Goal: Task Accomplishment & Management: Manage account settings

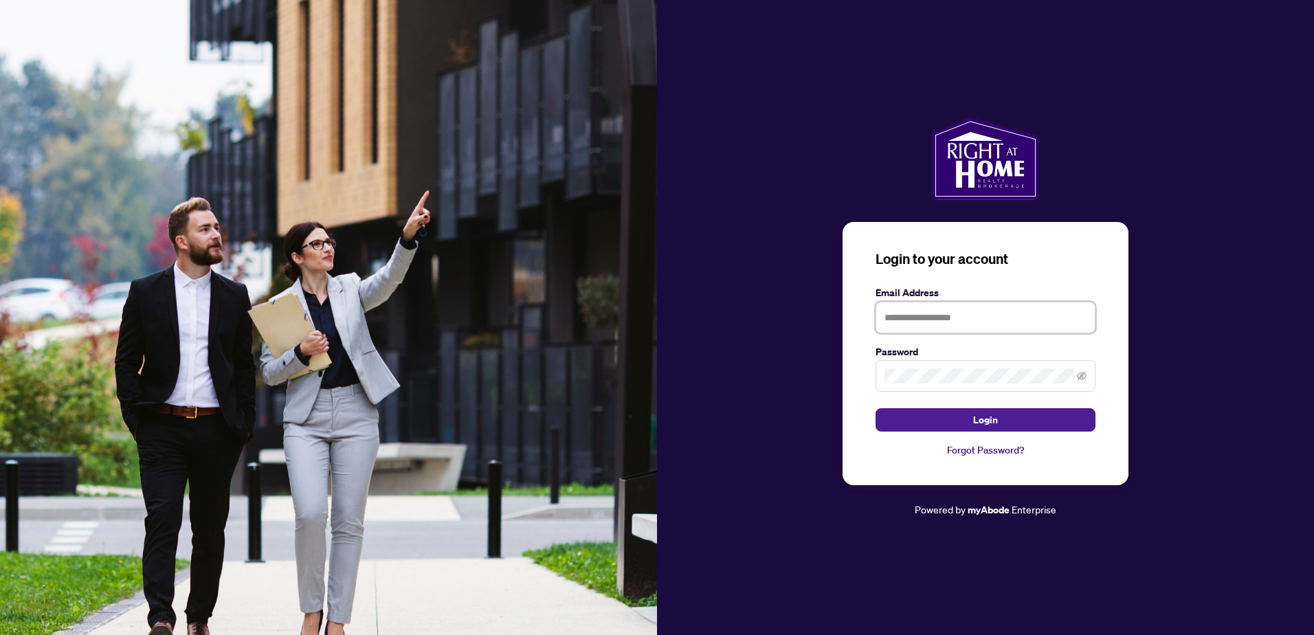
click at [944, 322] on input "text" at bounding box center [985, 318] width 220 height 32
type input "**********"
click at [875, 408] on button "Login" at bounding box center [985, 419] width 220 height 23
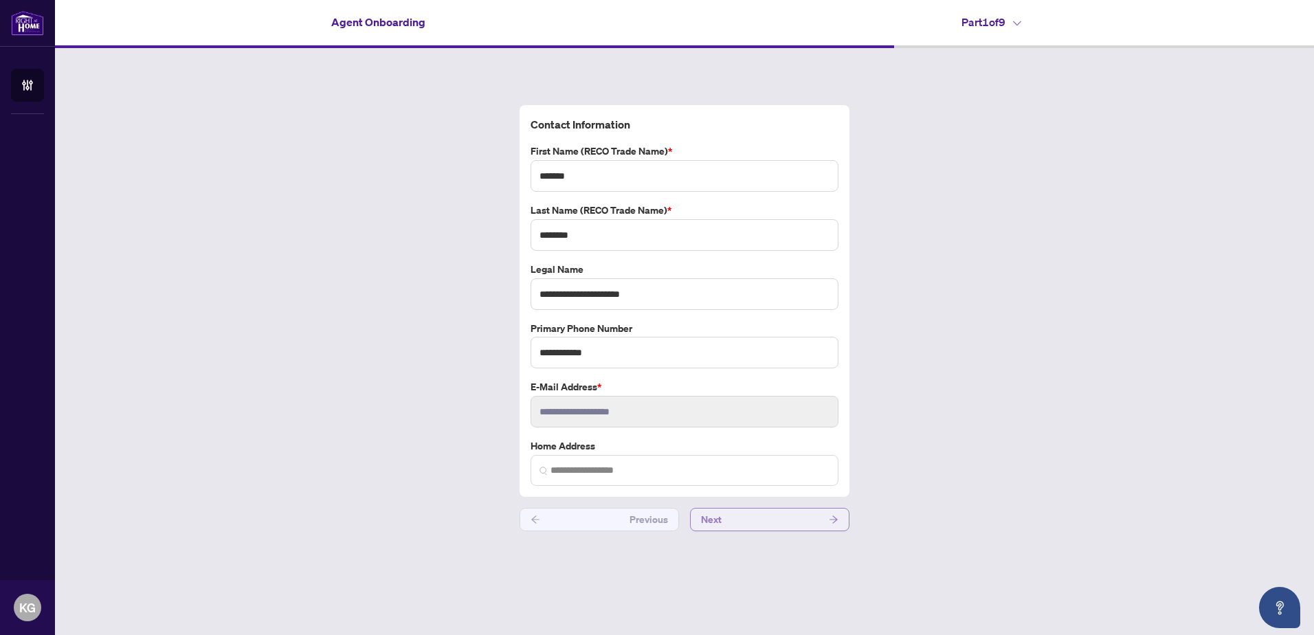
click at [739, 519] on button "Next" at bounding box center [769, 519] width 159 height 23
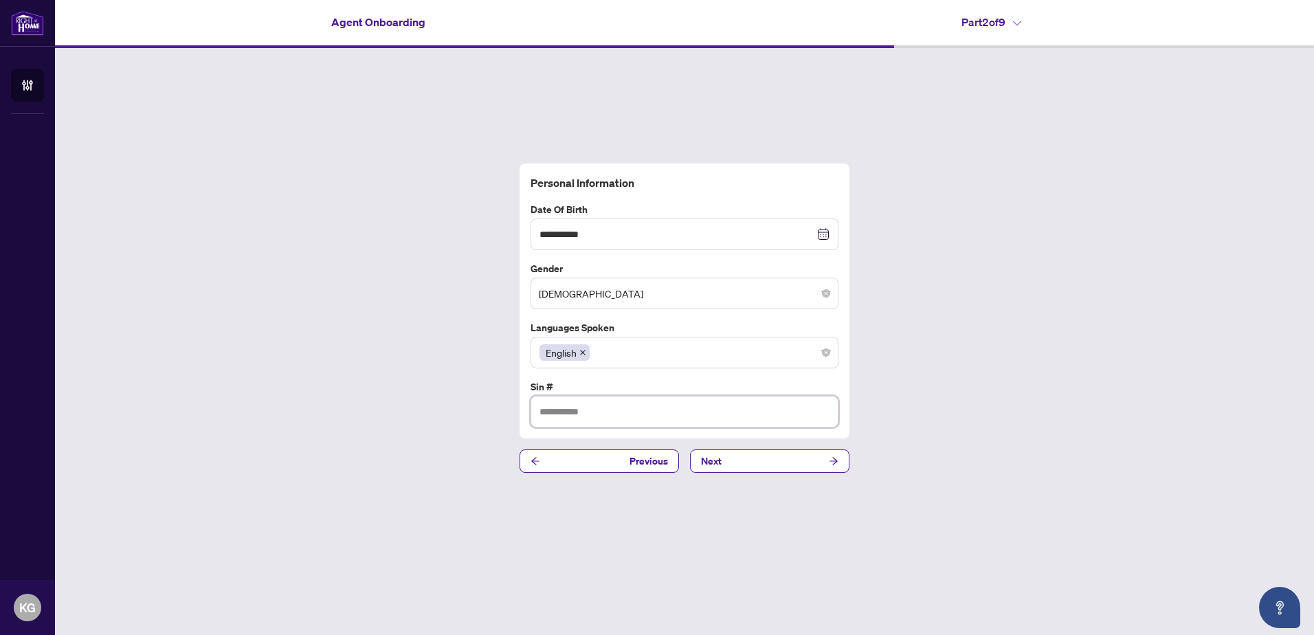
click at [539, 407] on input "text" at bounding box center [684, 412] width 308 height 32
type input "*********"
click at [739, 447] on div "**********" at bounding box center [684, 318] width 1259 height 540
click at [739, 459] on button "Next" at bounding box center [769, 460] width 159 height 23
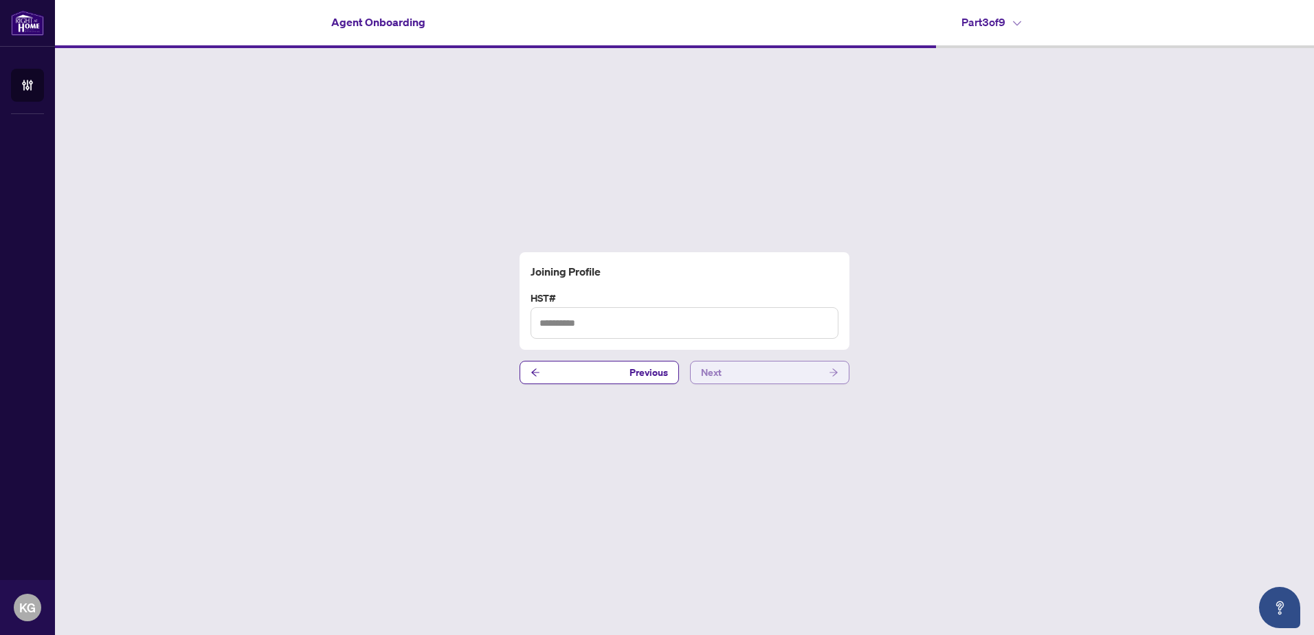
click at [759, 376] on button "Next" at bounding box center [769, 372] width 159 height 23
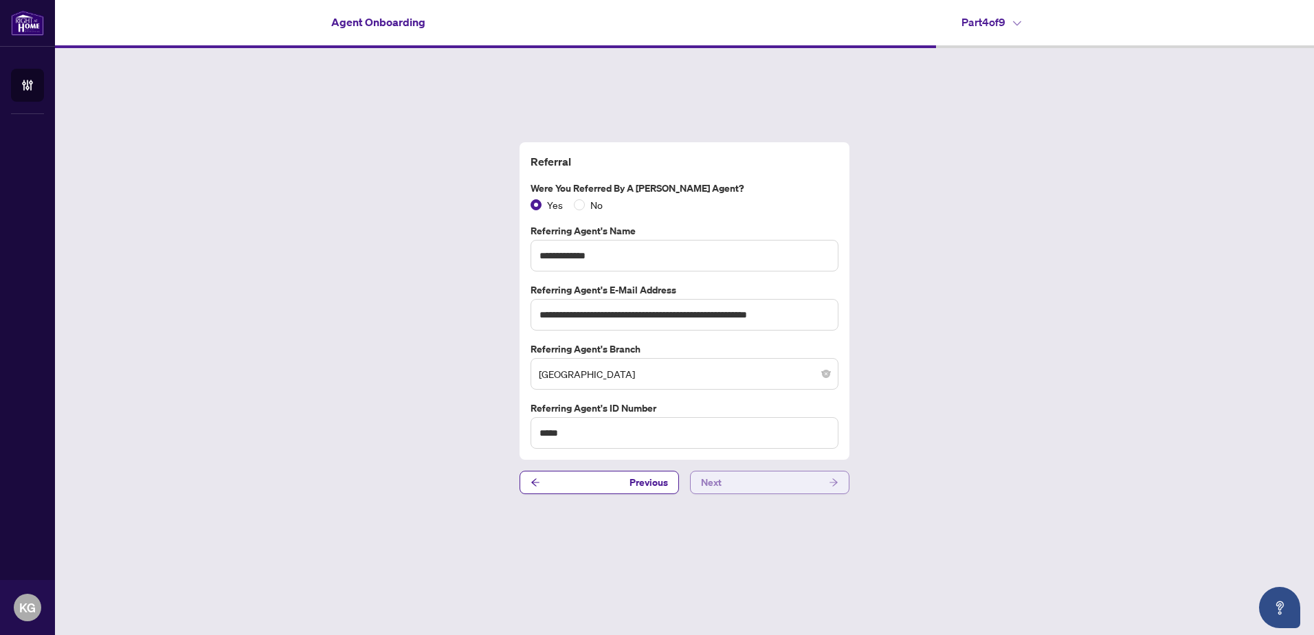
click at [739, 484] on button "Next" at bounding box center [769, 482] width 159 height 23
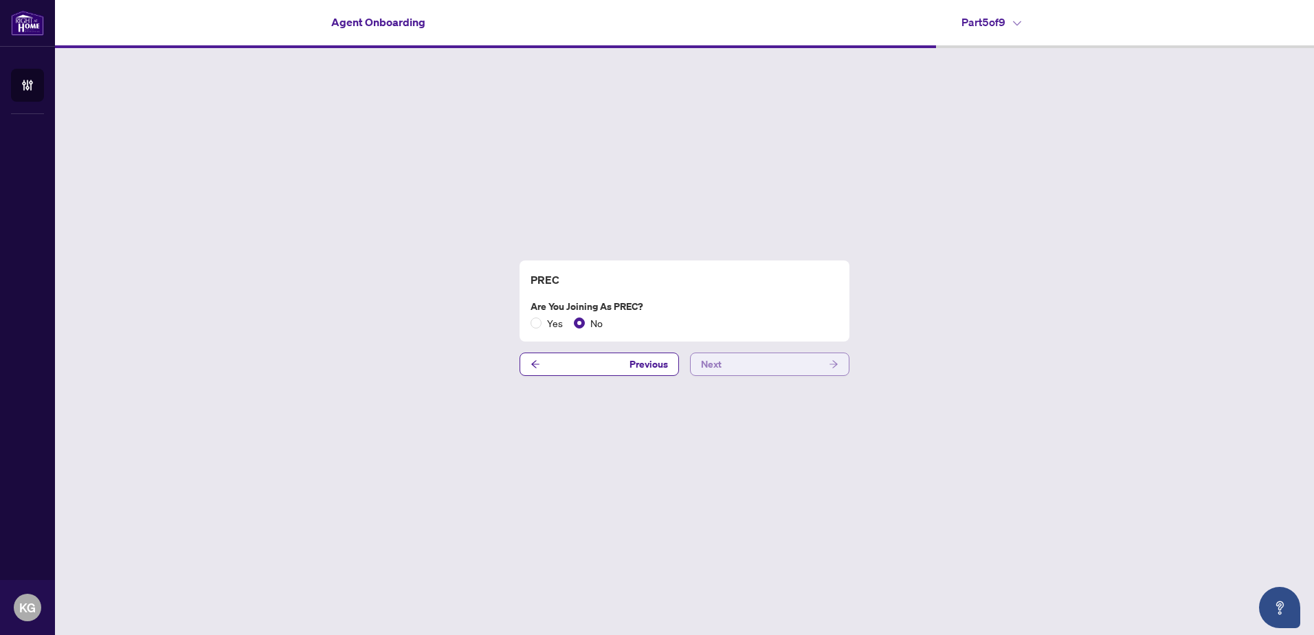
click at [742, 361] on button "Next" at bounding box center [769, 363] width 159 height 23
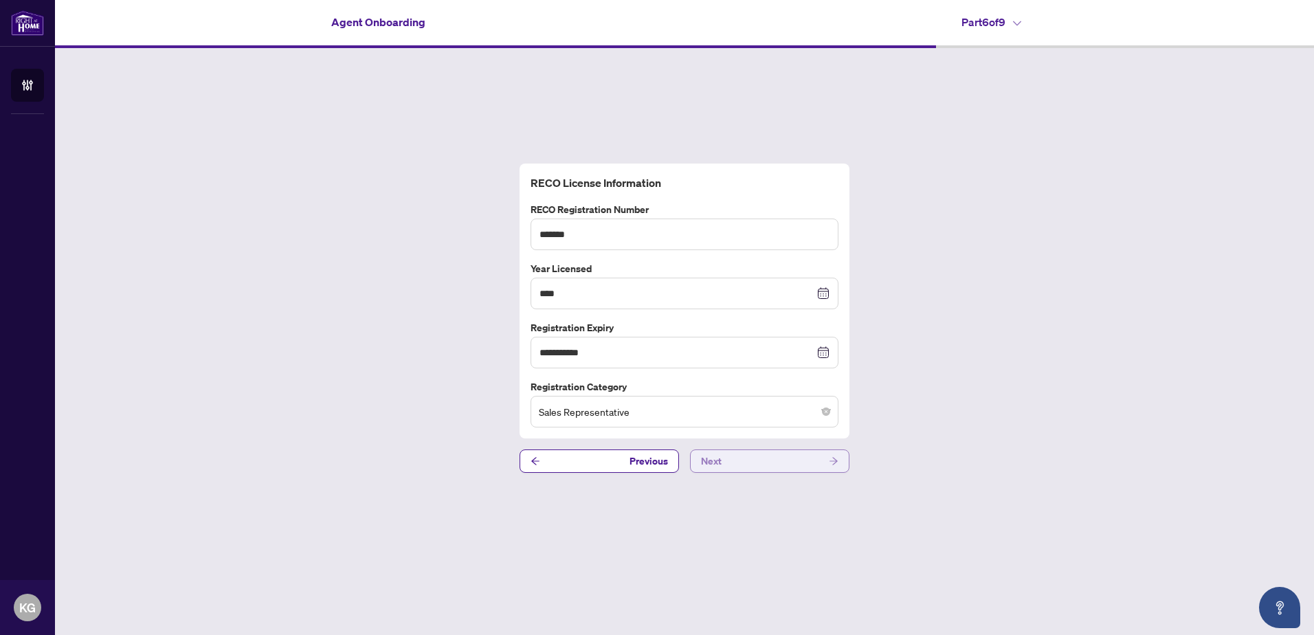
click at [732, 464] on button "Next" at bounding box center [769, 460] width 159 height 23
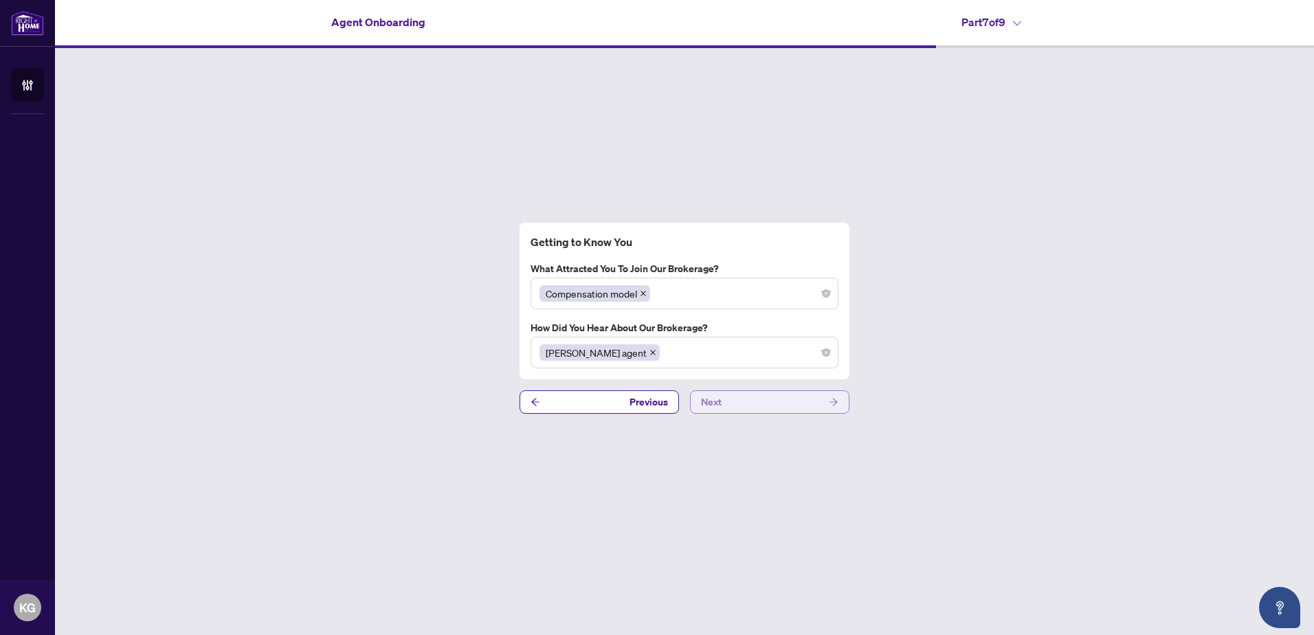
click at [725, 400] on button "Next" at bounding box center [769, 401] width 159 height 23
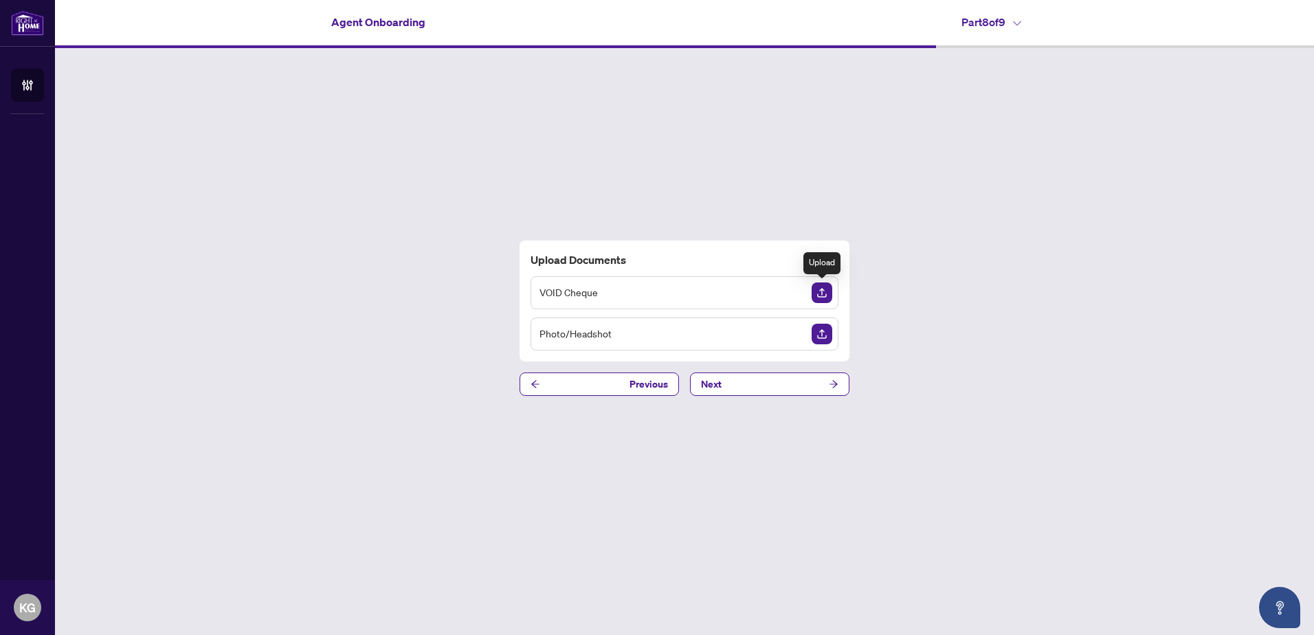
click at [826, 289] on img "Upload Document" at bounding box center [821, 292] width 21 height 21
click at [717, 384] on span "Next" at bounding box center [711, 384] width 21 height 22
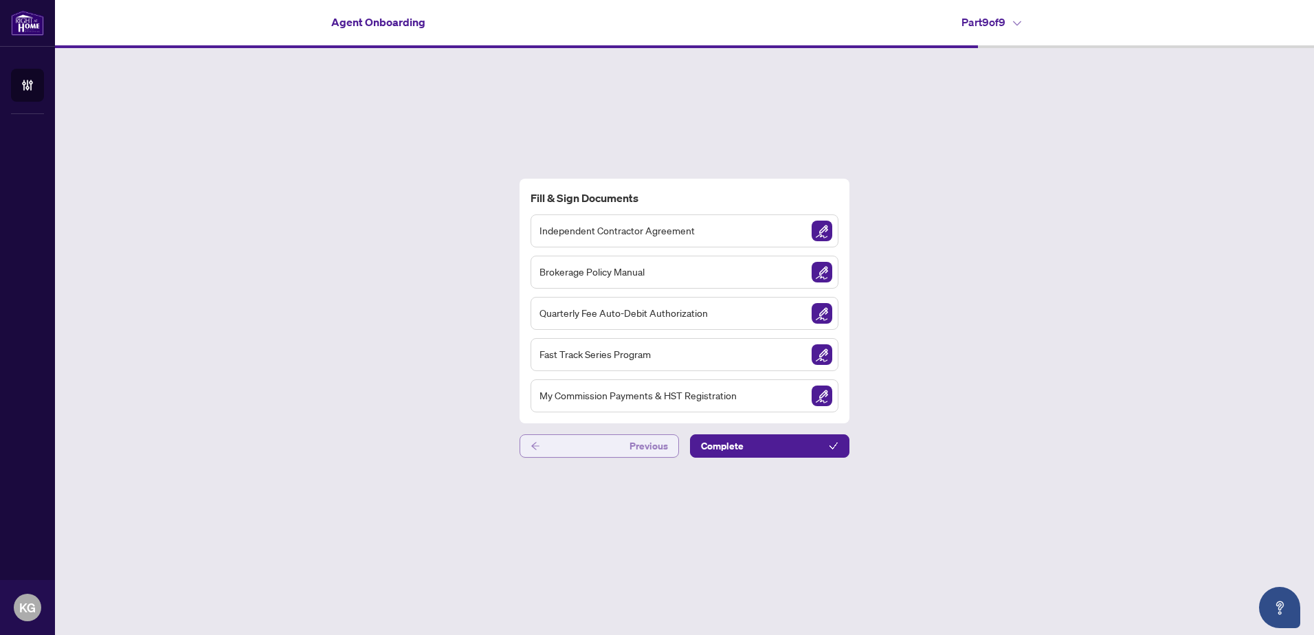
click at [636, 451] on span "Previous" at bounding box center [648, 446] width 38 height 22
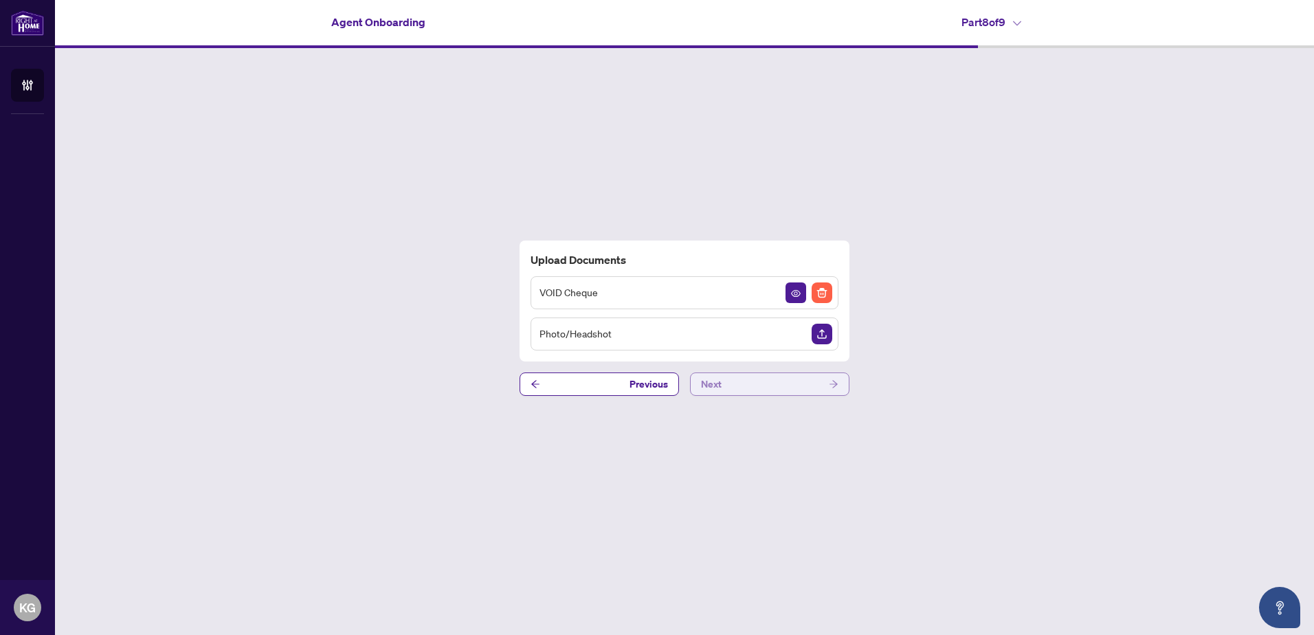
click at [742, 387] on button "Next" at bounding box center [769, 383] width 159 height 23
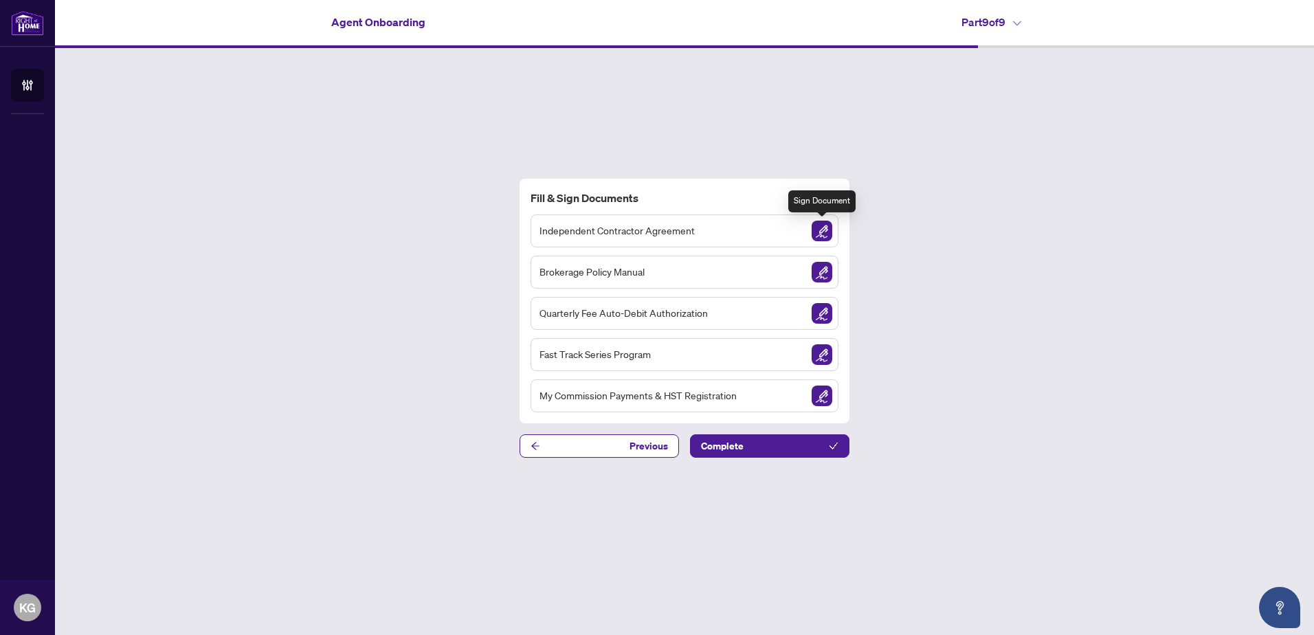
click at [824, 227] on img "Sign Document" at bounding box center [821, 231] width 21 height 21
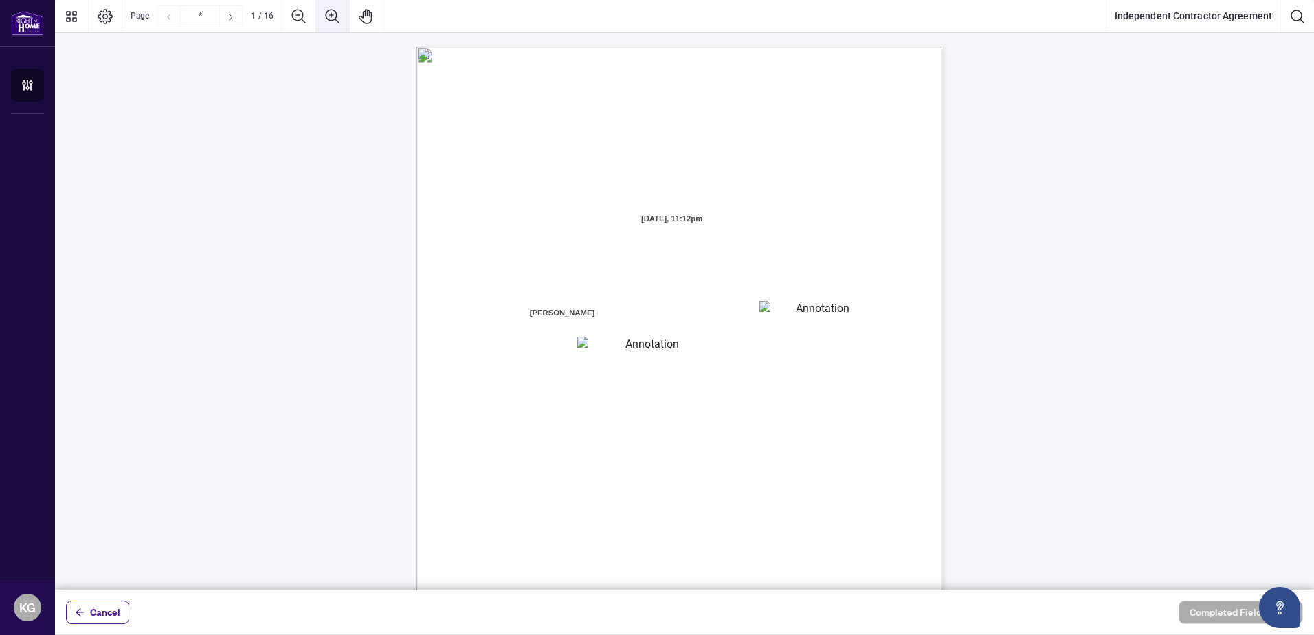
click at [330, 16] on icon "Zoom In" at bounding box center [333, 16] width 14 height 14
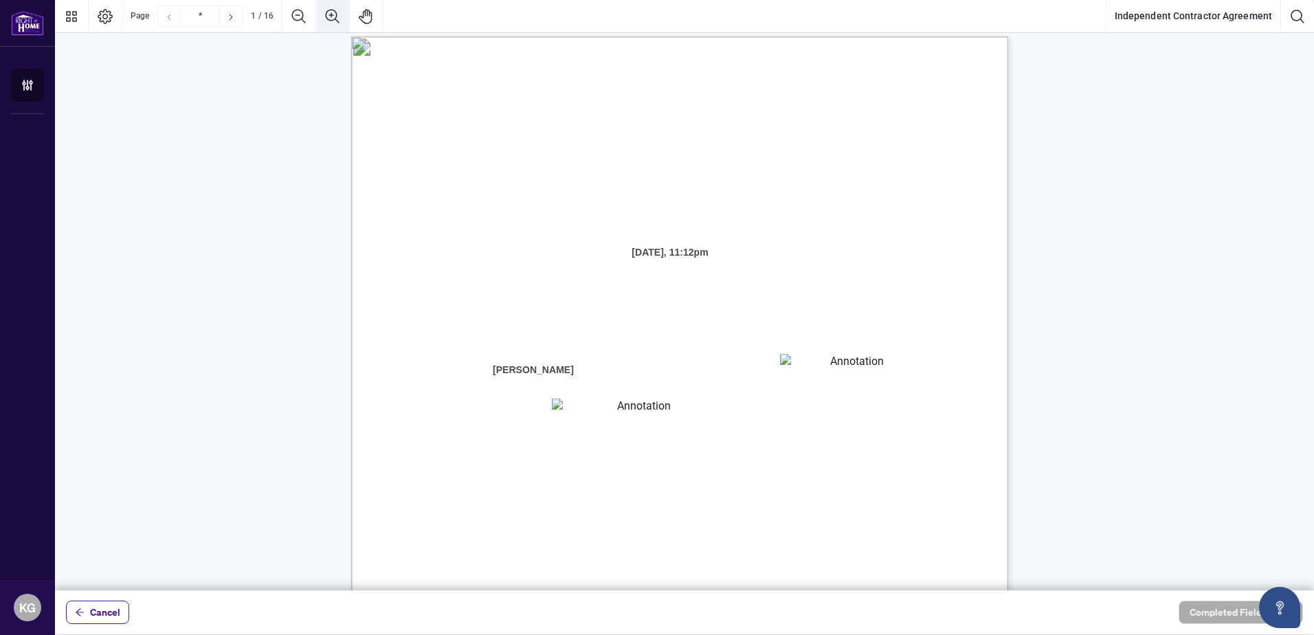
click at [330, 16] on icon "Zoom In" at bounding box center [333, 16] width 14 height 14
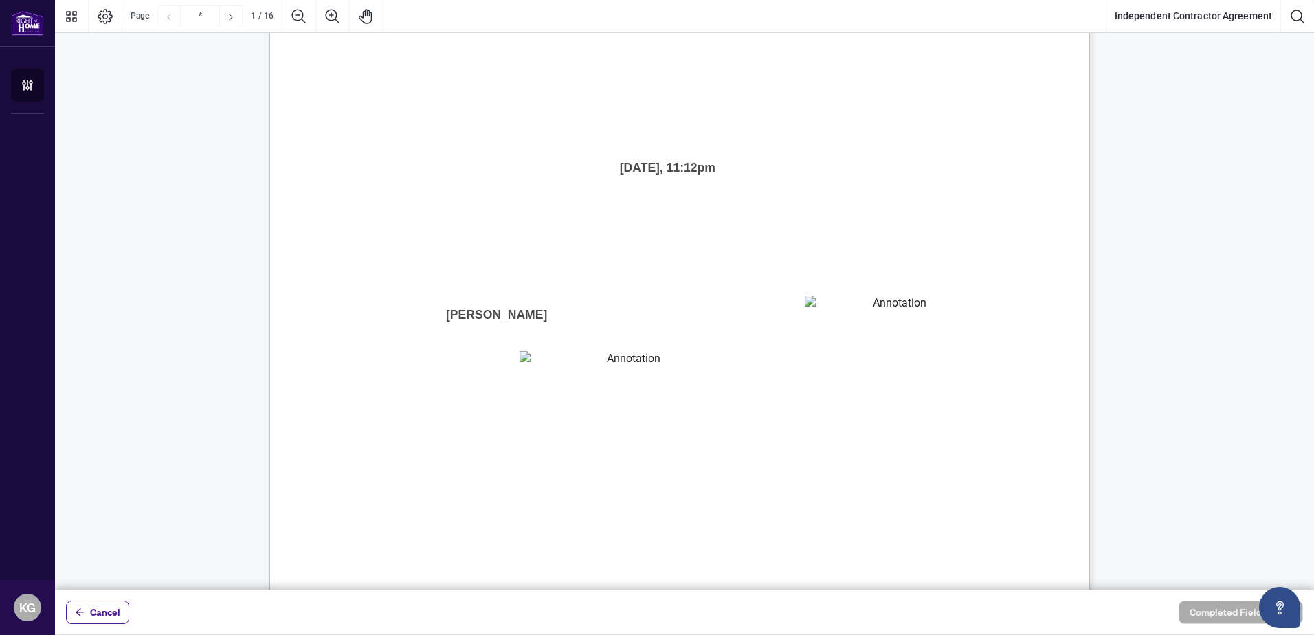
scroll to position [161, 0]
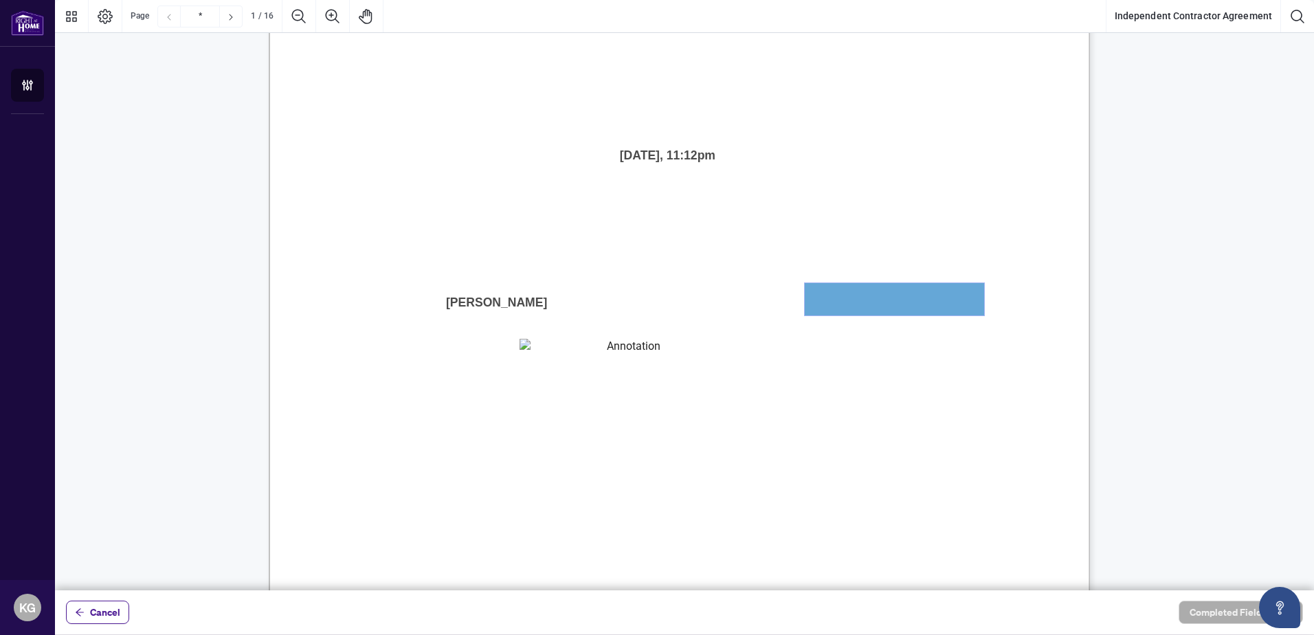
click at [822, 302] on textarea "01JXFR56RBW9B4NE74B50HY96A" at bounding box center [893, 299] width 179 height 32
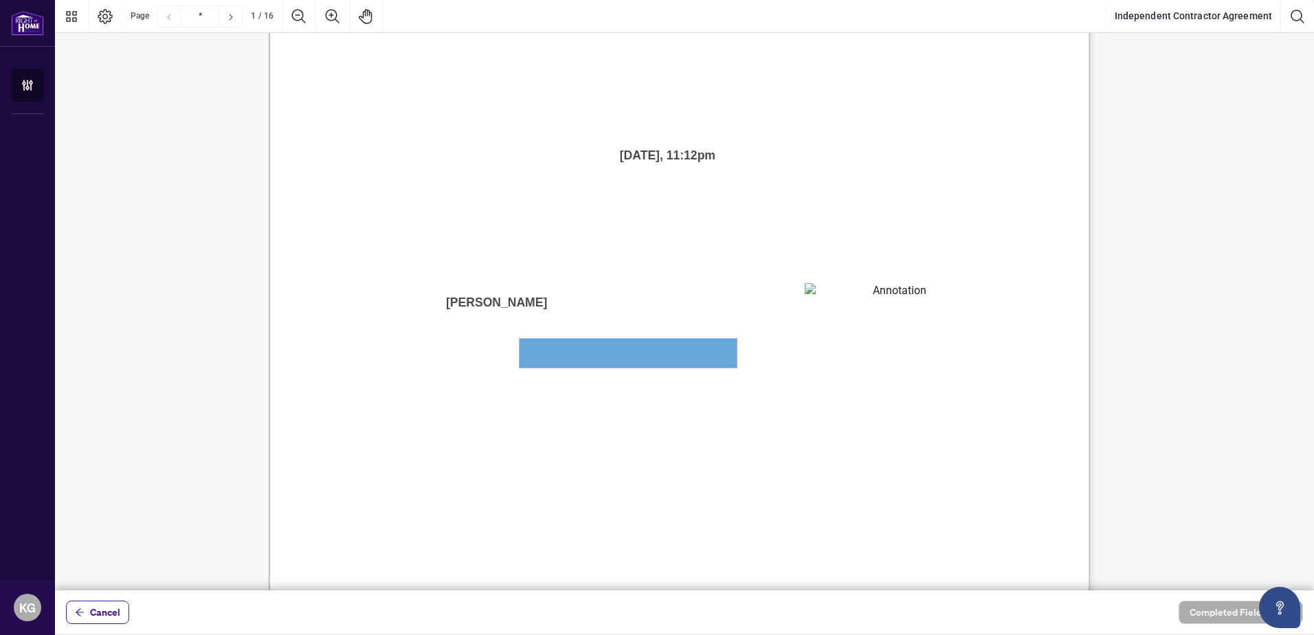
click at [544, 363] on textarea "01JXFR5G7WY784SRRAXFKCWCJR" at bounding box center [627, 353] width 217 height 29
click at [854, 311] on textarea "01JXFR56RBW9B4NE74B50HY96A" at bounding box center [893, 299] width 179 height 32
click at [572, 345] on textarea "01JXFR5G7WY784SRRAXFKCWCJR" at bounding box center [627, 353] width 217 height 29
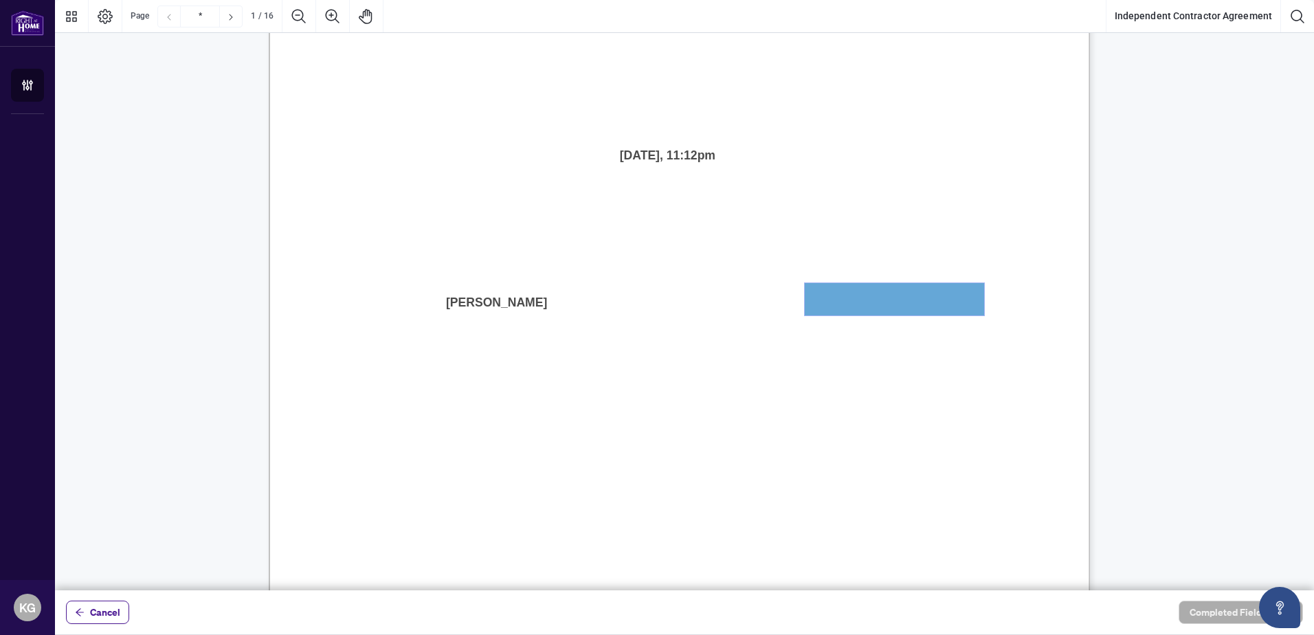
click at [859, 296] on textarea "01JXFR56RBW9B4NE74B50HY96A" at bounding box center [893, 299] width 179 height 32
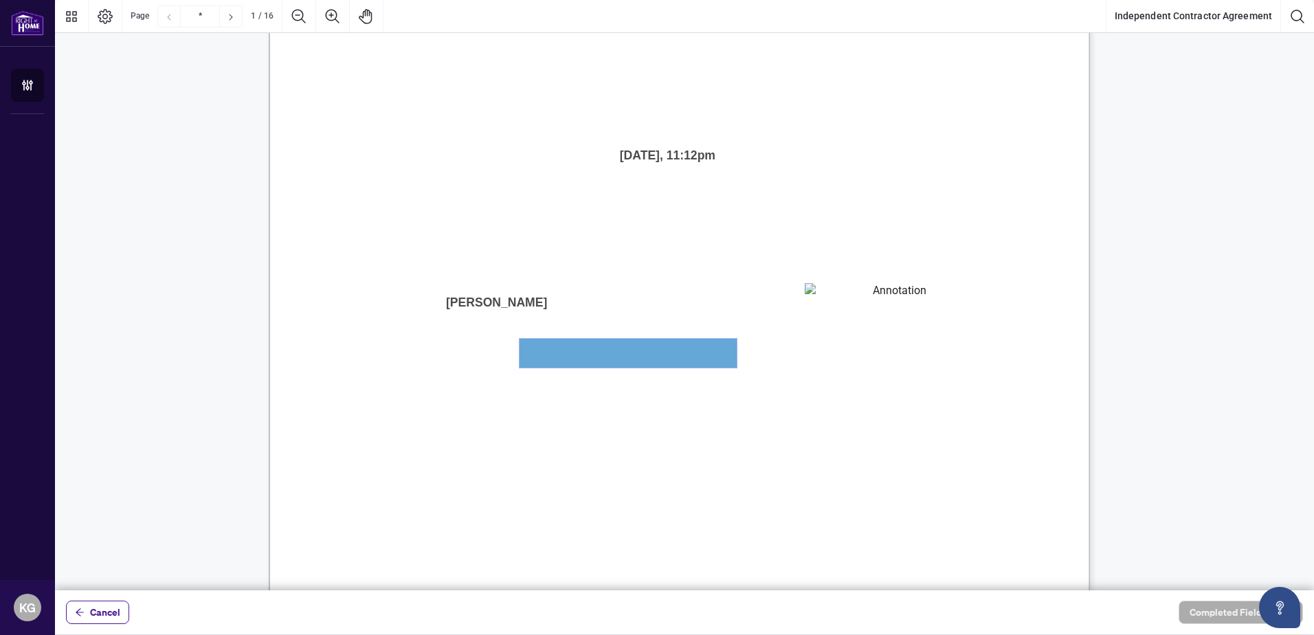
click at [656, 360] on textarea "01JXFR5G7WY784SRRAXFKCWCJR" at bounding box center [627, 353] width 217 height 29
click at [910, 445] on span "Council of Ontario (RECO) (the “Broker Authority”), owns and or operates the De…" at bounding box center [637, 445] width 543 height 19
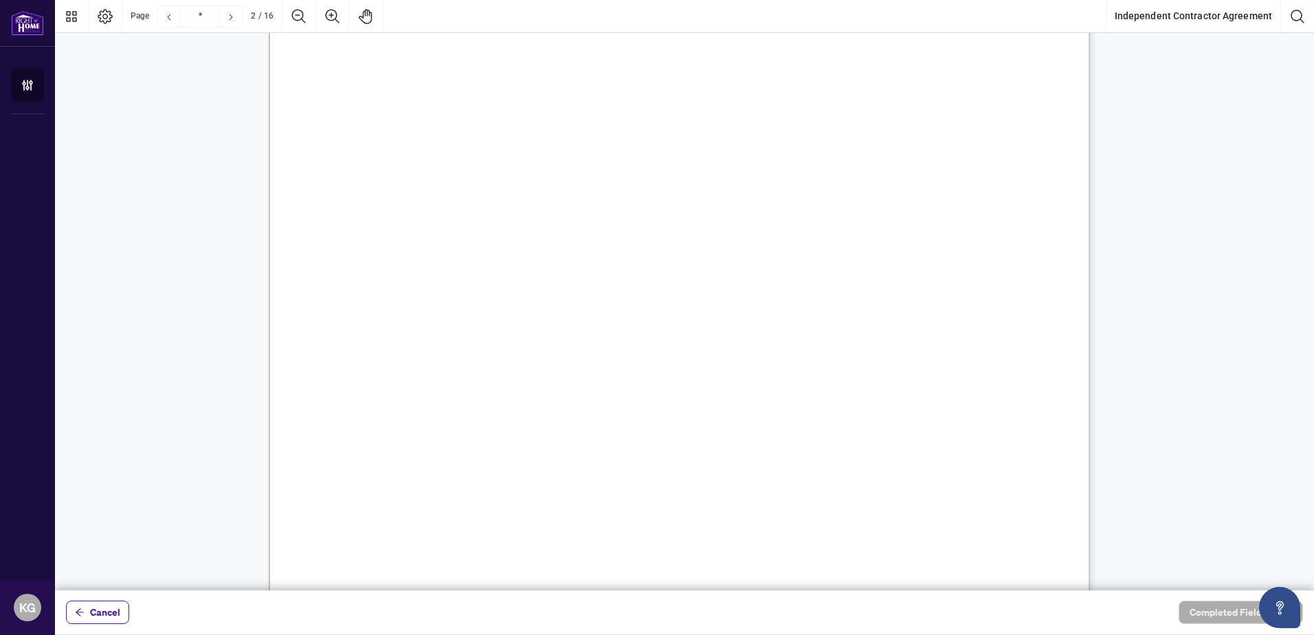
scroll to position [1466, 0]
drag, startPoint x: 656, startPoint y: 187, endPoint x: 663, endPoint y: 212, distance: 25.7
click at [519, 188] on span "and the Policy." at bounding box center [478, 192] width 81 height 19
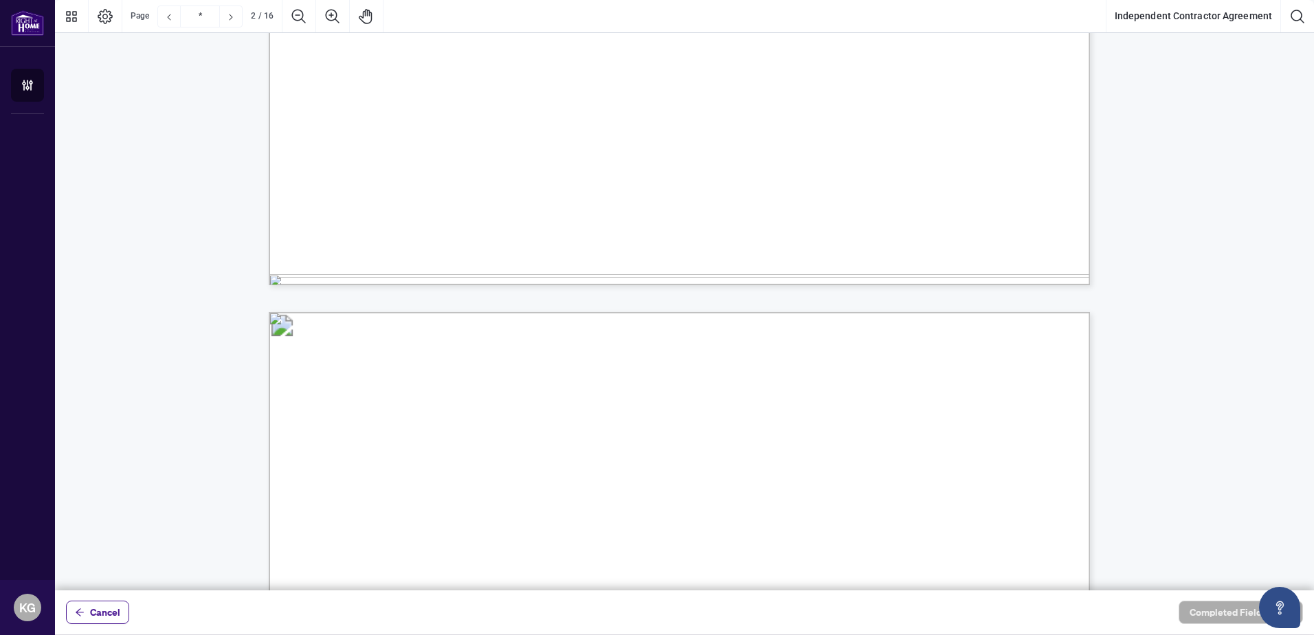
scroll to position [756, 0]
type input "*"
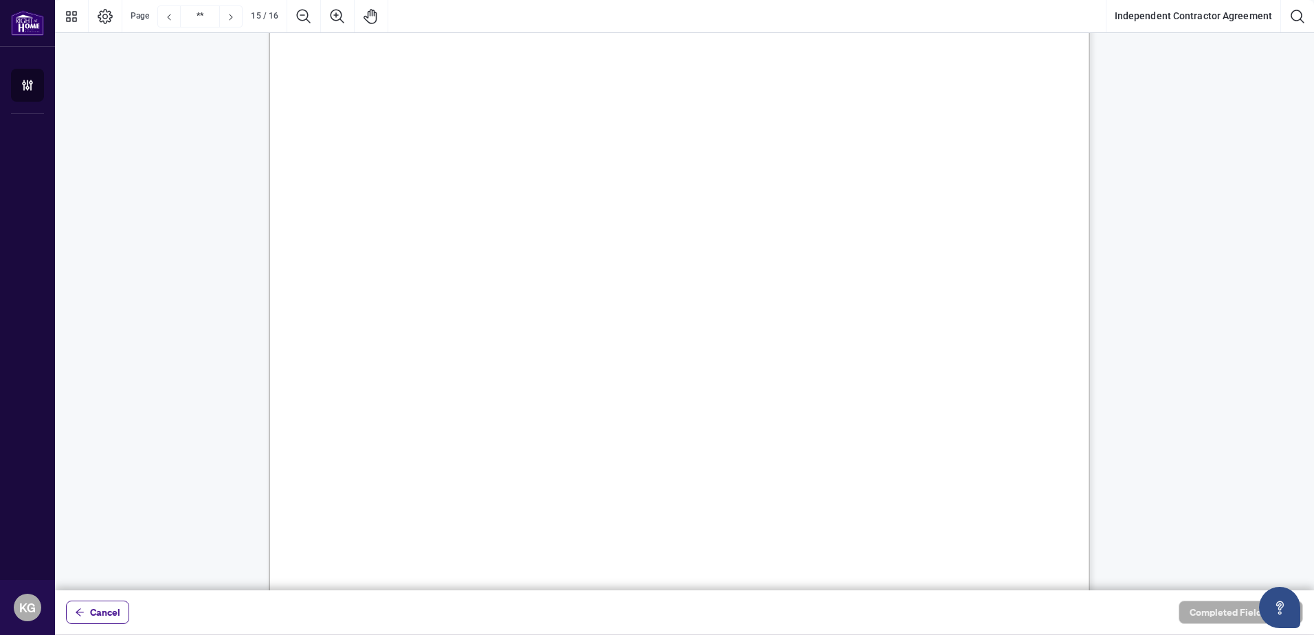
scroll to position [15570, 0]
drag, startPoint x: 802, startPoint y: 129, endPoint x: 763, endPoint y: 126, distance: 39.3
click at [763, 126] on span "The Brokerage's forbearance or acquiescence in any breach of any term of" at bounding box center [716, 127] width 420 height 19
drag, startPoint x: 763, startPoint y: 126, endPoint x: 790, endPoint y: 127, distance: 26.8
click at [790, 127] on span "The Brokerage's forbearance or acquiescence in any breach of any term of" at bounding box center [716, 127] width 420 height 19
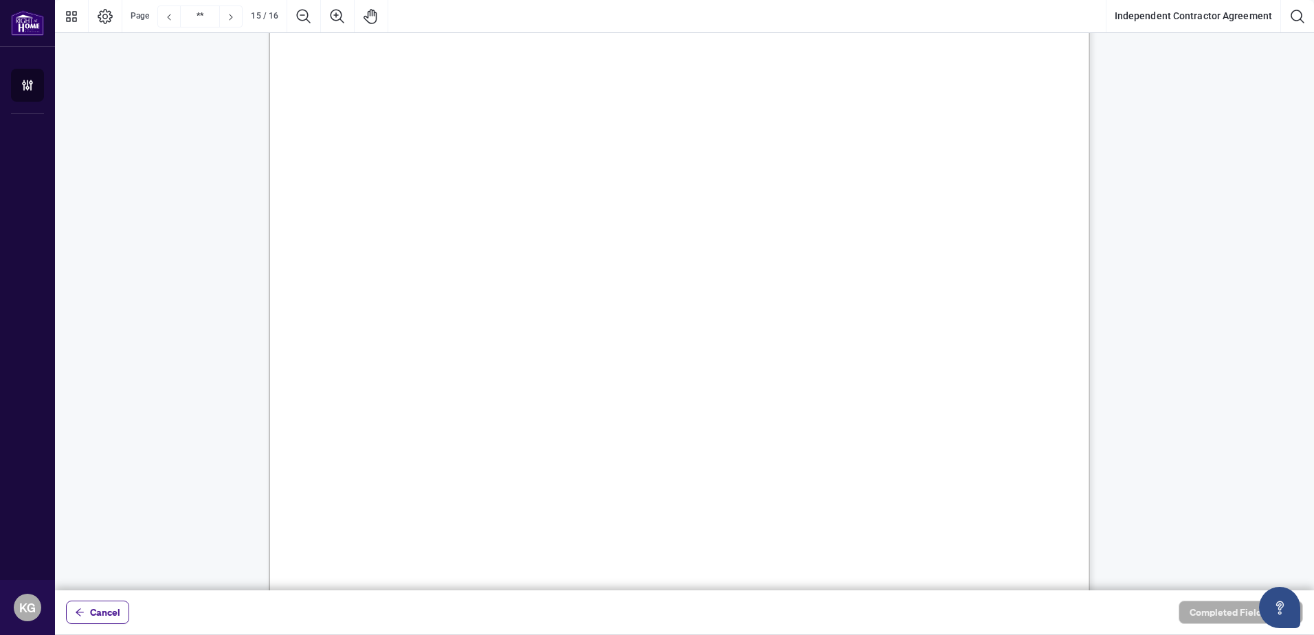
drag, startPoint x: 793, startPoint y: 127, endPoint x: 706, endPoint y: 129, distance: 87.3
click at [706, 129] on span "The Brokerage's forbearance or acquiescence in any breach of any term of" at bounding box center [716, 127] width 420 height 19
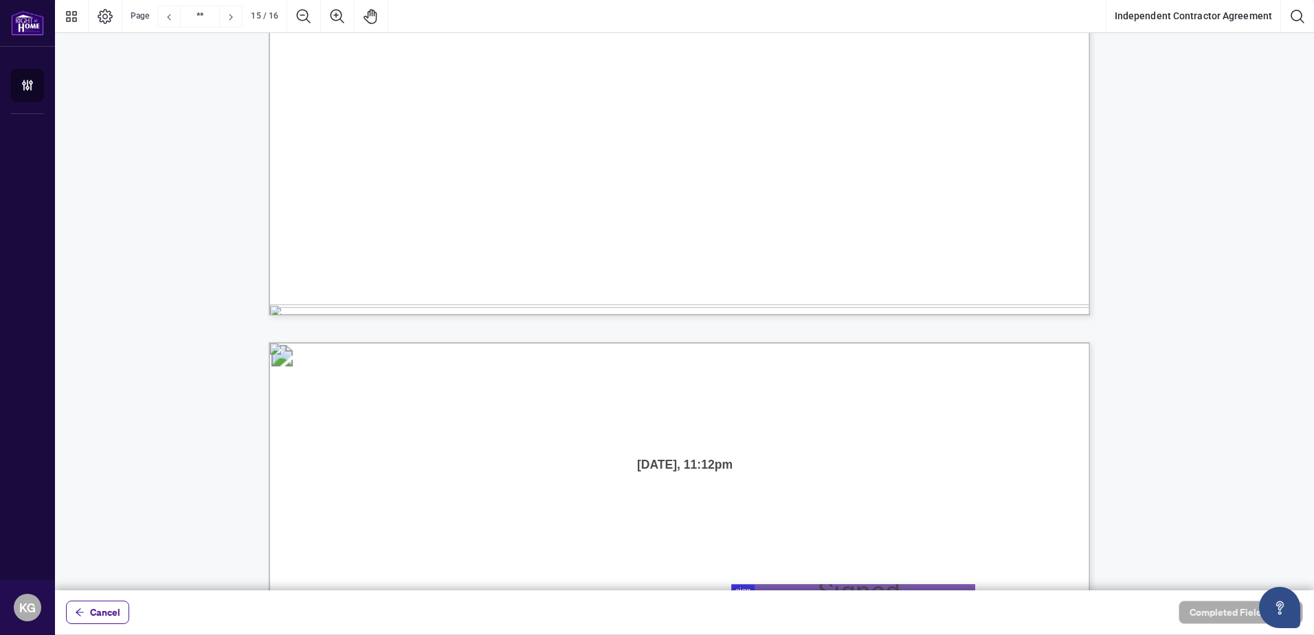
scroll to position [16050, 0]
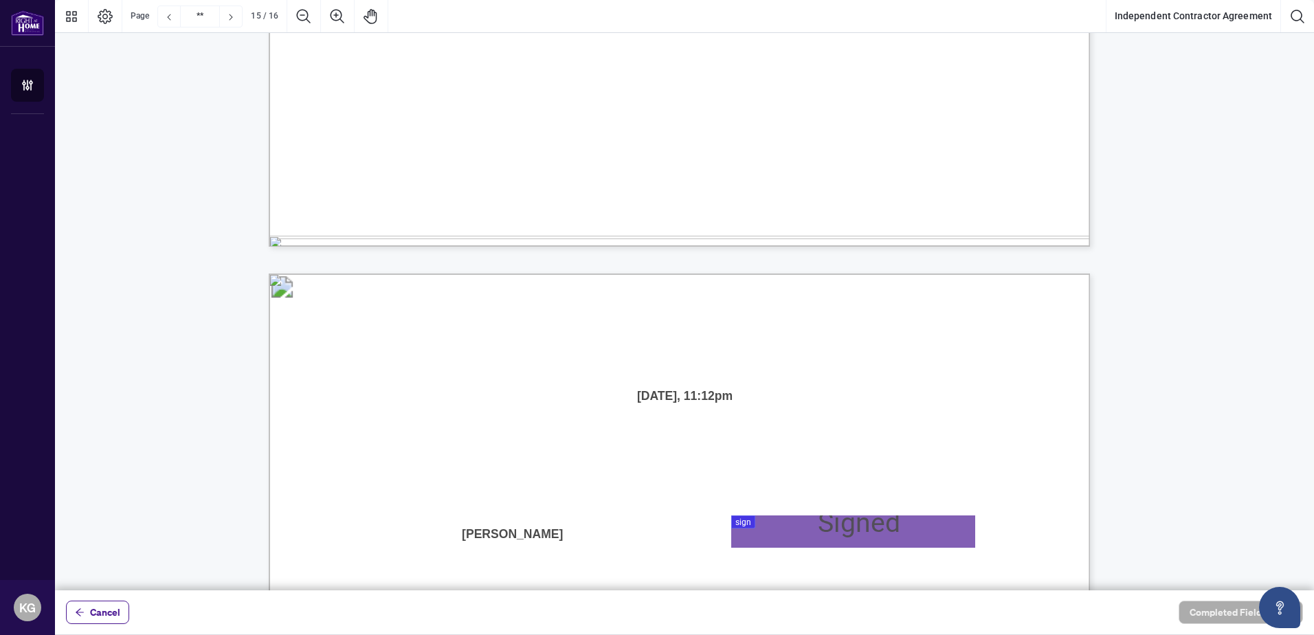
type input "**"
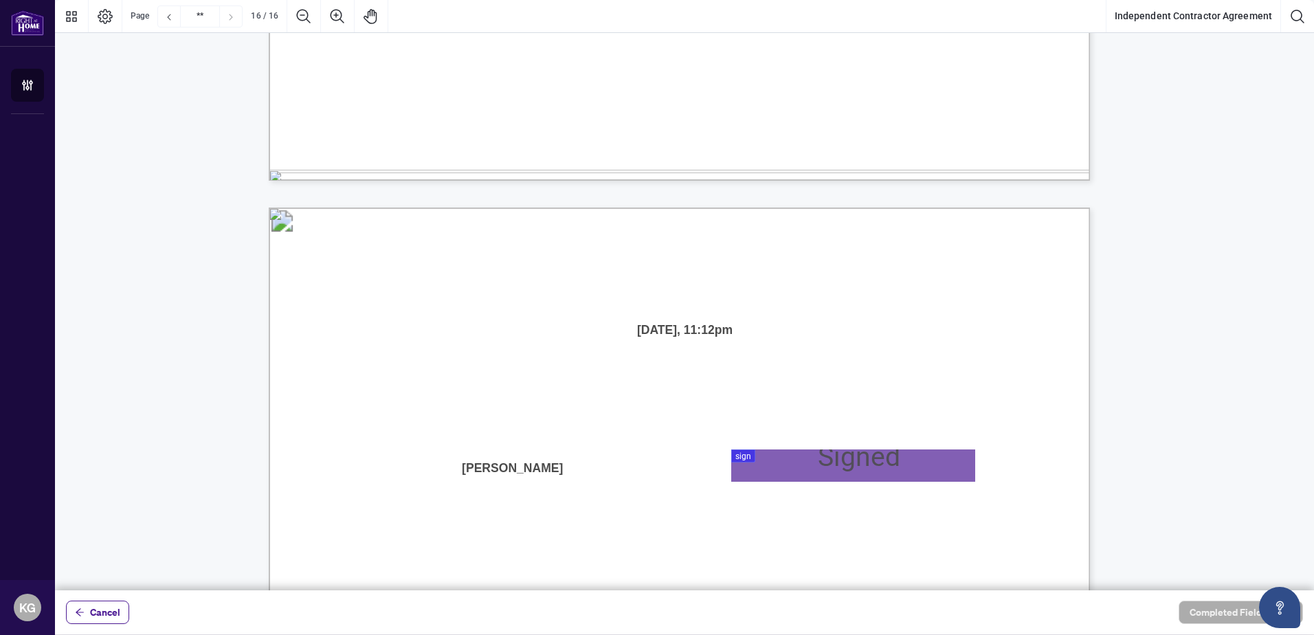
scroll to position [16257, 0]
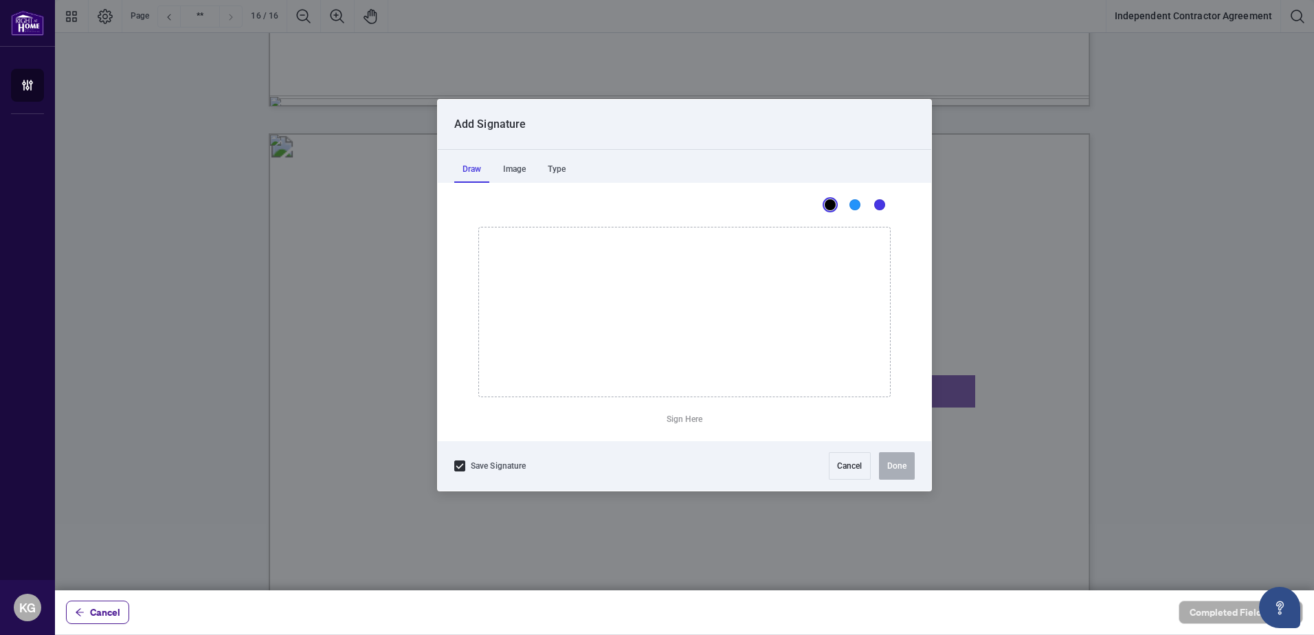
click at [793, 387] on div at bounding box center [684, 295] width 1259 height 590
click at [517, 172] on div "Image" at bounding box center [514, 168] width 39 height 27
click at [477, 169] on div "Draw" at bounding box center [471, 168] width 35 height 27
drag, startPoint x: 561, startPoint y: 253, endPoint x: 559, endPoint y: 297, distance: 44.1
click at [531, 328] on icon "Drawing canvas" at bounding box center [684, 311] width 411 height 169
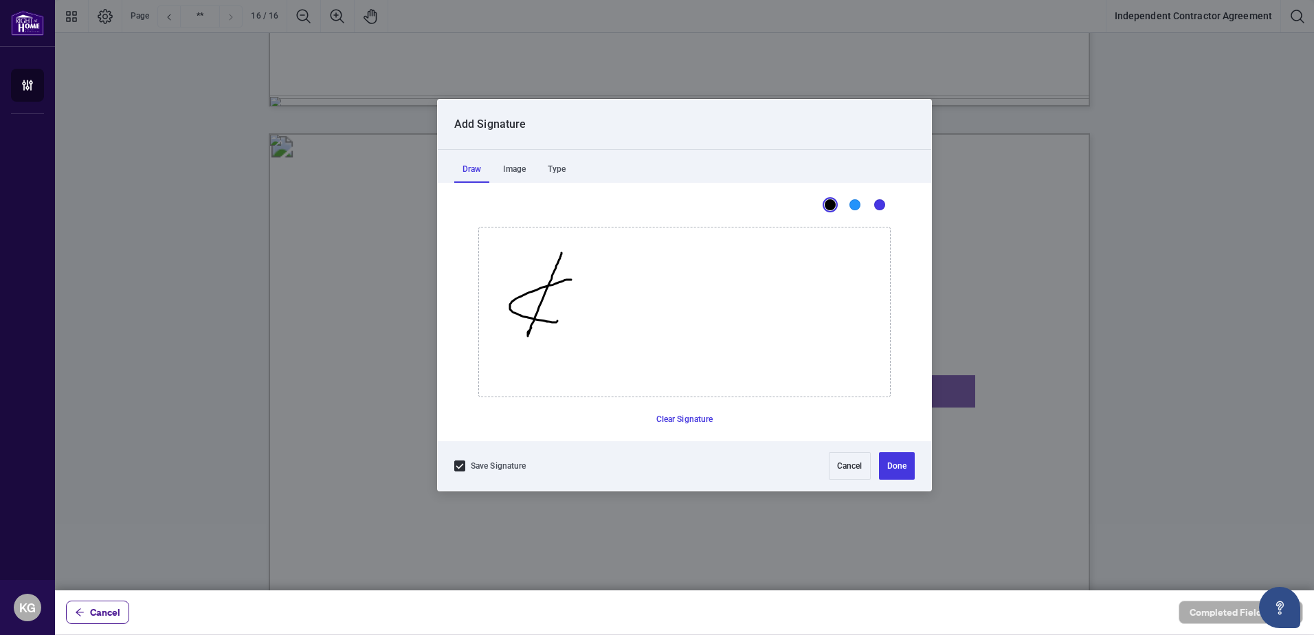
drag, startPoint x: 571, startPoint y: 280, endPoint x: 563, endPoint y: 305, distance: 26.5
click at [558, 319] on icon "Drawing canvas" at bounding box center [684, 311] width 411 height 169
drag, startPoint x: 582, startPoint y: 247, endPoint x: 550, endPoint y: 298, distance: 60.4
click at [550, 298] on icon "Drawing canvas" at bounding box center [684, 311] width 411 height 169
drag, startPoint x: 570, startPoint y: 264, endPoint x: 663, endPoint y: 293, distance: 97.8
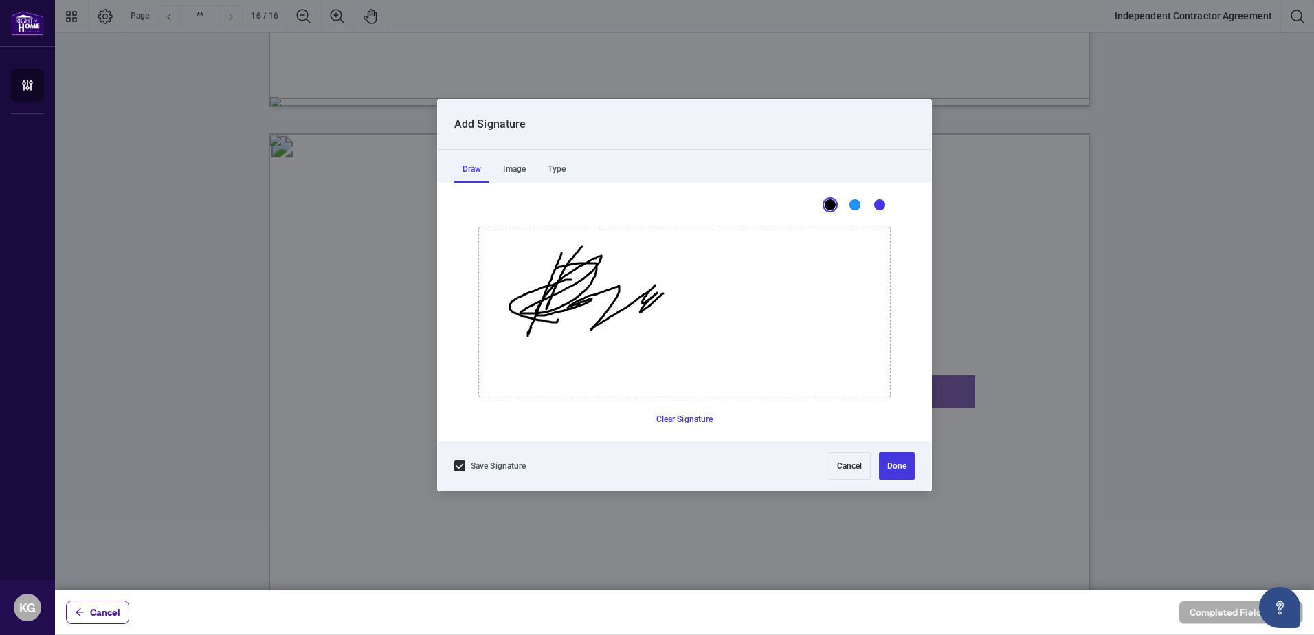
click at [663, 293] on icon "Drawing canvas" at bounding box center [684, 311] width 411 height 169
drag, startPoint x: 685, startPoint y: 418, endPoint x: 689, endPoint y: 401, distance: 18.3
click at [686, 418] on button "Clear Signature" at bounding box center [685, 419] width 68 height 22
drag, startPoint x: 550, startPoint y: 273, endPoint x: 572, endPoint y: 298, distance: 32.6
click at [539, 336] on icon "Drawing canvas" at bounding box center [684, 311] width 411 height 169
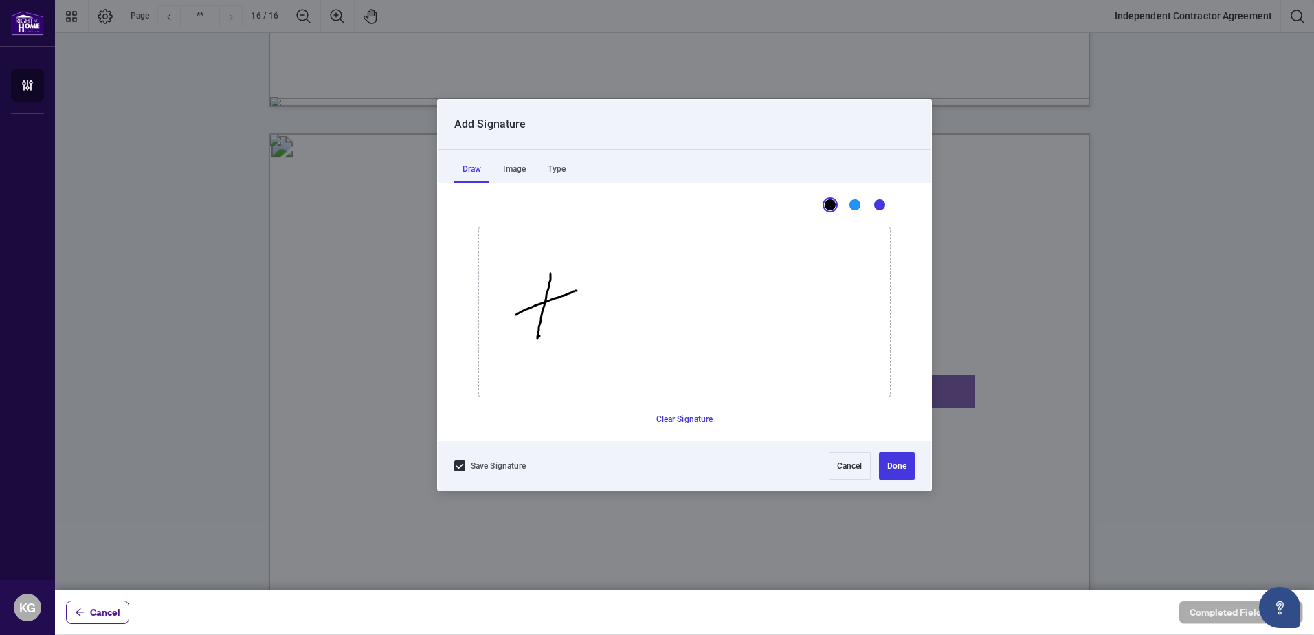
drag, startPoint x: 576, startPoint y: 291, endPoint x: 566, endPoint y: 324, distance: 35.2
click at [566, 324] on icon "Drawing canvas" at bounding box center [684, 311] width 411 height 169
drag, startPoint x: 568, startPoint y: 275, endPoint x: 551, endPoint y: 322, distance: 49.8
click at [551, 322] on icon "Drawing canvas" at bounding box center [684, 311] width 411 height 169
drag, startPoint x: 569, startPoint y: 282, endPoint x: 605, endPoint y: 297, distance: 39.1
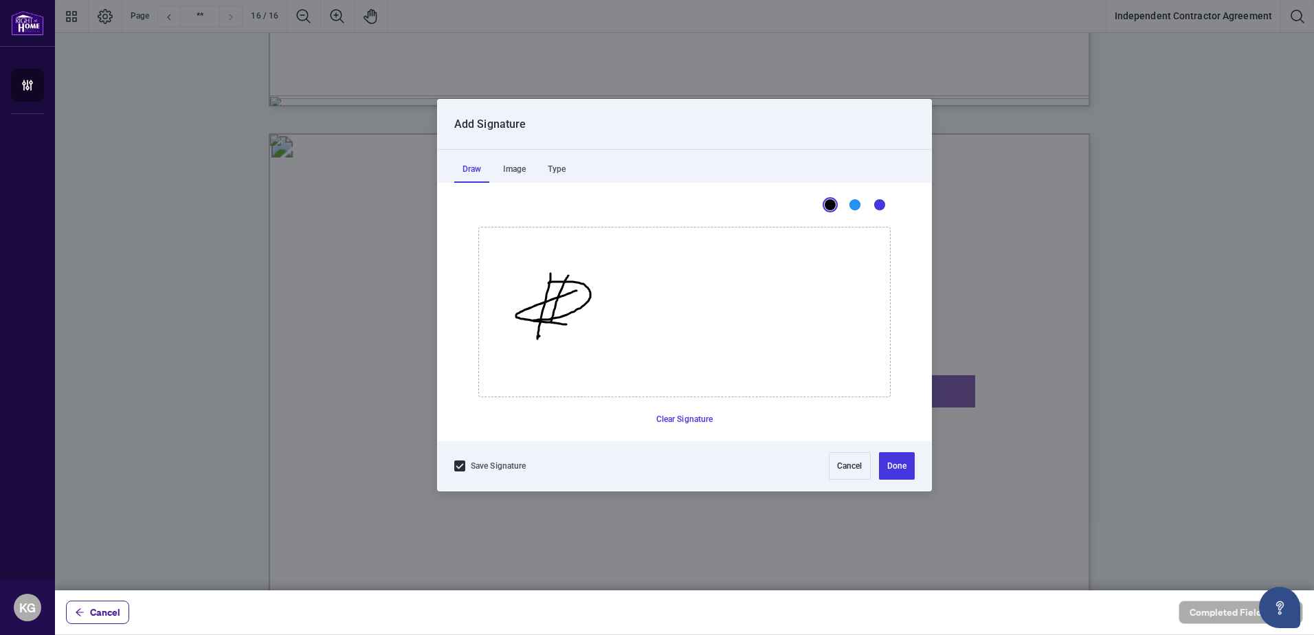
click at [550, 319] on icon "Drawing canvas" at bounding box center [544, 306] width 14 height 66
drag, startPoint x: 615, startPoint y: 285, endPoint x: 603, endPoint y: 307, distance: 25.2
click at [573, 331] on icon "Drawing canvas" at bounding box center [684, 311] width 411 height 169
drag, startPoint x: 604, startPoint y: 305, endPoint x: 701, endPoint y: 311, distance: 97.1
click at [699, 312] on icon "Drawing canvas" at bounding box center [684, 311] width 411 height 169
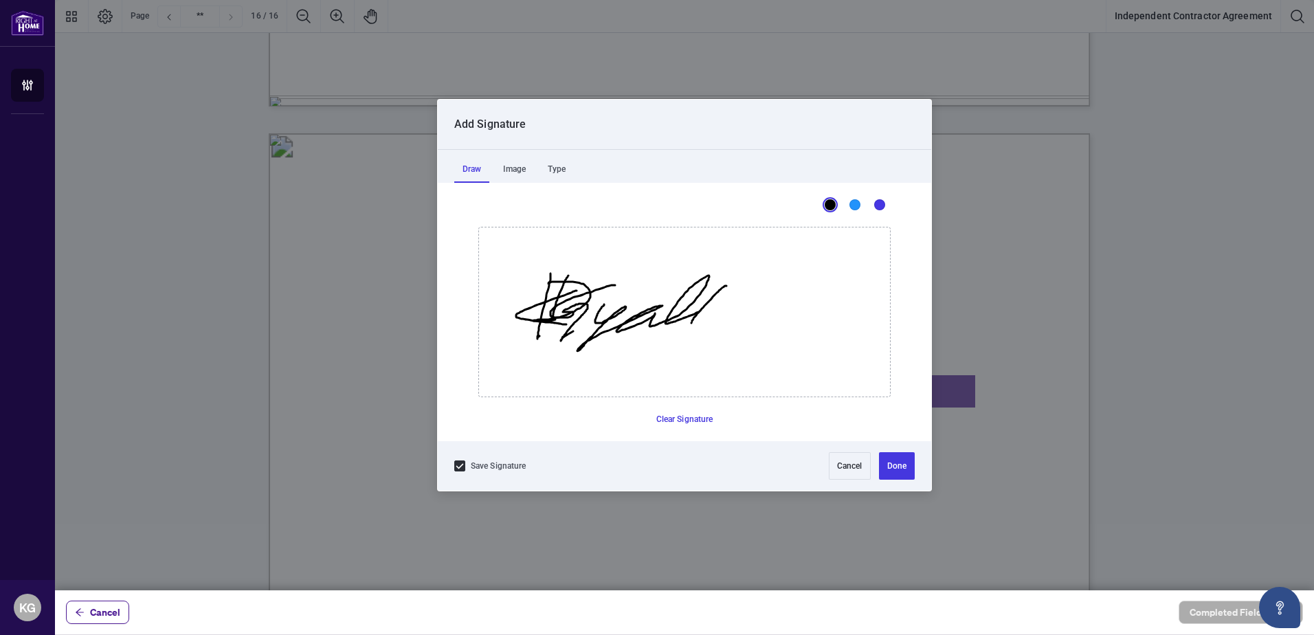
drag, startPoint x: 726, startPoint y: 286, endPoint x: 703, endPoint y: 317, distance: 38.7
click at [701, 318] on icon "Drawing canvas" at bounding box center [684, 311] width 411 height 169
drag, startPoint x: 691, startPoint y: 306, endPoint x: 858, endPoint y: 322, distance: 167.7
click at [864, 322] on icon "Drawing canvas" at bounding box center [684, 311] width 411 height 169
click at [888, 463] on button "Done" at bounding box center [897, 465] width 36 height 27
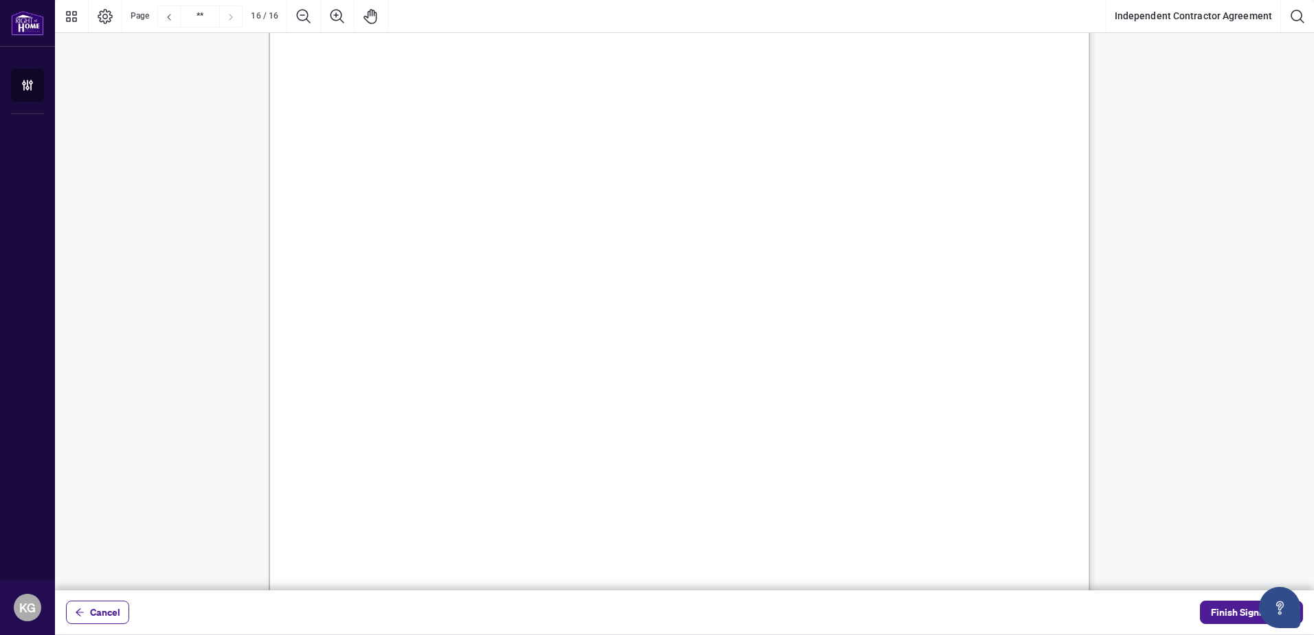
scroll to position [16876, 0]
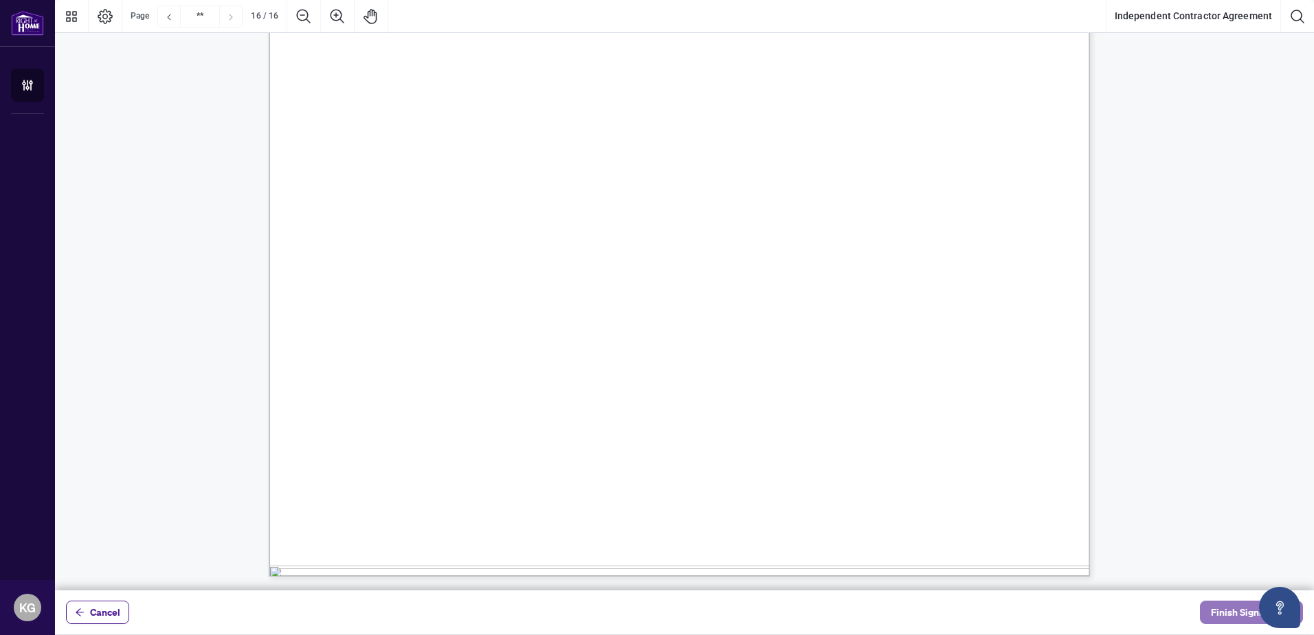
click at [1239, 613] on span "Finish Signing" at bounding box center [1242, 612] width 62 height 22
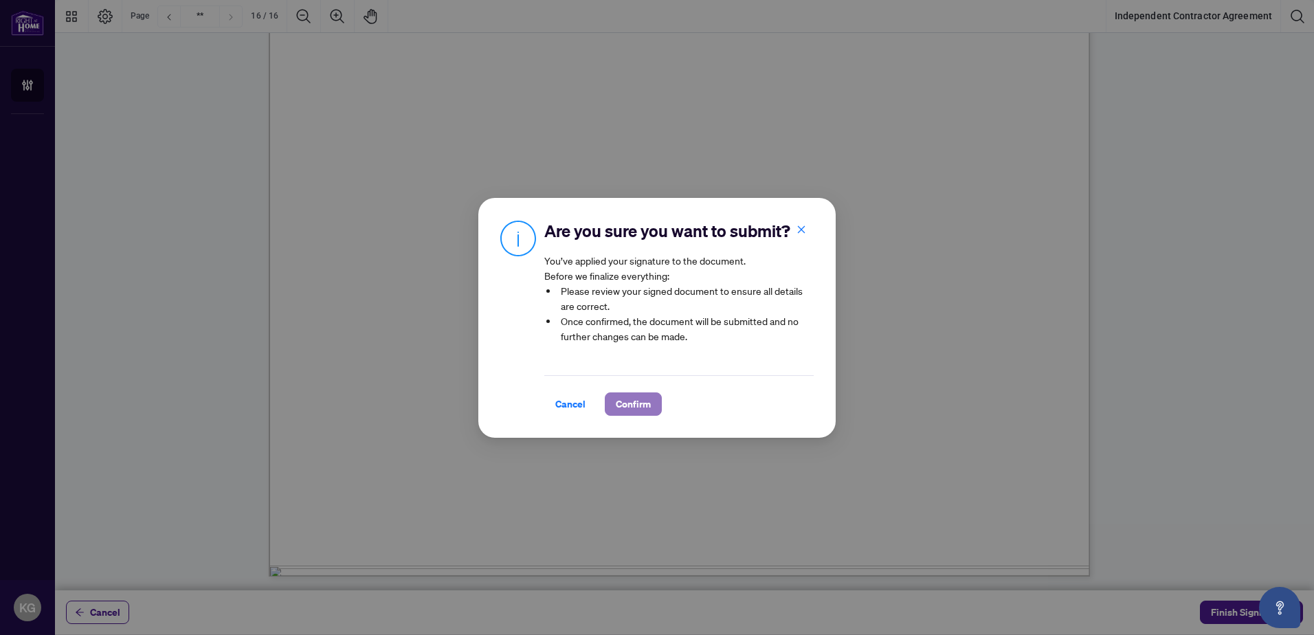
click at [635, 409] on span "Confirm" at bounding box center [633, 404] width 35 height 22
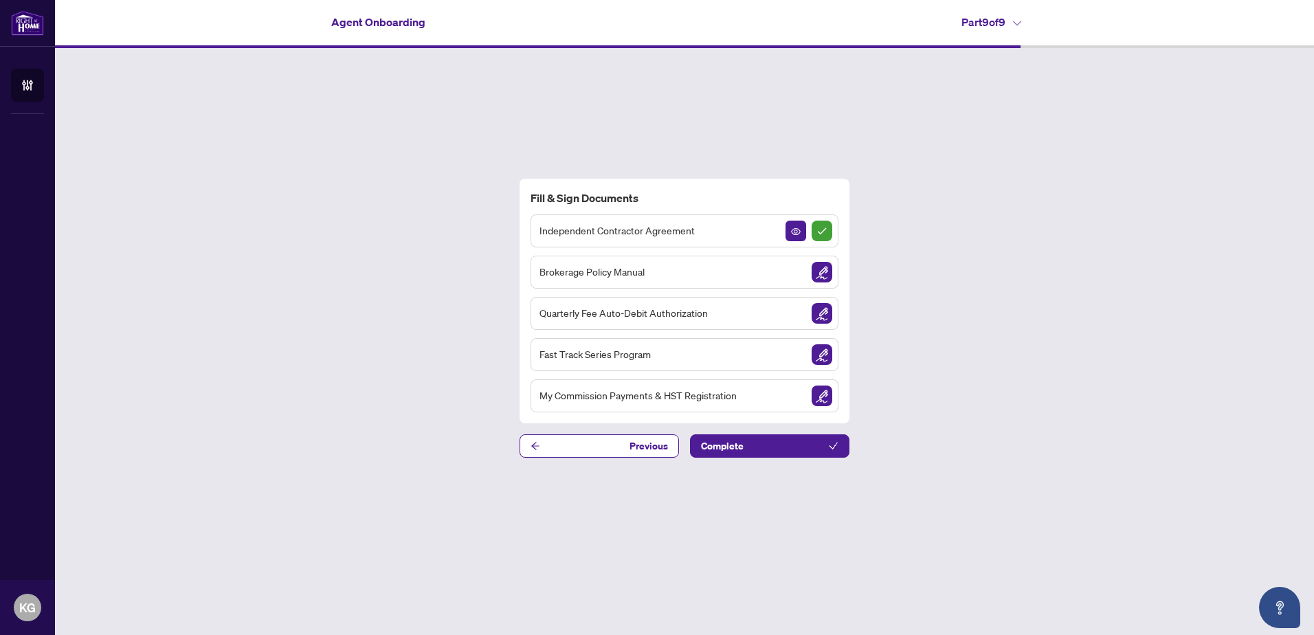
click at [820, 394] on img "Sign Document" at bounding box center [821, 395] width 21 height 21
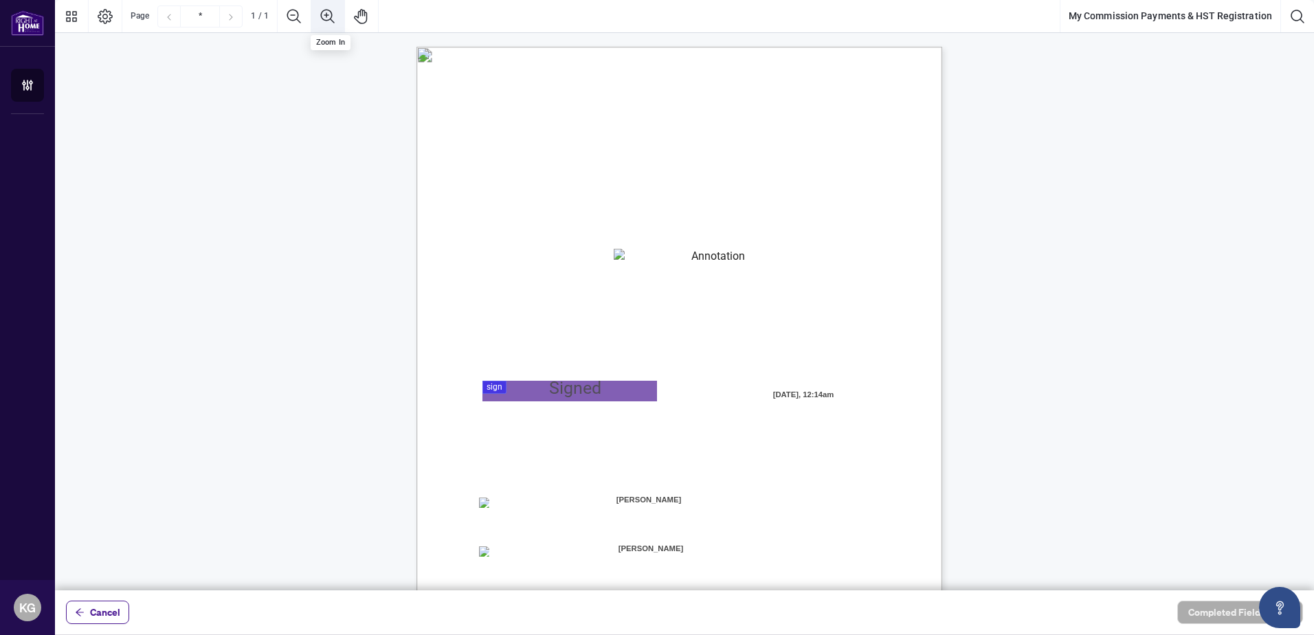
click at [326, 12] on icon "Zoom In" at bounding box center [327, 16] width 14 height 14
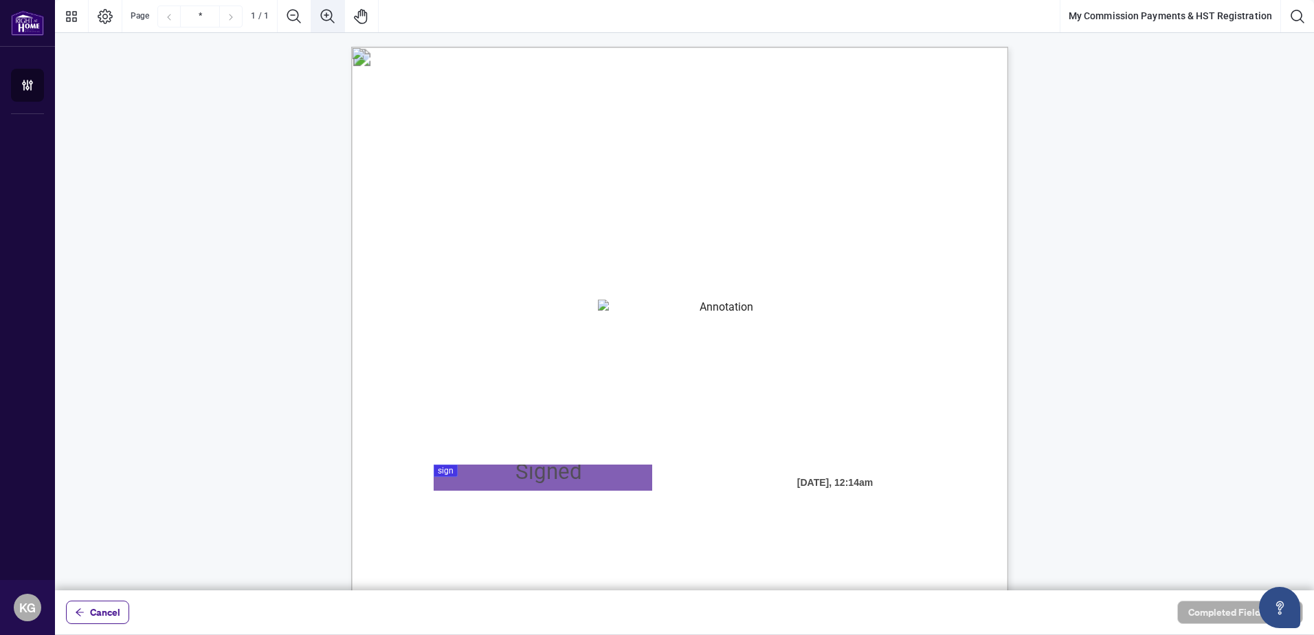
scroll to position [10, 0]
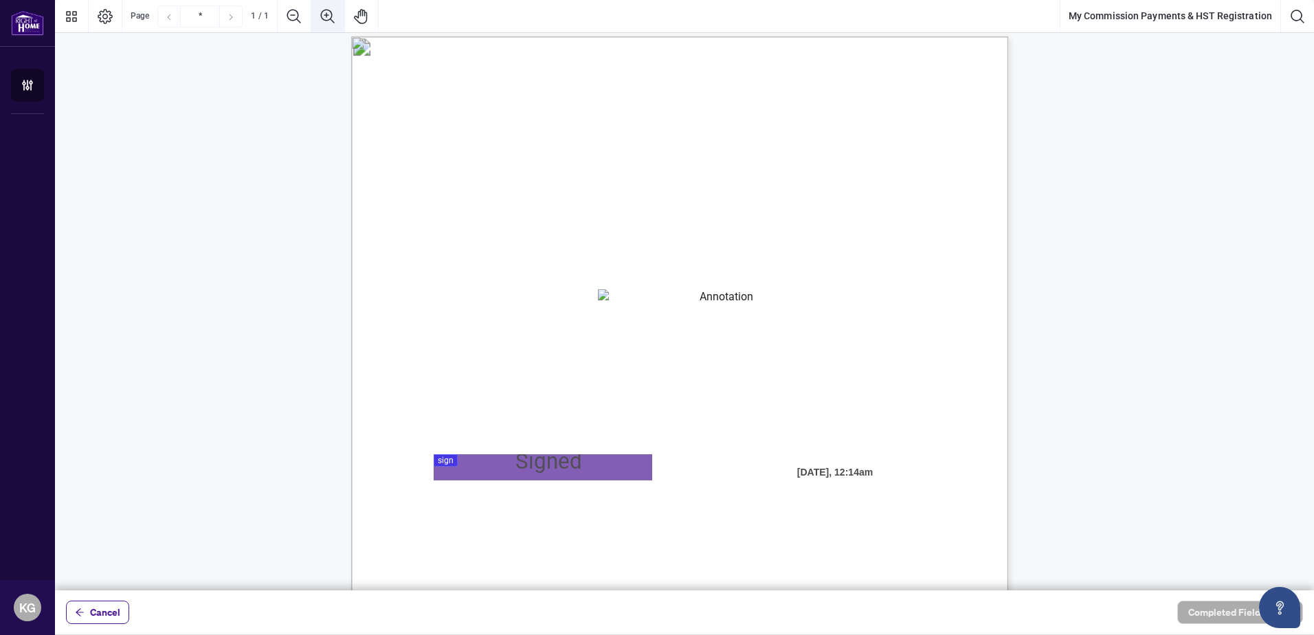
click at [326, 12] on icon "Zoom In" at bounding box center [327, 16] width 14 height 14
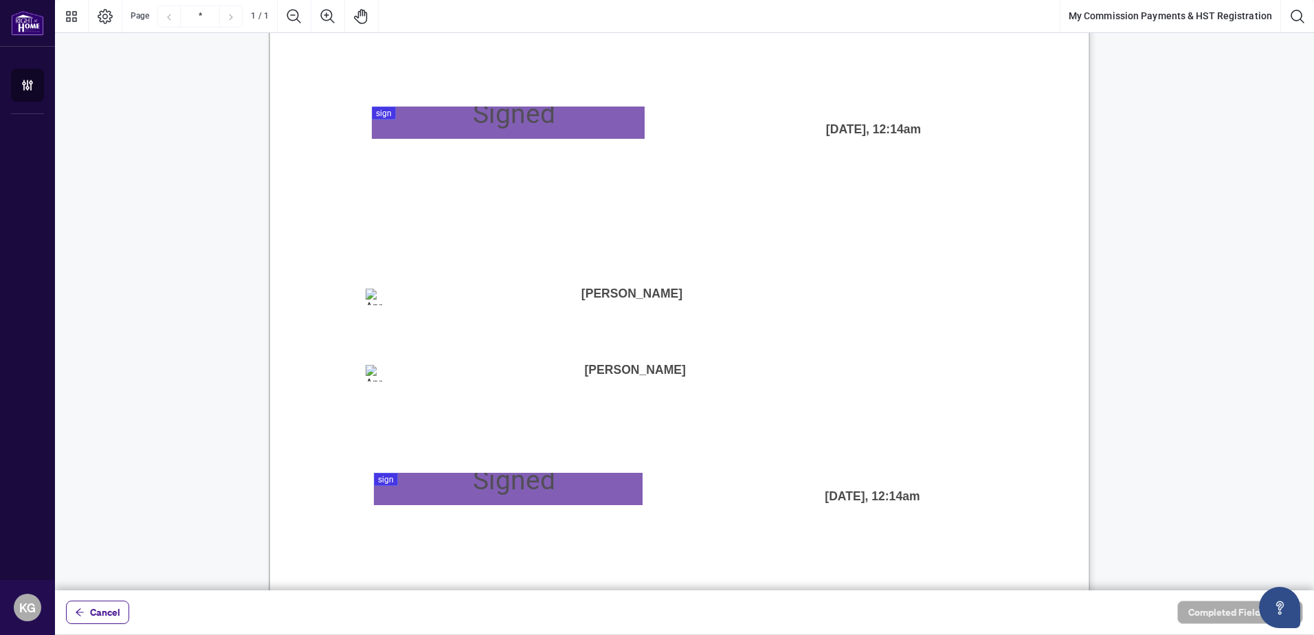
scroll to position [504, 0]
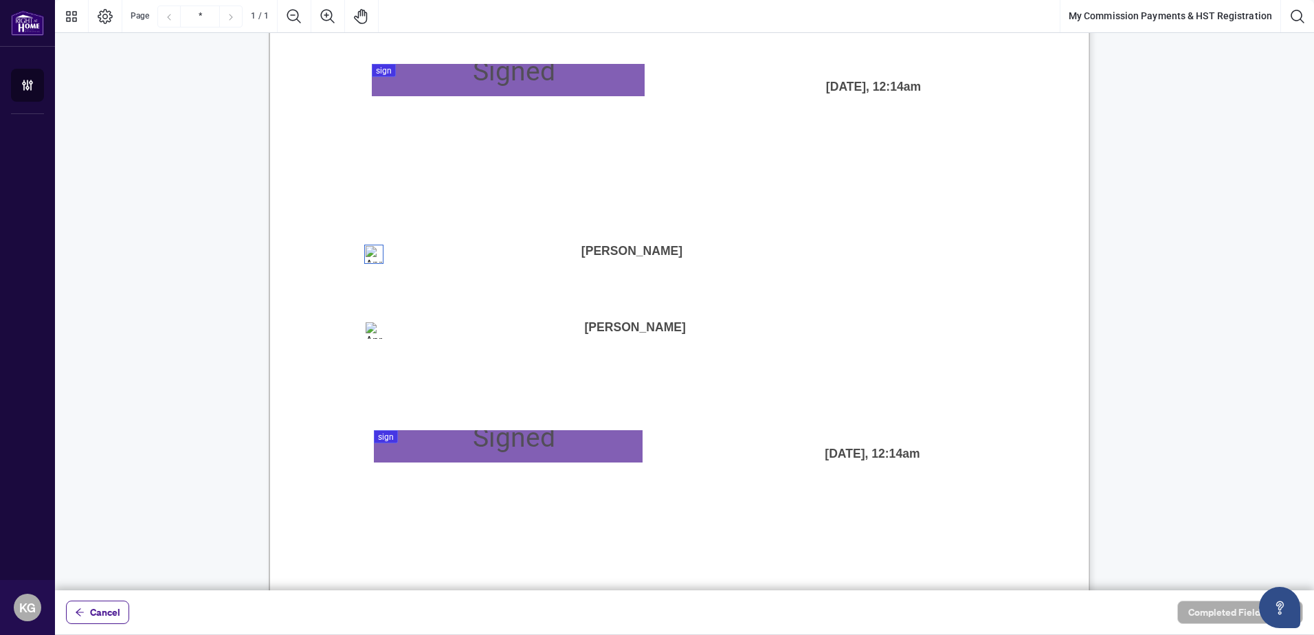
click at [629, 246] on span "Kalsang Gyaltsen" at bounding box center [632, 251] width 108 height 32
click at [634, 247] on span "Kalsang Gyaltsen" at bounding box center [632, 251] width 108 height 32
click at [443, 437] on div at bounding box center [684, 295] width 1259 height 590
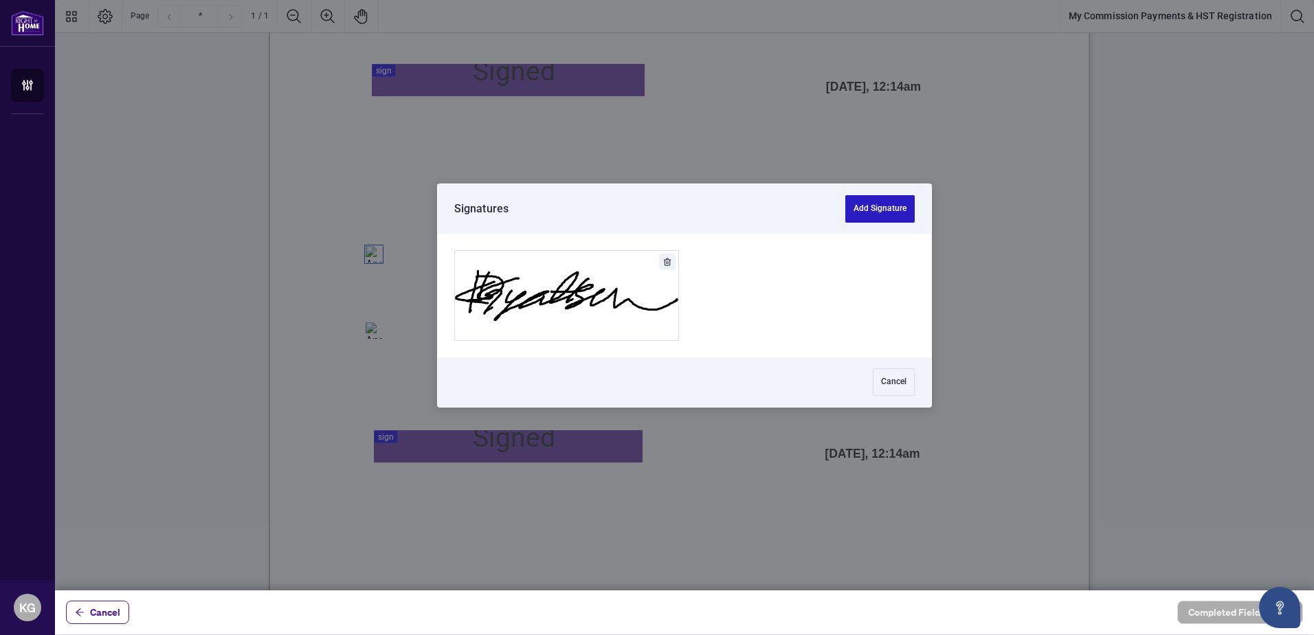
click at [886, 212] on button "Add Signature" at bounding box center [879, 208] width 69 height 27
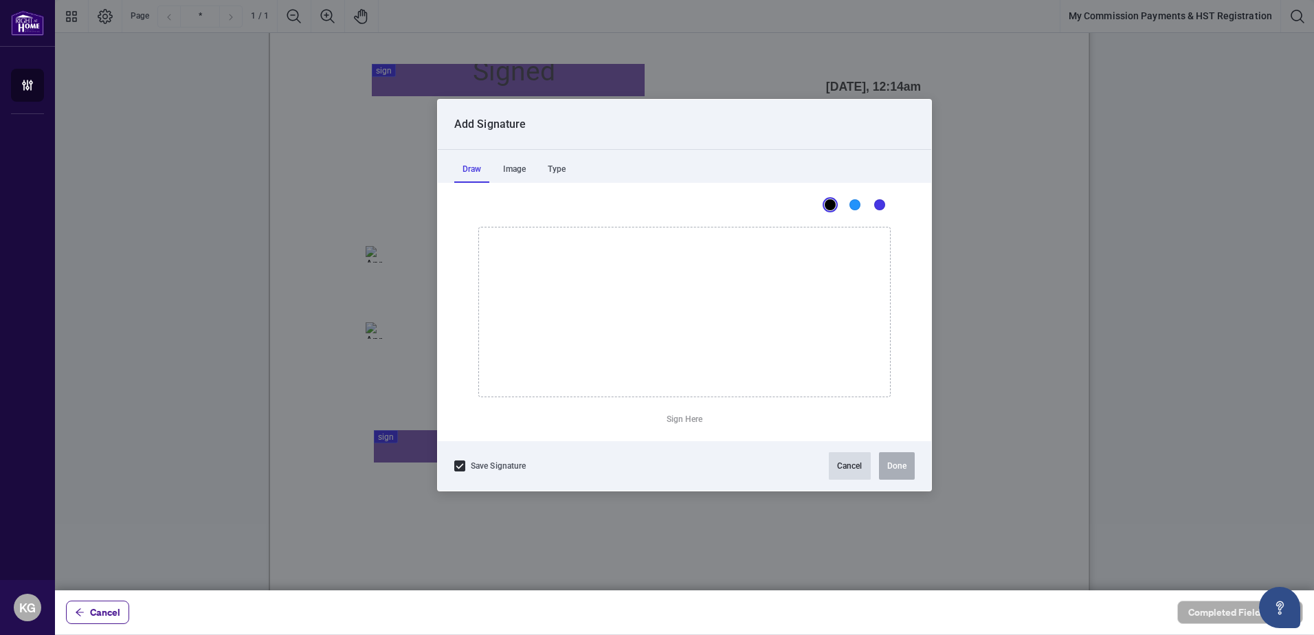
click at [855, 471] on button "Cancel" at bounding box center [850, 465] width 42 height 27
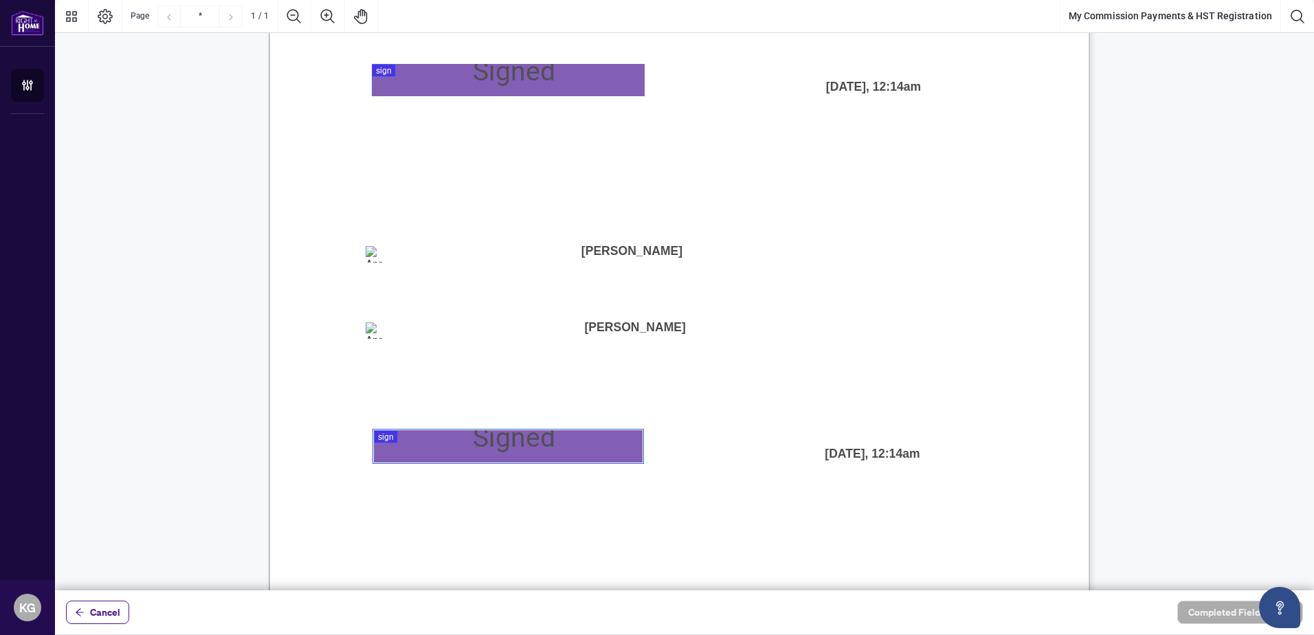
click at [440, 438] on div at bounding box center [684, 295] width 1259 height 590
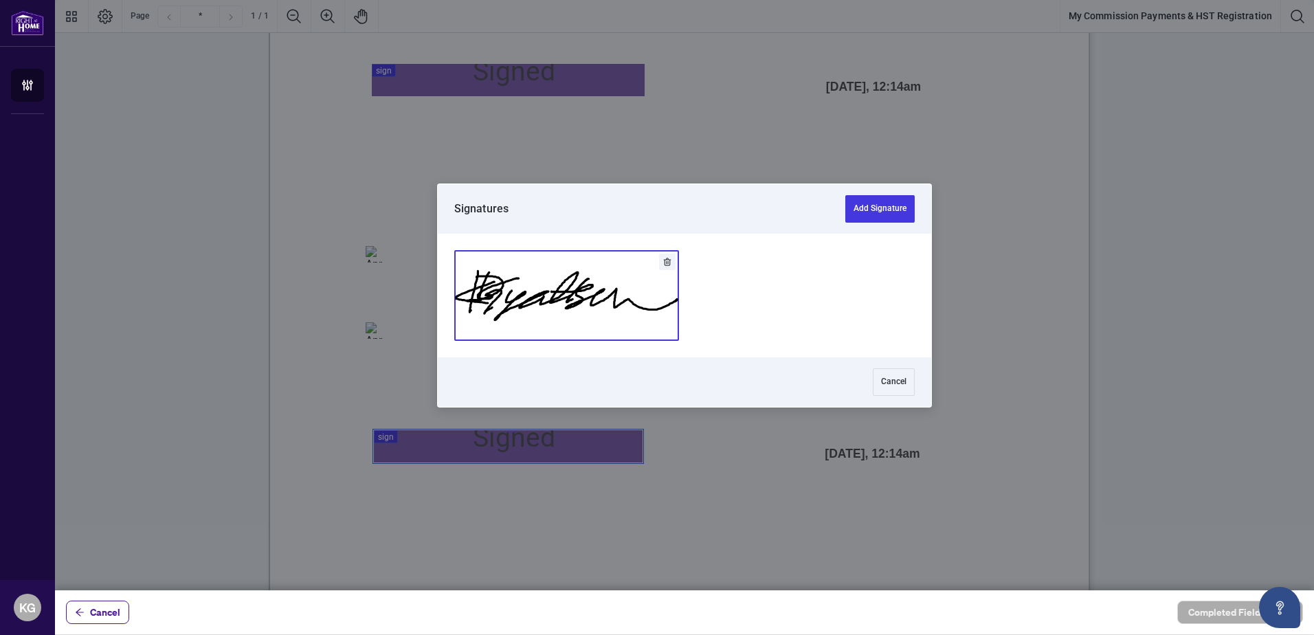
click at [542, 311] on button "Add Signature" at bounding box center [566, 295] width 223 height 89
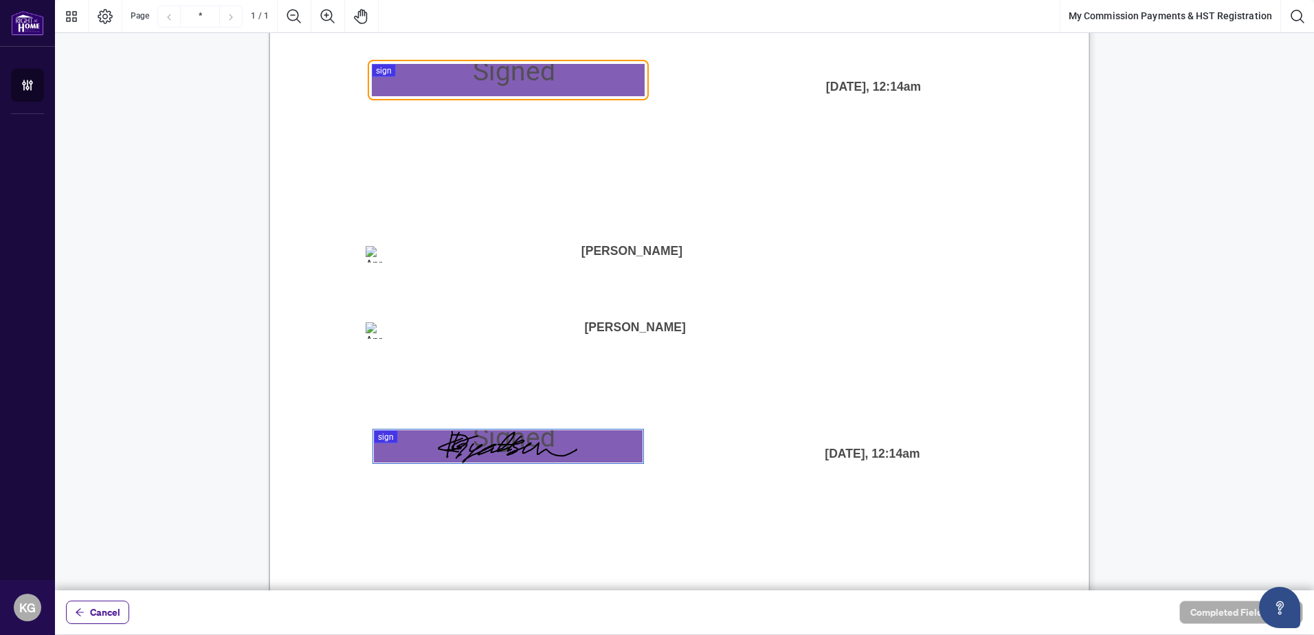
click at [723, 522] on div "MY COMMISSION PAYMENTS AND HST REGISTRATION For Right at Home Realty to pay out…" at bounding box center [1071, 579] width 1604 height 2075
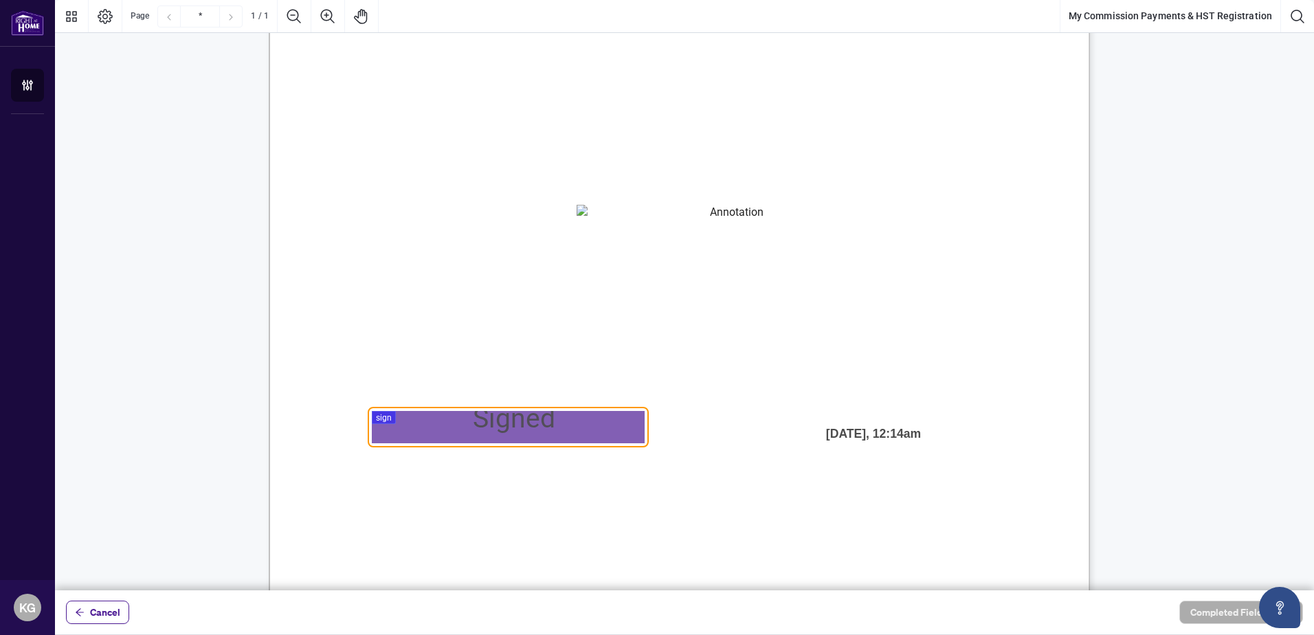
scroll to position [137, 0]
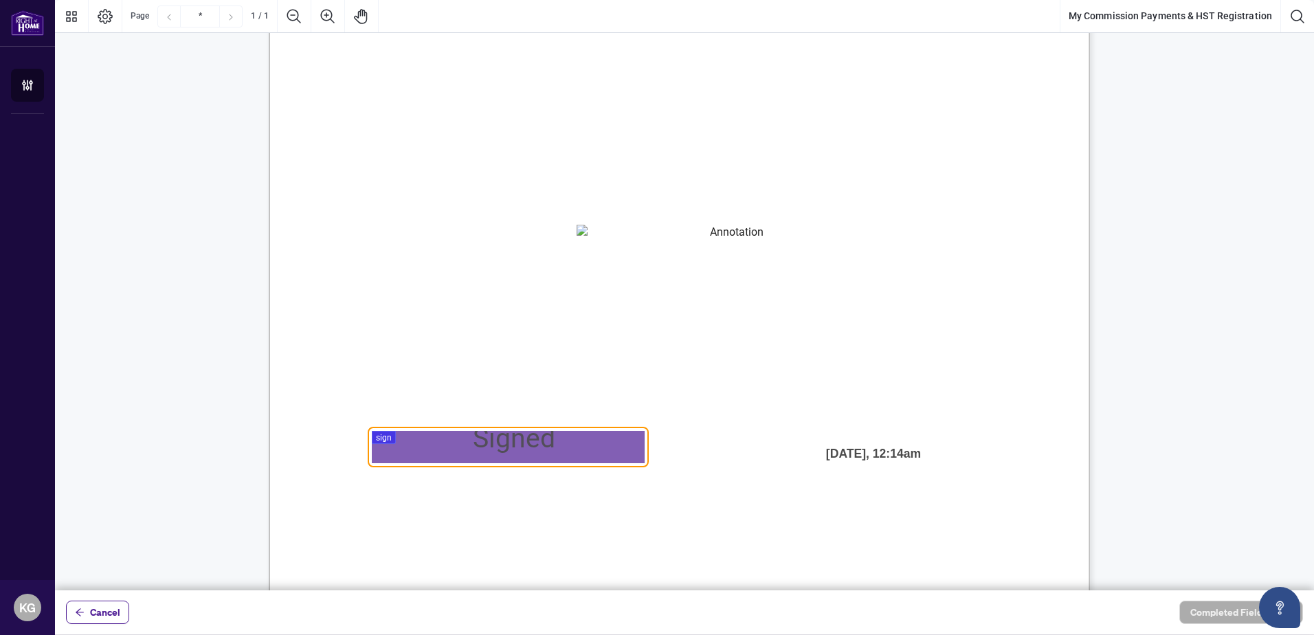
click at [464, 447] on div at bounding box center [684, 295] width 1259 height 590
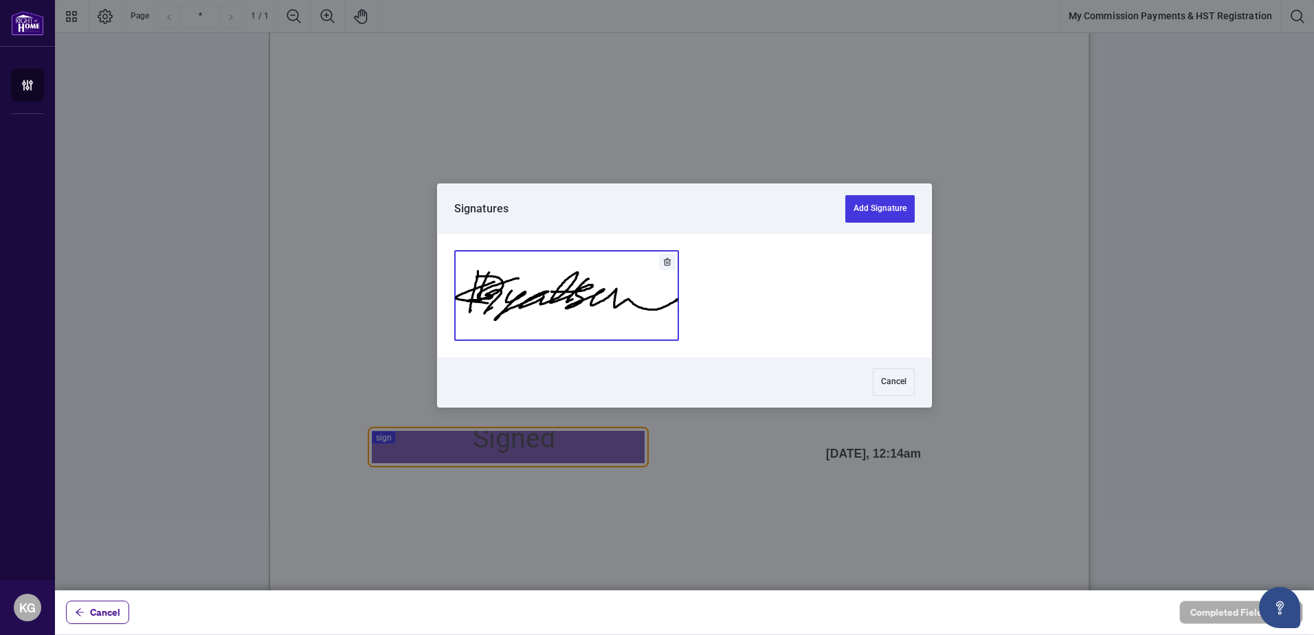
click at [534, 286] on button "Add Signature" at bounding box center [566, 295] width 223 height 89
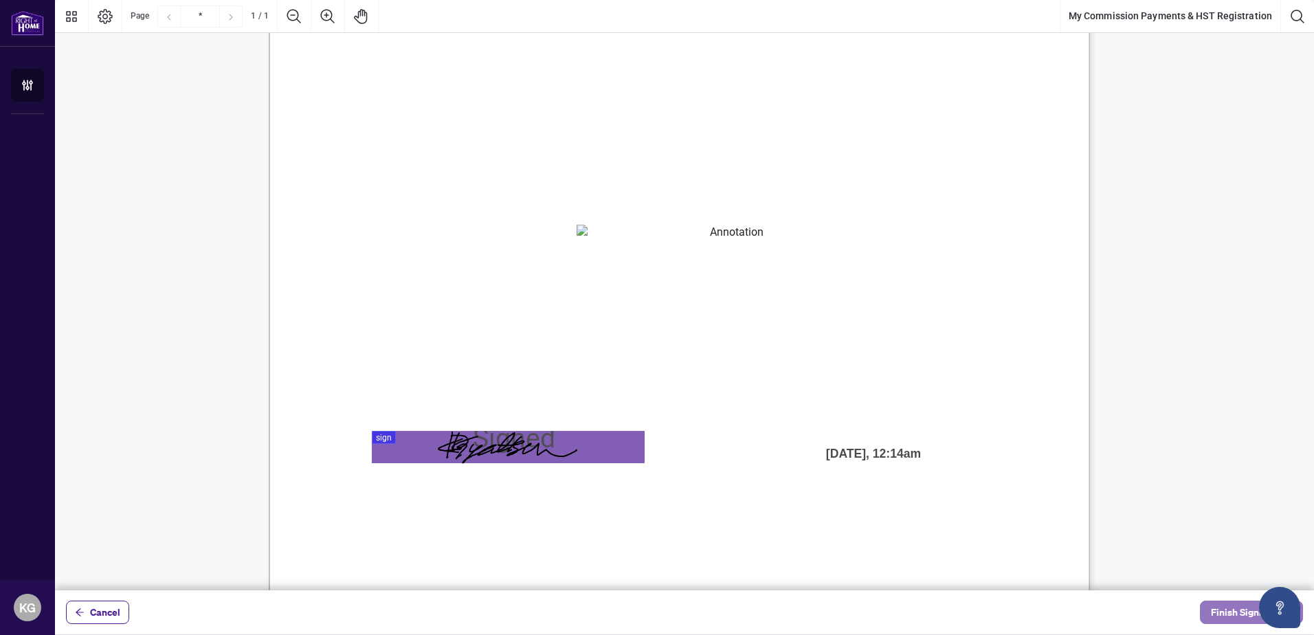
click at [1200, 613] on button "Finish Signing" at bounding box center [1251, 611] width 103 height 23
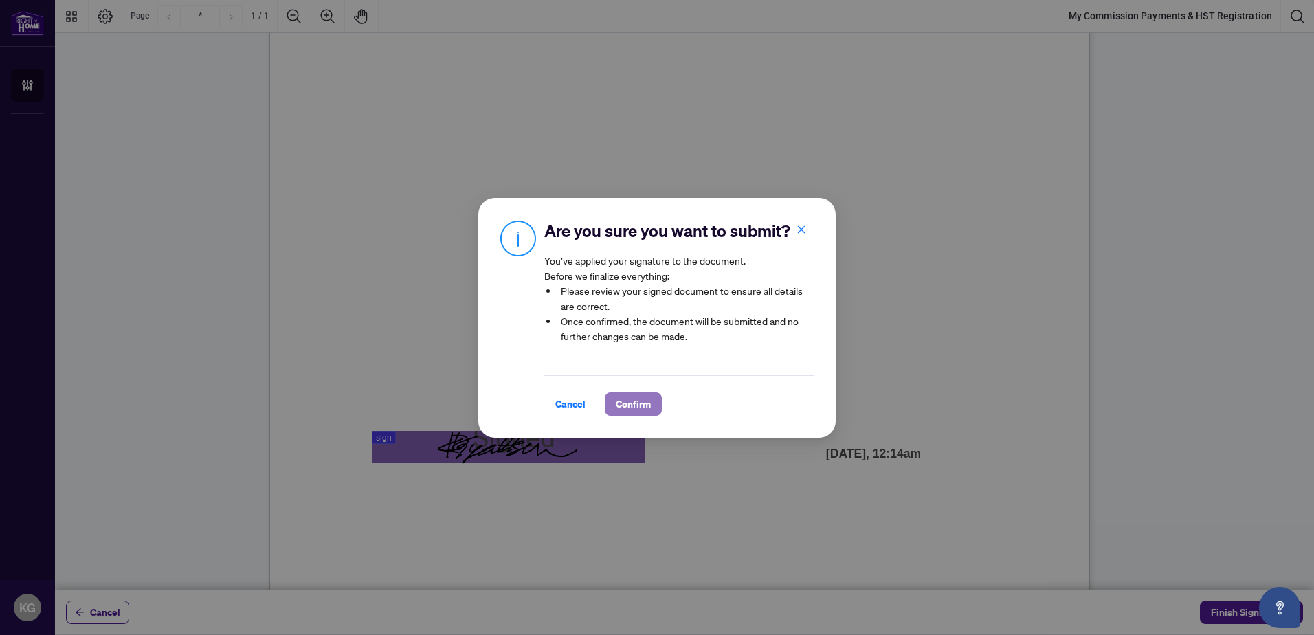
click at [638, 398] on span "Confirm" at bounding box center [633, 404] width 35 height 22
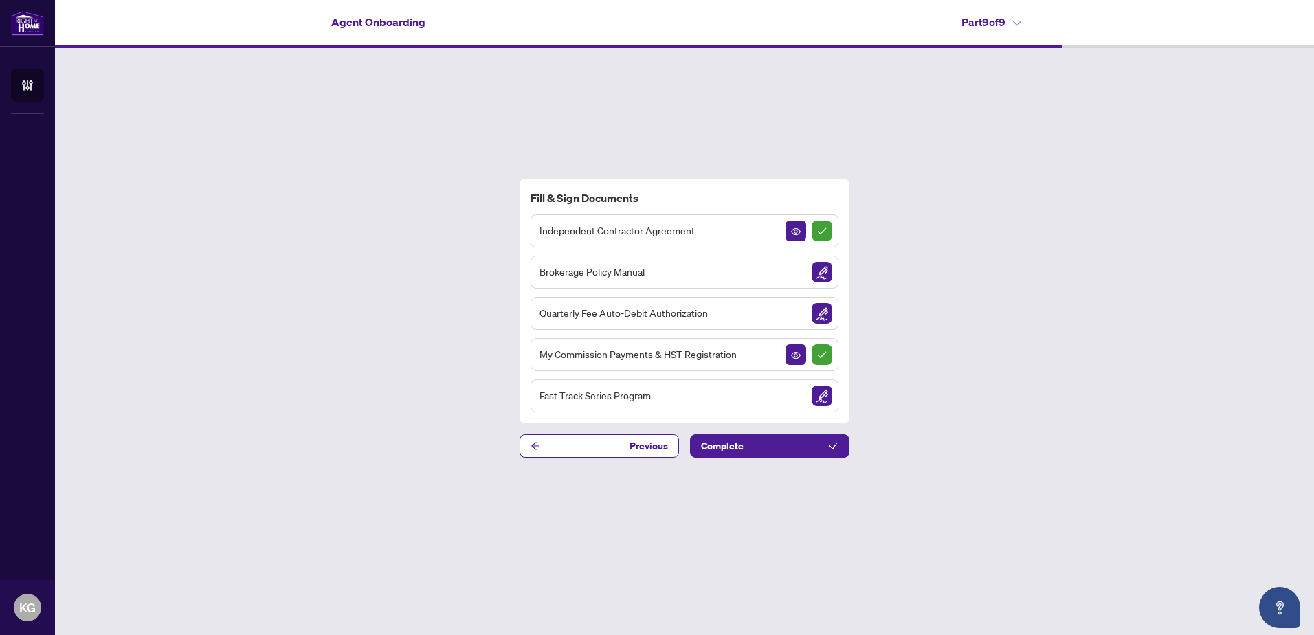
click at [678, 311] on span "Quarterly Fee Auto-Debit Authorization" at bounding box center [623, 313] width 168 height 16
click at [817, 315] on img "Sign Document" at bounding box center [821, 313] width 21 height 21
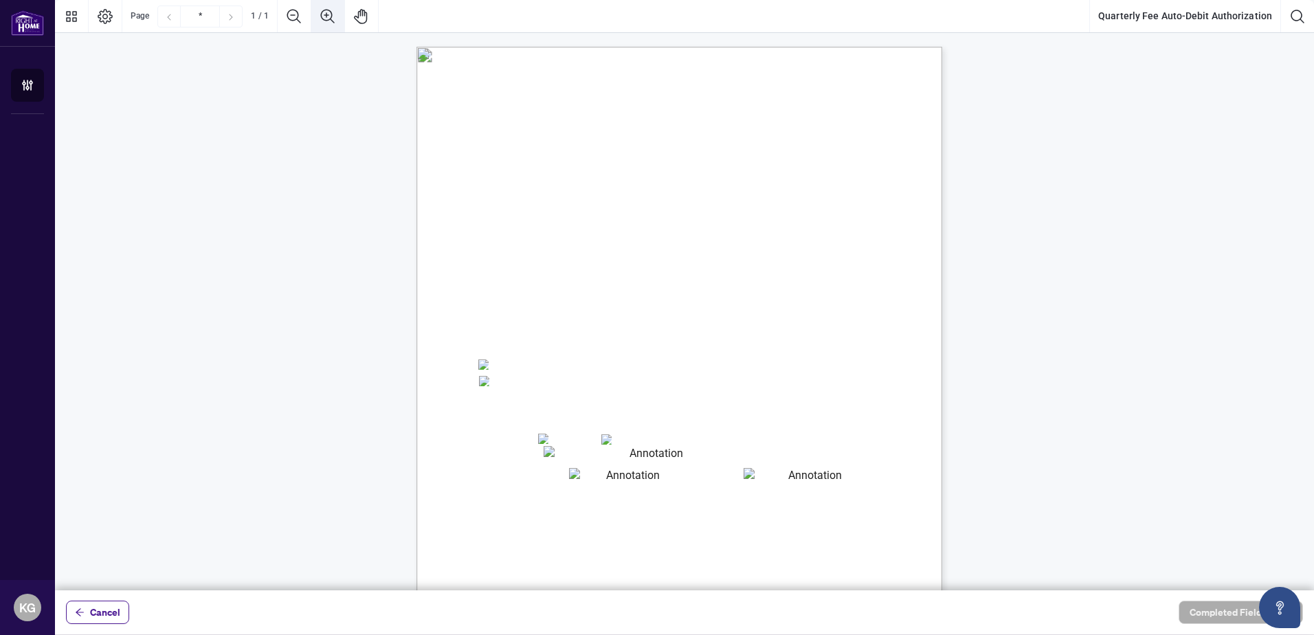
click at [328, 13] on icon "Zoom In" at bounding box center [327, 16] width 16 height 16
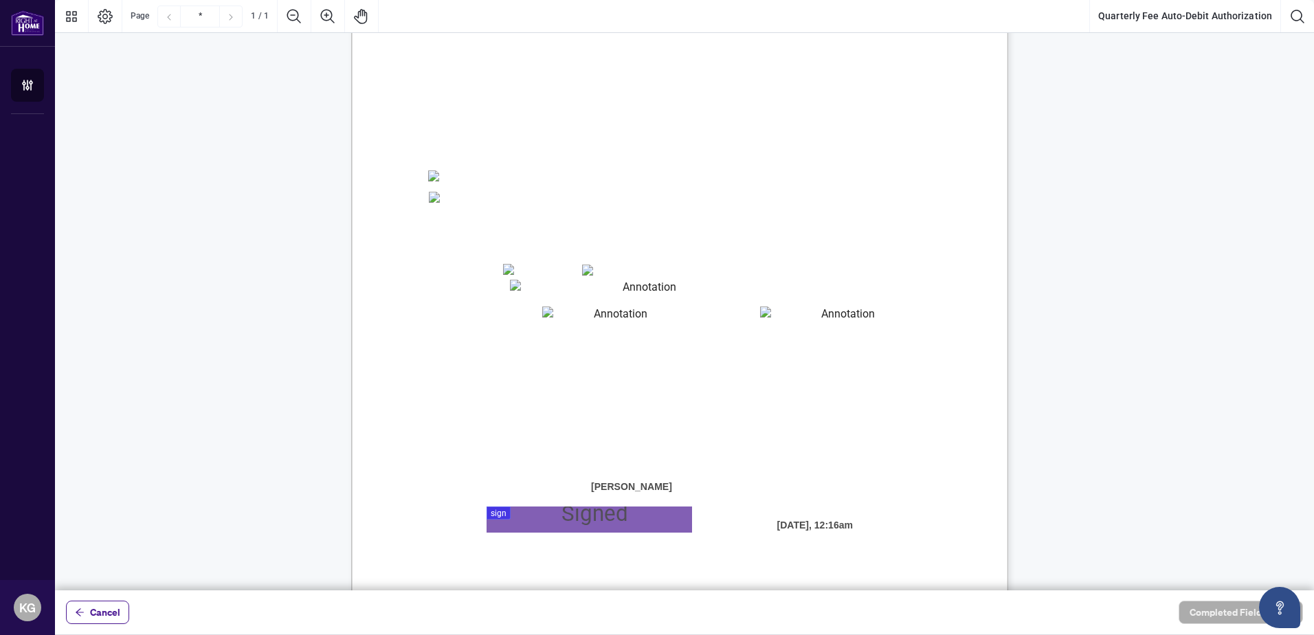
scroll to position [285, 0]
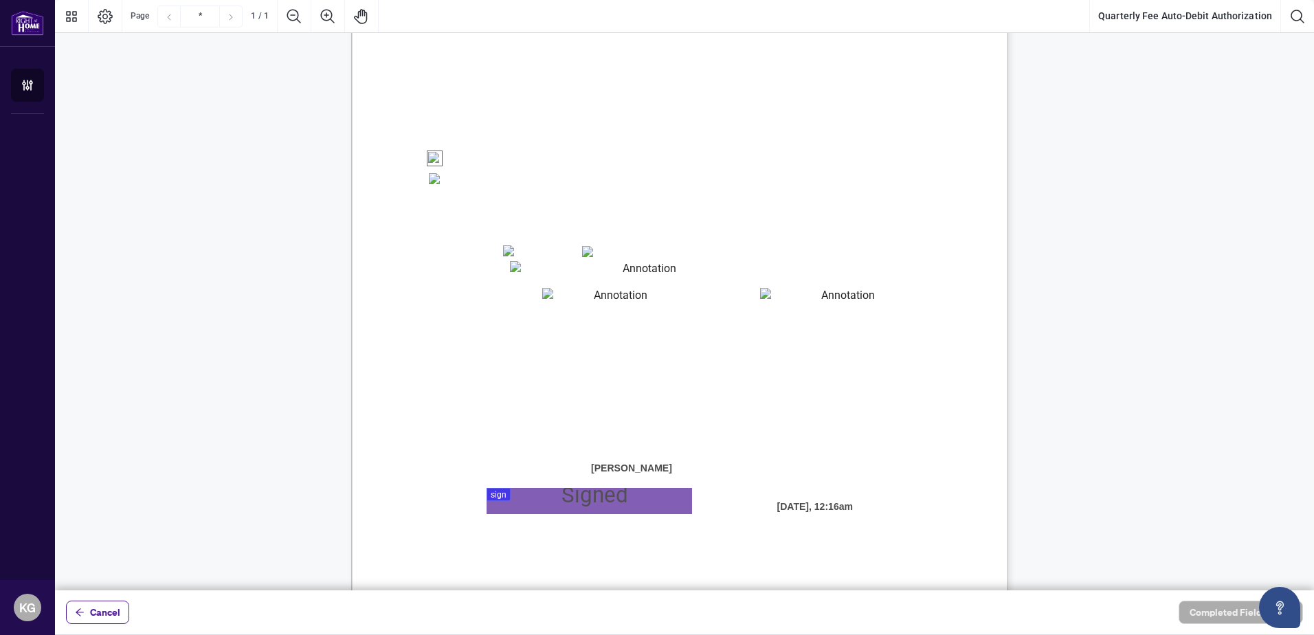
click at [759, 389] on span "statement provided to me at least 10 days prior to the billing date." at bounding box center [594, 392] width 330 height 14
click at [557, 271] on textarea "01JYSH6N3QG8E1WFK6KJHV1ZM9" at bounding box center [644, 272] width 269 height 22
click at [623, 273] on textarea "01JYSH6N3QG8E1WFK6KJHV1ZM9" at bounding box center [644, 272] width 269 height 22
click at [541, 269] on textarea "01JYSH6N3QG8E1WFK6KJHV1ZM9" at bounding box center [644, 272] width 269 height 22
click at [576, 302] on textarea "01JYSH6Y8NC4A9ZZN4JET9H3W9" at bounding box center [615, 298] width 146 height 21
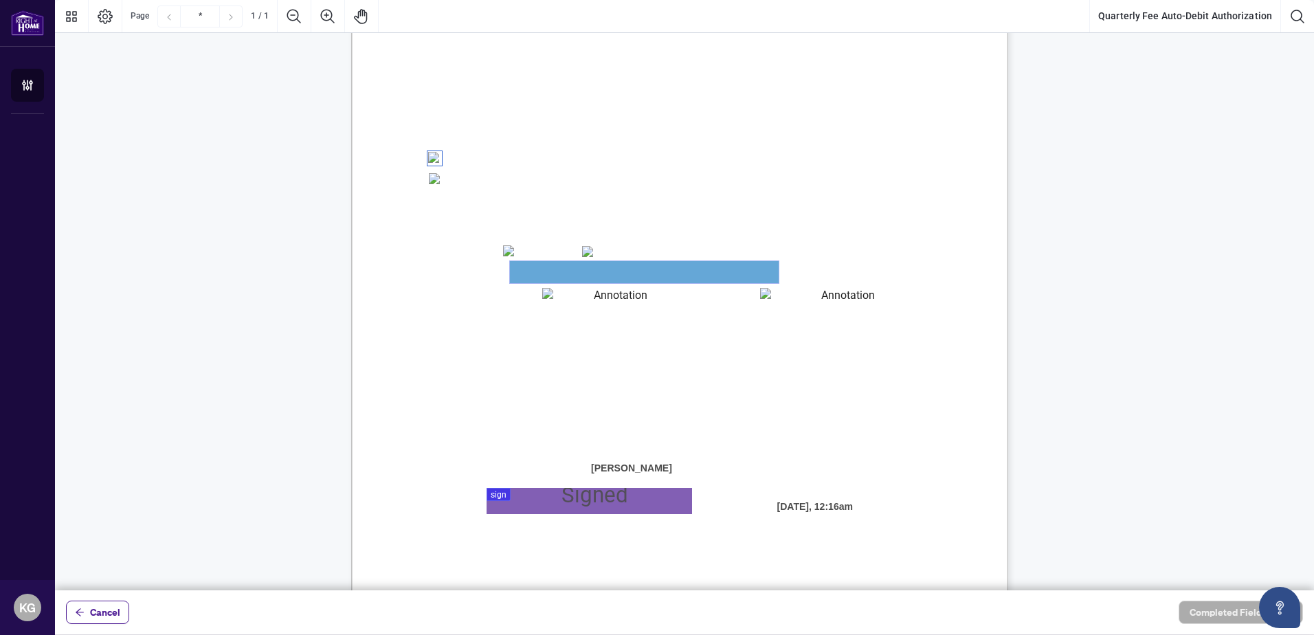
click at [621, 272] on textarea "01JYSH6N3QG8E1WFK6KJHV1ZM9" at bounding box center [644, 272] width 269 height 22
click at [600, 218] on span "We cannot accept VISA Debit or Credit Debit cards." at bounding box center [514, 224] width 170 height 12
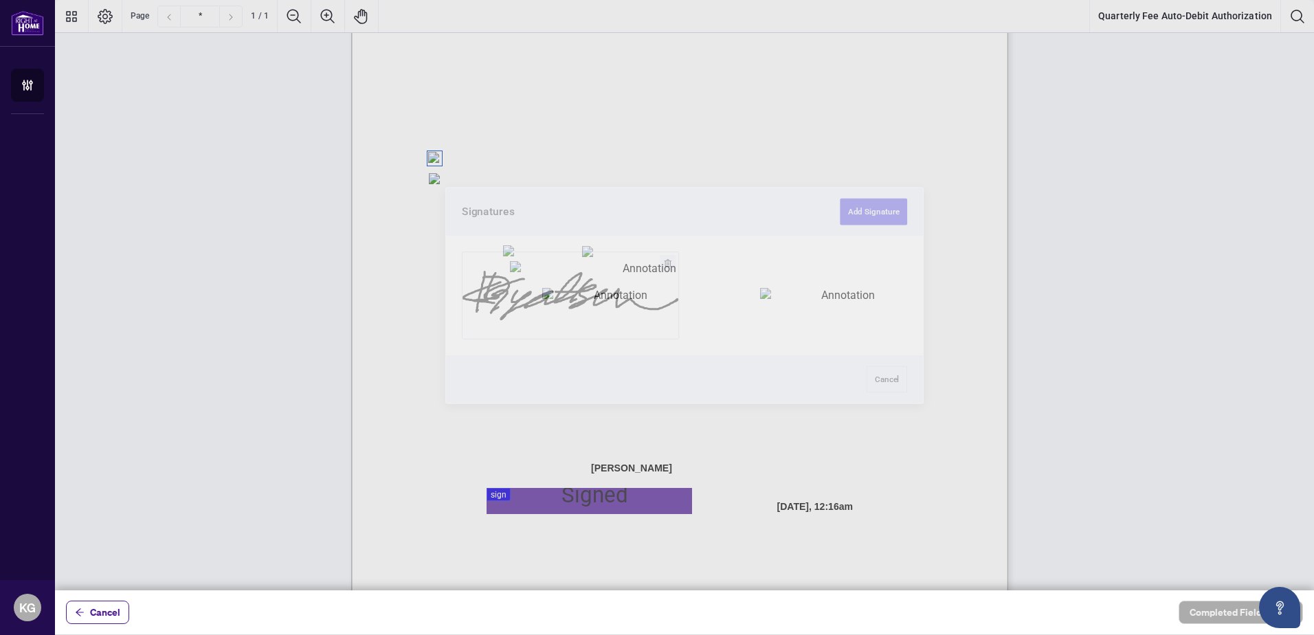
click at [587, 502] on div at bounding box center [684, 295] width 1259 height 590
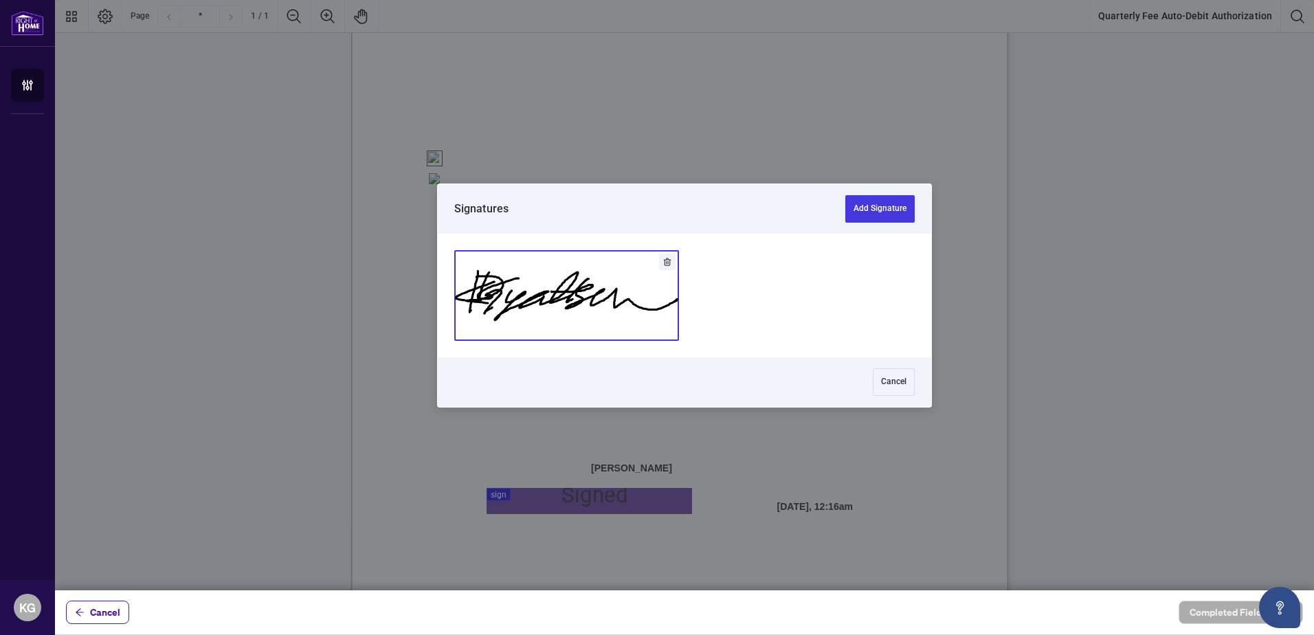
click at [563, 294] on button "Add Signature" at bounding box center [566, 295] width 223 height 89
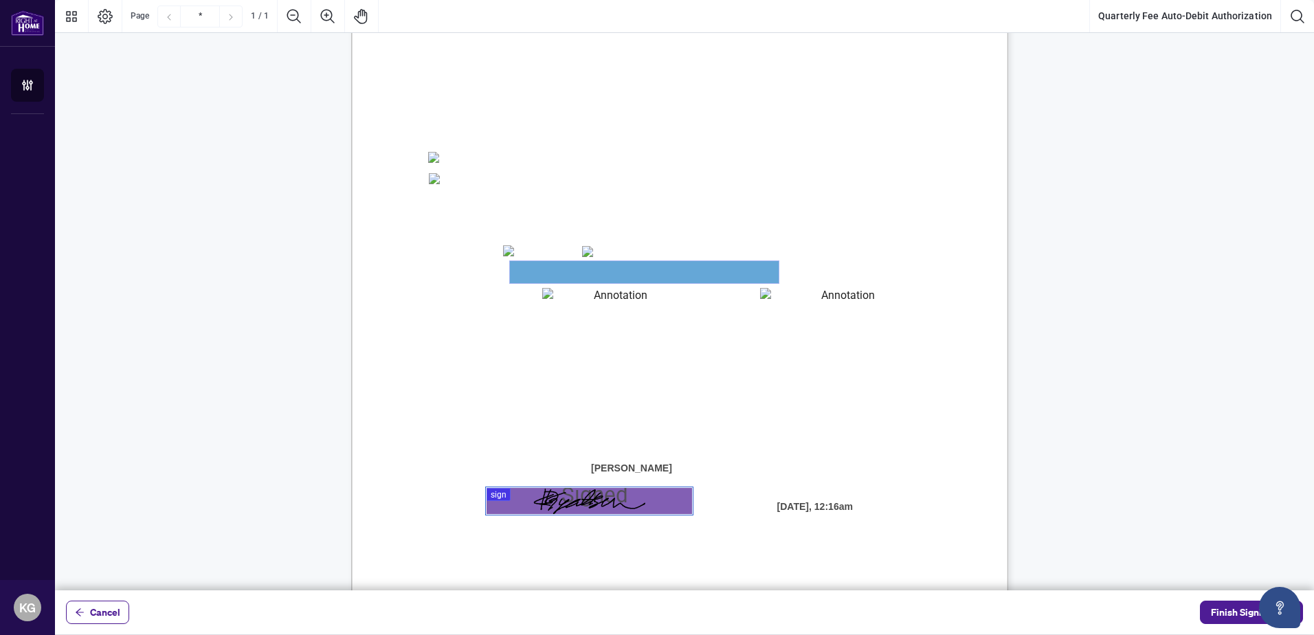
click at [578, 270] on textarea "01JYSH6N3QG8E1WFK6KJHV1ZM9" at bounding box center [644, 272] width 269 height 22
click at [789, 231] on div "Right at Home Realty, Brokerage Quarterly Fees Billing Authorization Quarterly …" at bounding box center [864, 426] width 1026 height 1329
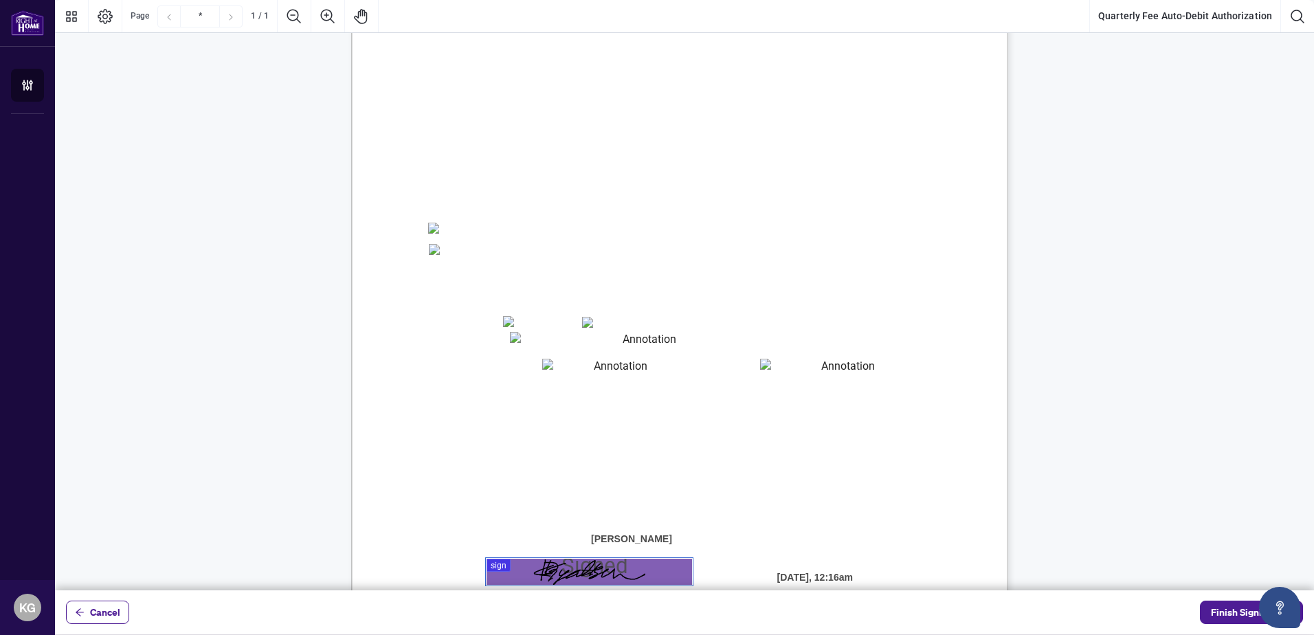
scroll to position [275, 0]
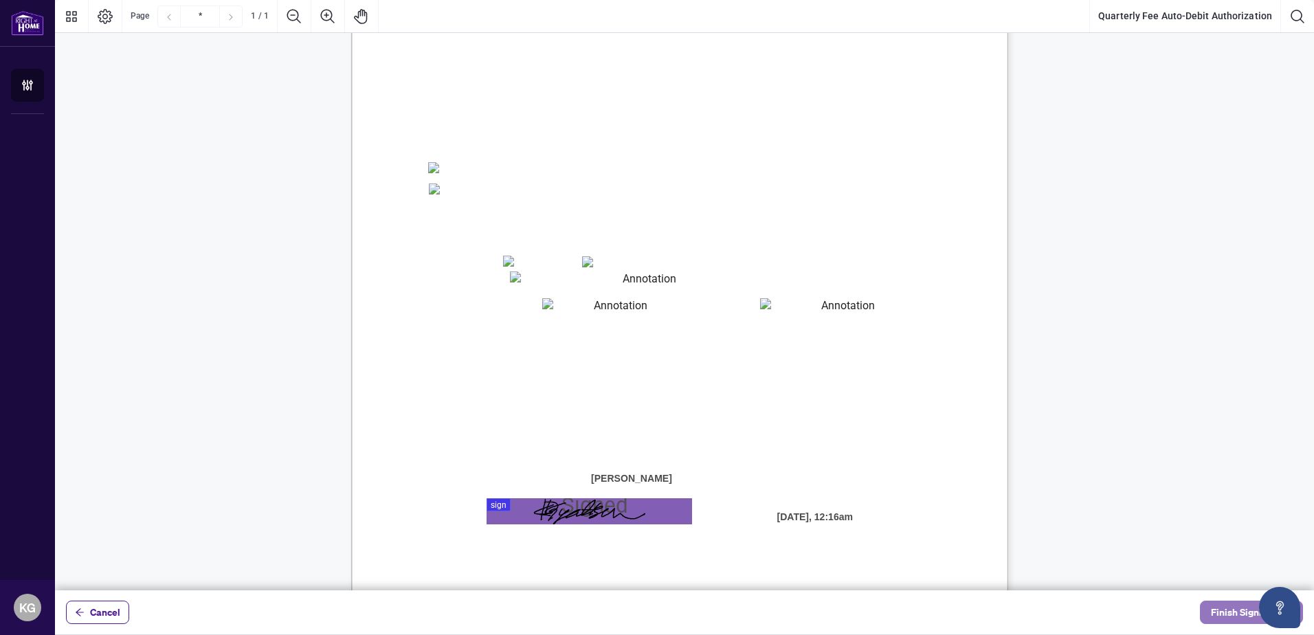
click at [1229, 611] on span "Finish Signing" at bounding box center [1242, 612] width 62 height 22
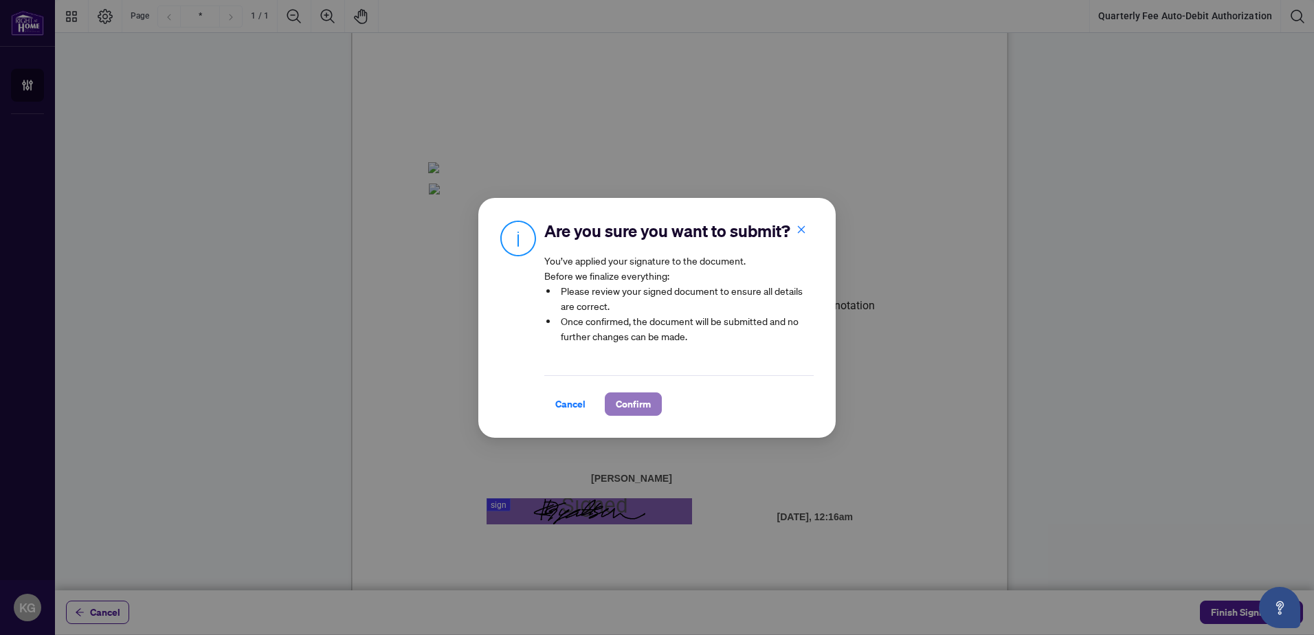
click at [635, 403] on span "Confirm" at bounding box center [633, 404] width 35 height 22
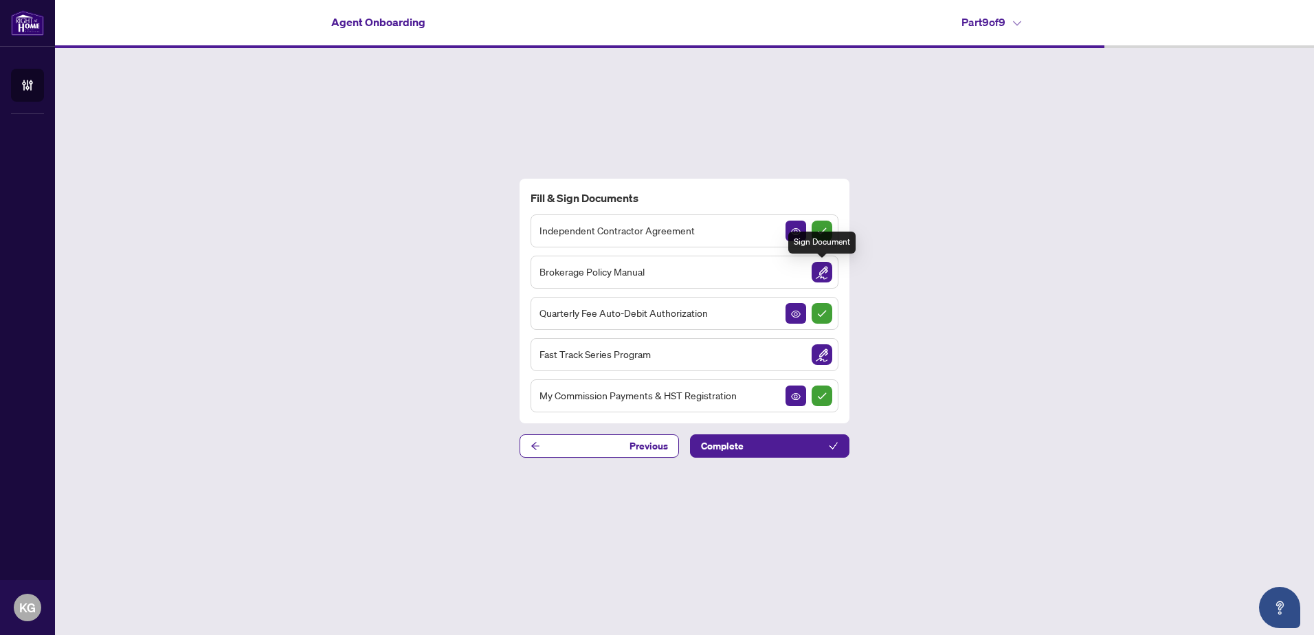
click at [822, 271] on img "Sign Document" at bounding box center [821, 272] width 21 height 21
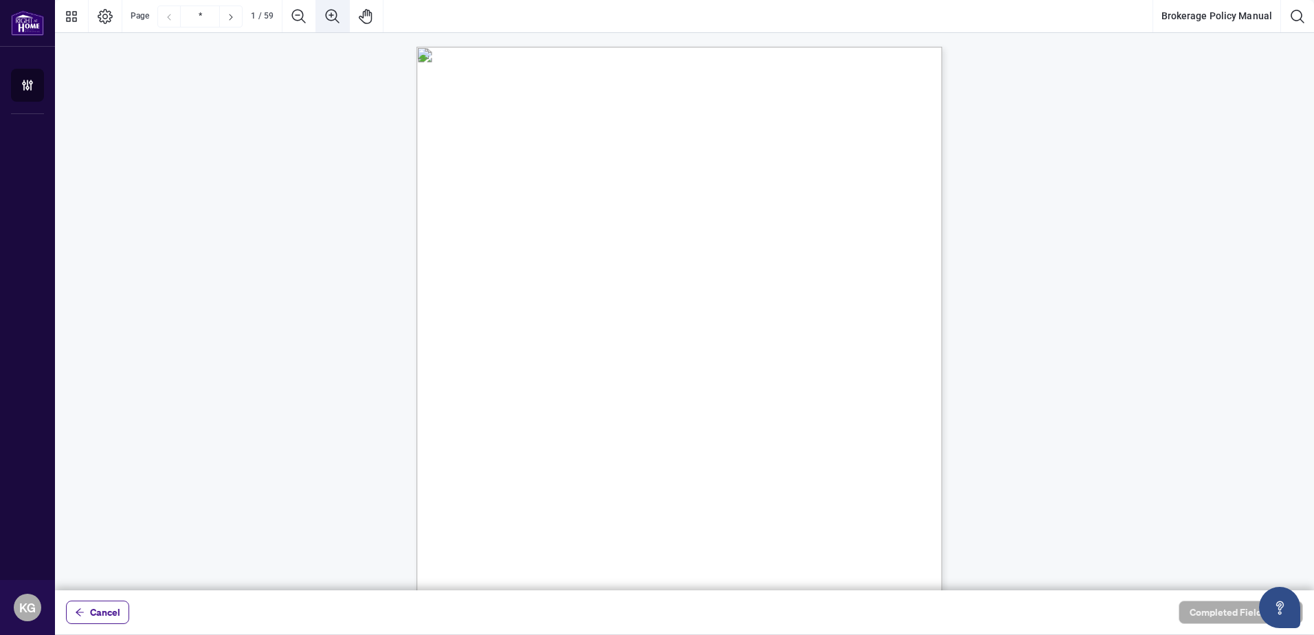
click at [335, 16] on icon "Zoom In" at bounding box center [333, 16] width 14 height 14
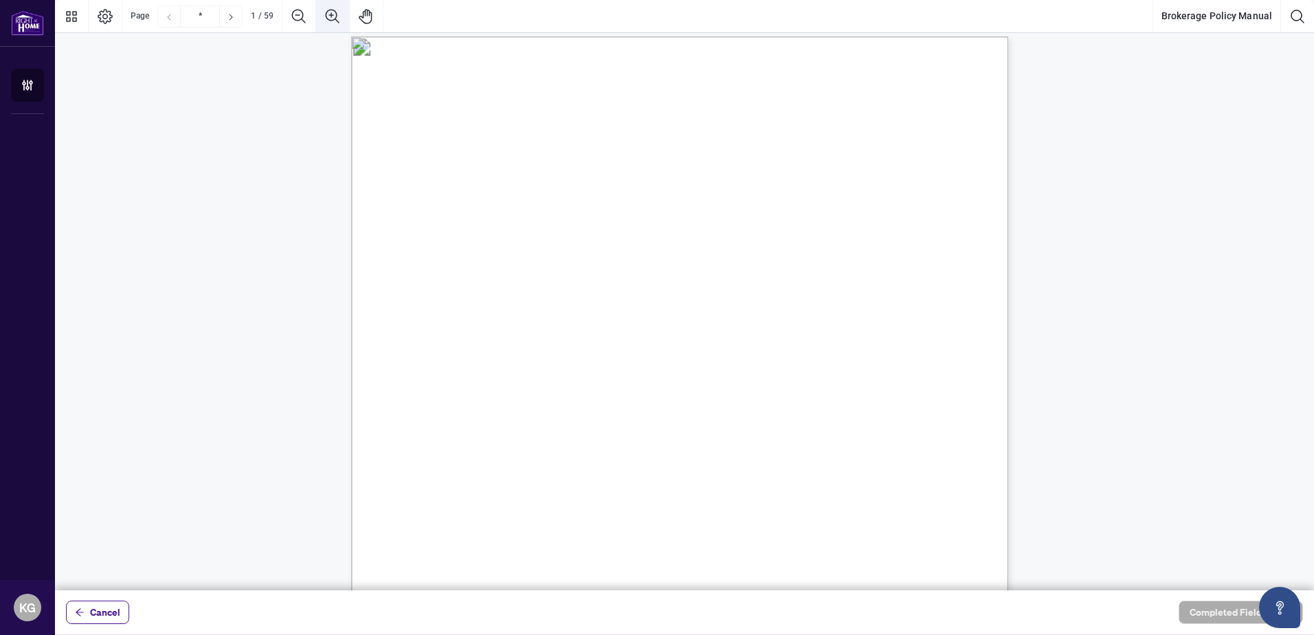
click at [335, 16] on icon "Zoom In" at bounding box center [333, 16] width 14 height 14
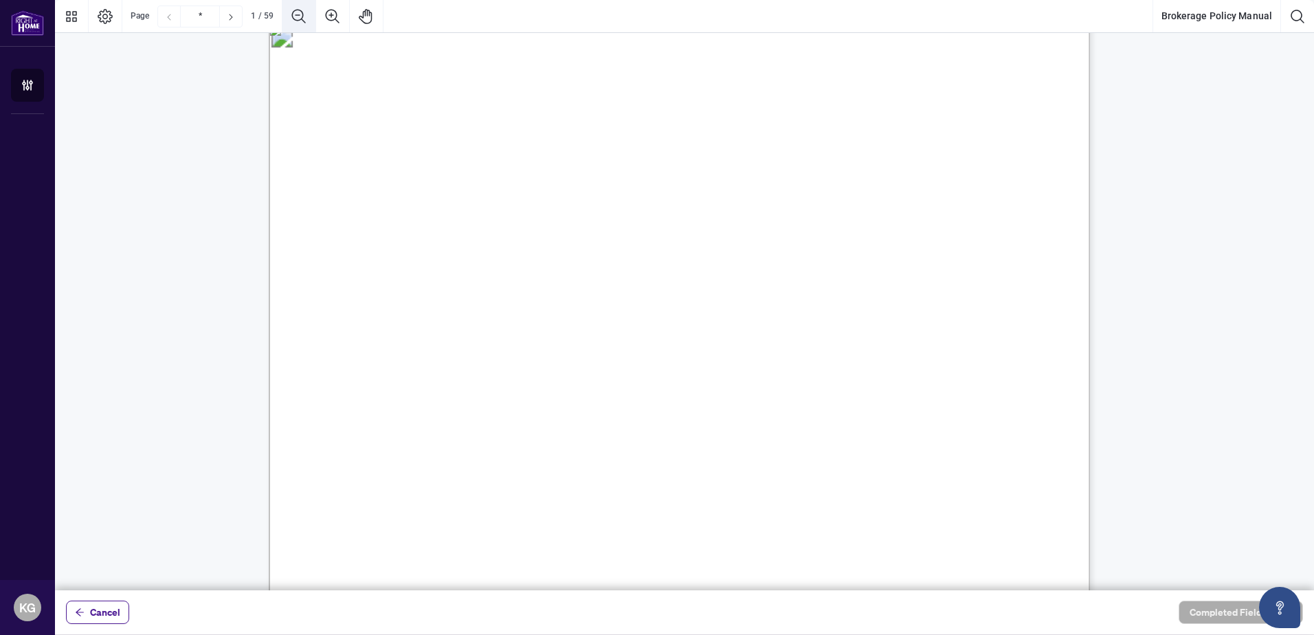
click at [306, 14] on icon "Zoom Out" at bounding box center [299, 16] width 16 height 16
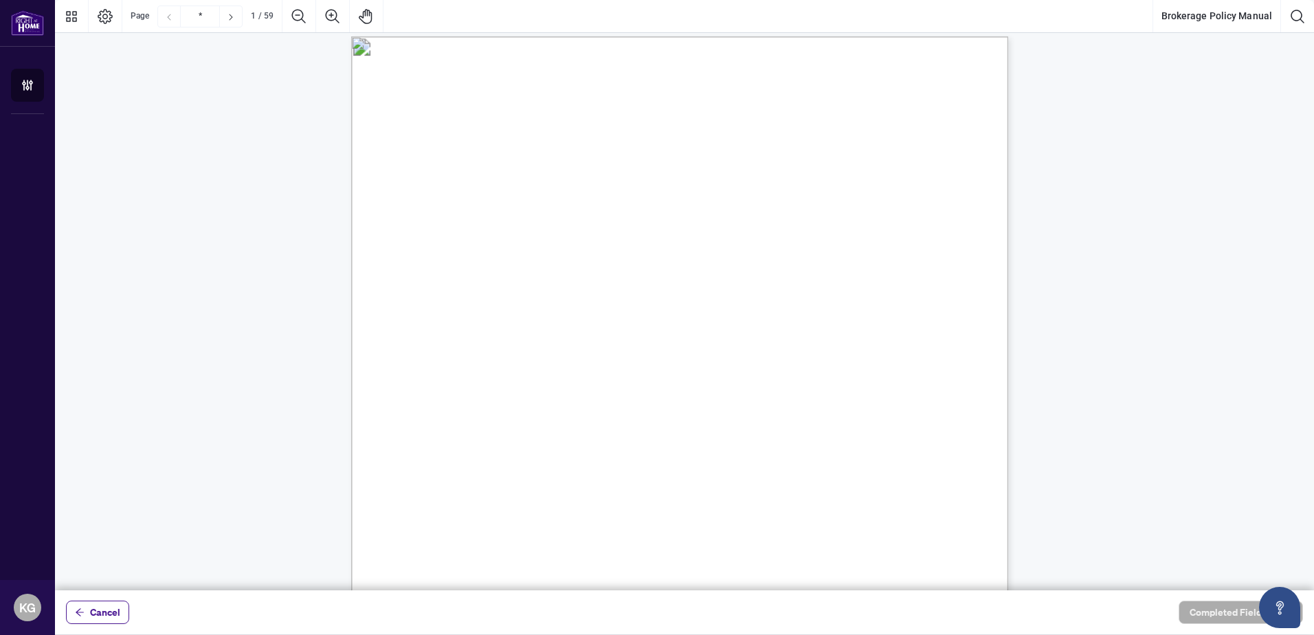
click at [860, 307] on img "Page 1" at bounding box center [694, 279] width 364 height 282
drag, startPoint x: 824, startPoint y: 414, endPoint x: 829, endPoint y: 399, distance: 15.2
click at [824, 413] on span "means 1000085532 Ontario Inc. doing business as Right at Home Realty, Brokerage." at bounding box center [696, 417] width 401 height 16
click at [227, 21] on icon "Next Page" at bounding box center [230, 17] width 11 height 11
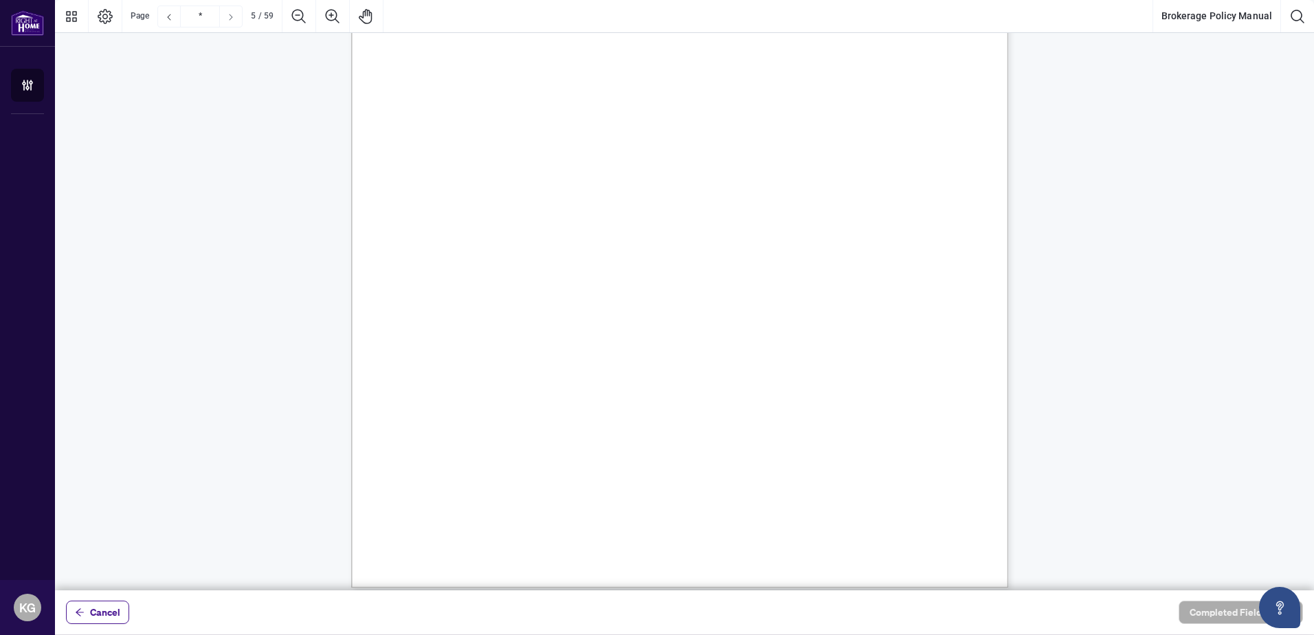
click at [227, 20] on icon "Next Page" at bounding box center [230, 17] width 11 height 11
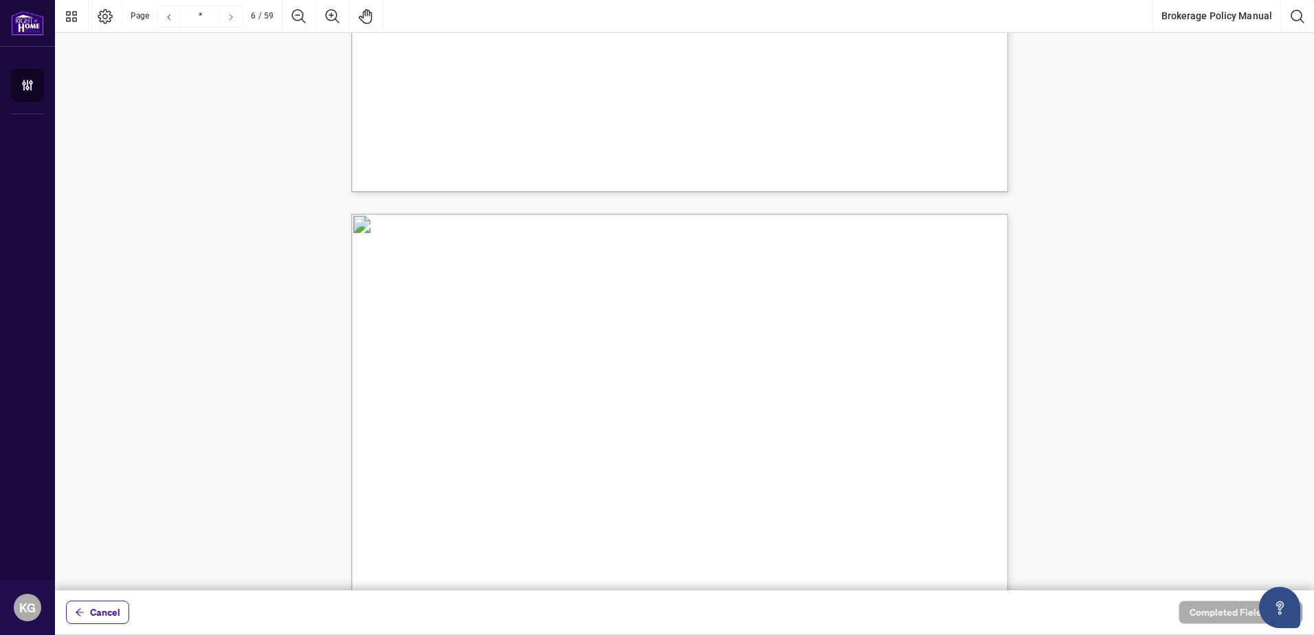
click at [227, 19] on icon "Next Page" at bounding box center [230, 17] width 11 height 11
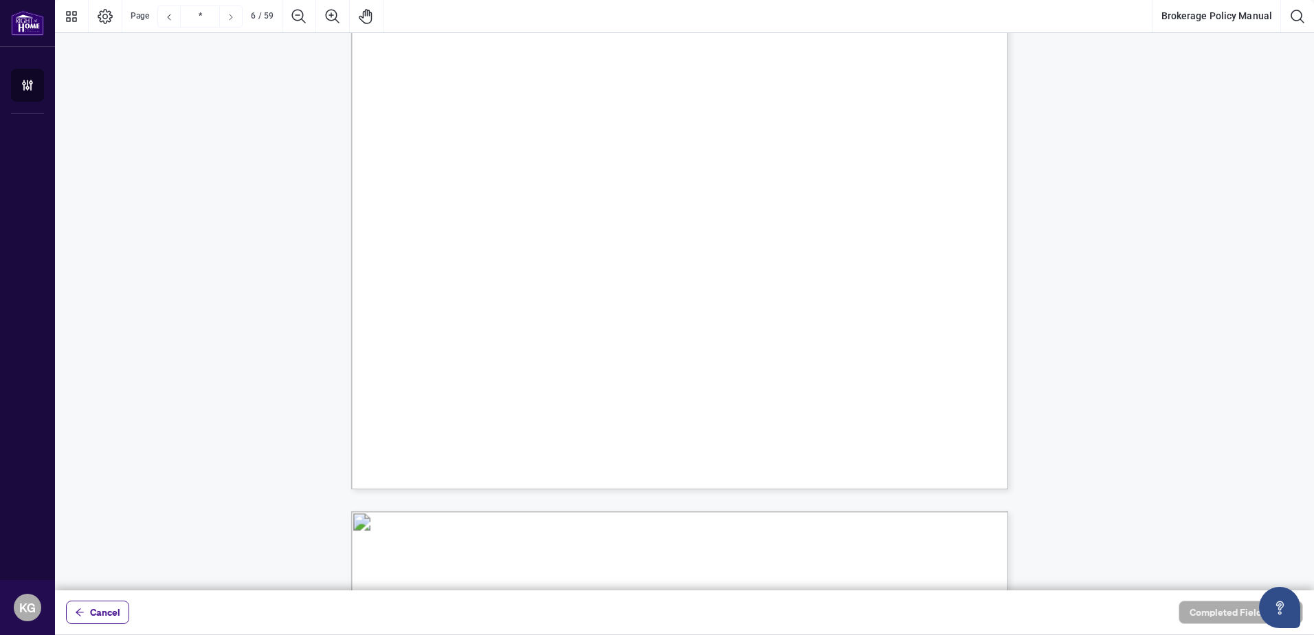
click at [227, 19] on icon "Next Page" at bounding box center [230, 17] width 11 height 11
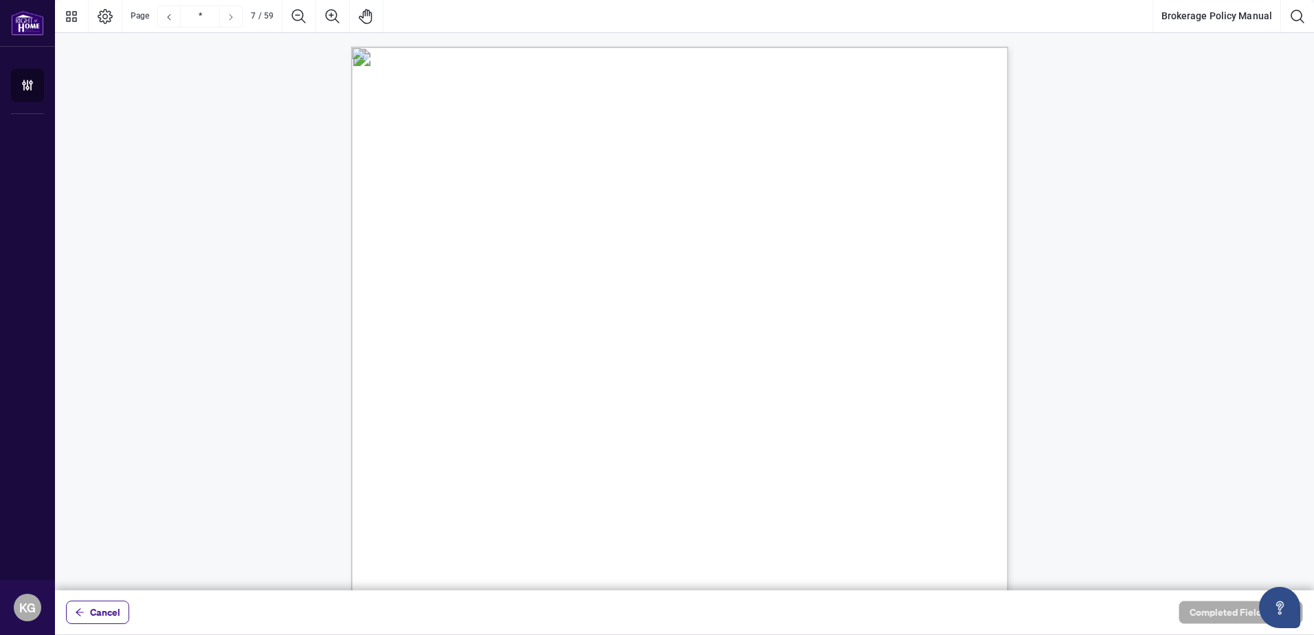
click at [227, 19] on icon "Next Page" at bounding box center [230, 17] width 11 height 11
click at [706, 370] on div "corporation that a salesperson or broker may establish that is permitted to dir…" at bounding box center [864, 510] width 1026 height 1329
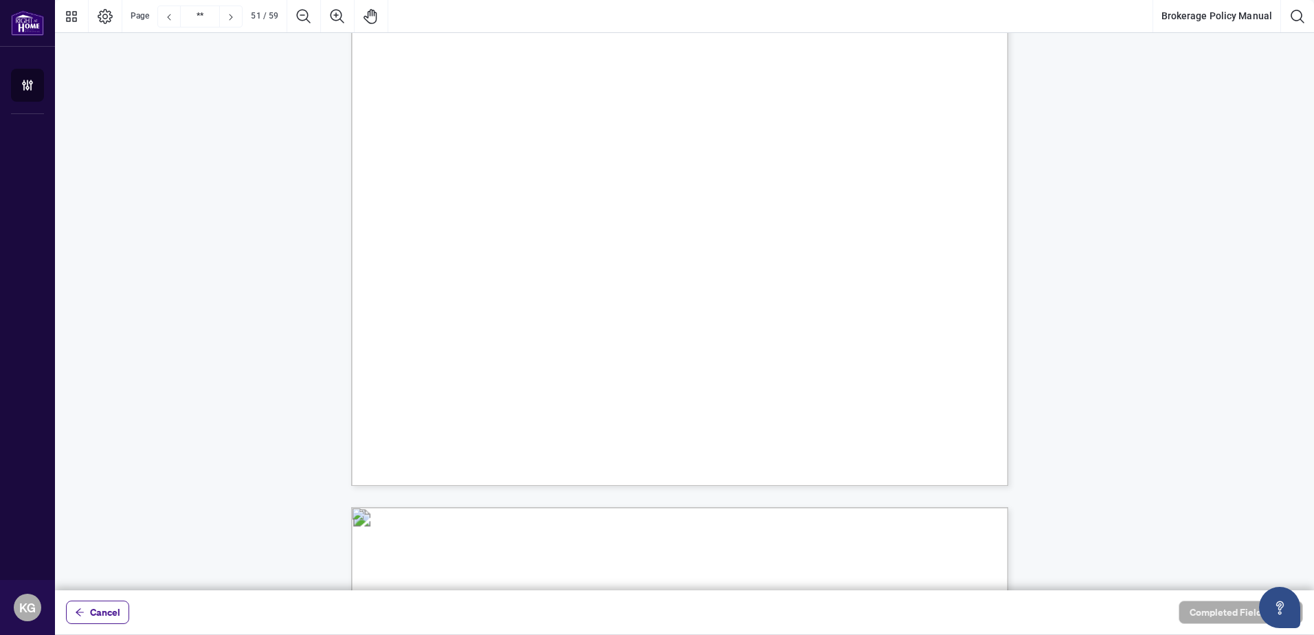
click at [740, 328] on span "LEGAL CONSULTATION AND FILE MANAGEMENT" at bounding box center [599, 327] width 281 height 16
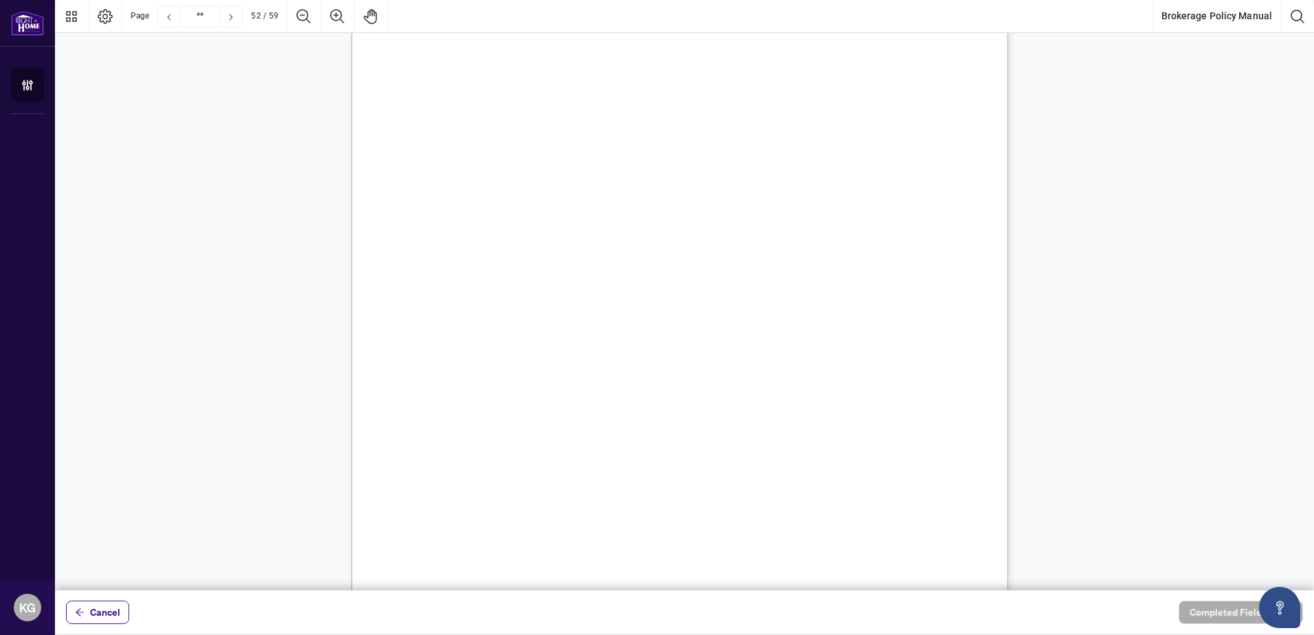
scroll to position [44749, 0]
click at [763, 308] on div "conference call with RAHR’s Legal Department in order to assess the case and th…" at bounding box center [864, 415] width 1026 height 1329
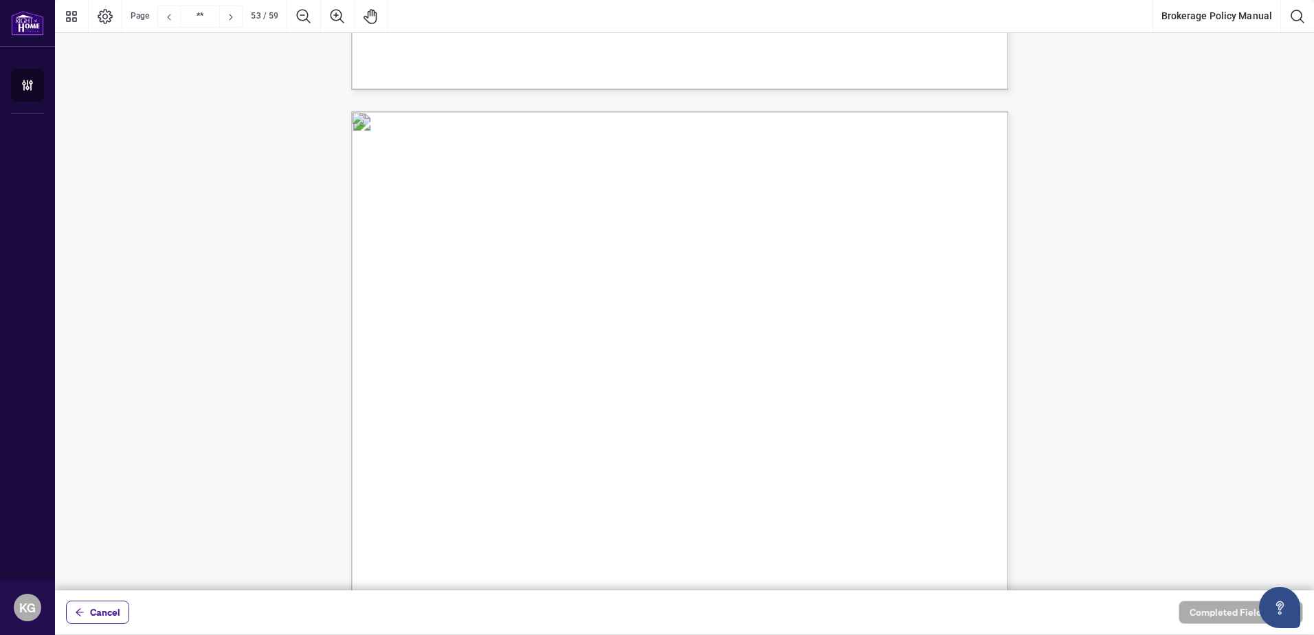
scroll to position [45436, 0]
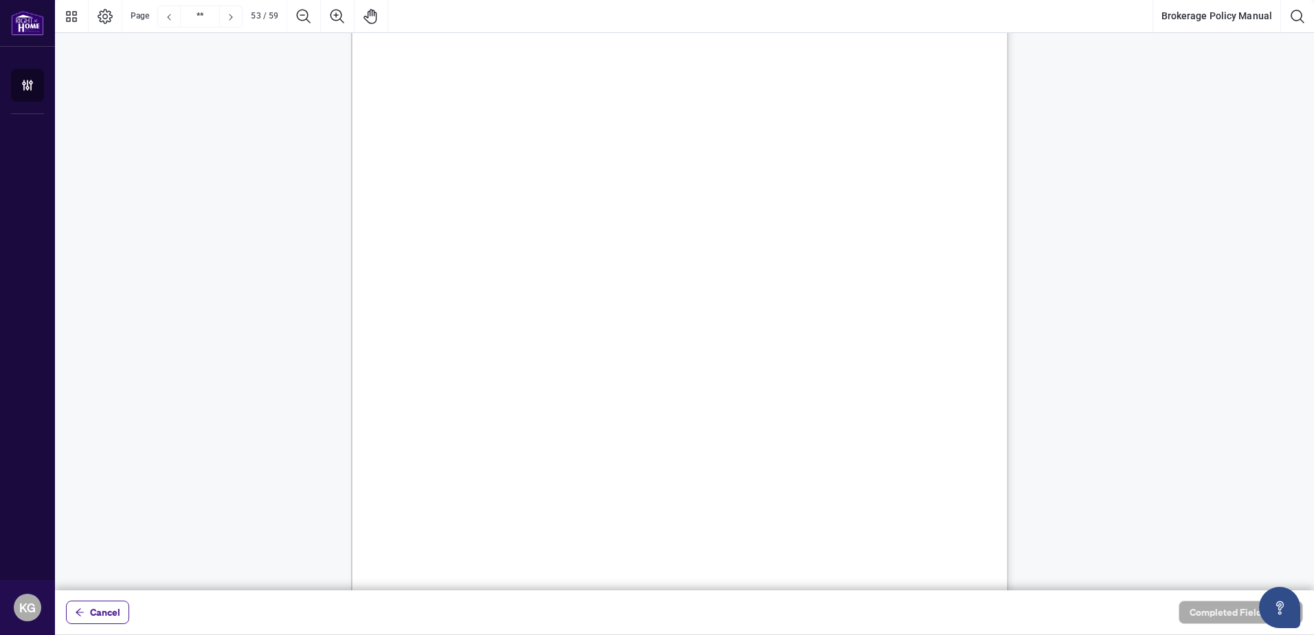
click at [769, 249] on span "b. Residential Lease Transaction Processing Fee: $250.00 per transaction" at bounding box center [624, 254] width 353 height 16
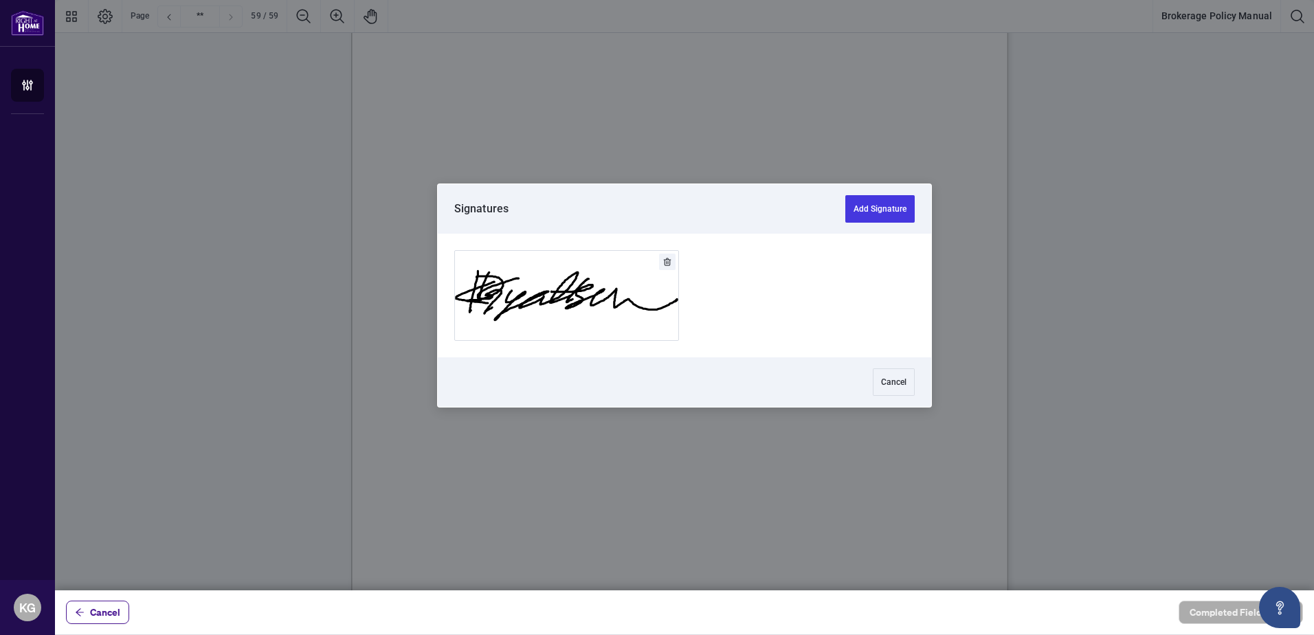
click at [569, 359] on div at bounding box center [684, 295] width 1259 height 590
drag, startPoint x: 538, startPoint y: 301, endPoint x: 563, endPoint y: 306, distance: 25.2
click at [538, 300] on button "Add Signature" at bounding box center [566, 295] width 223 height 89
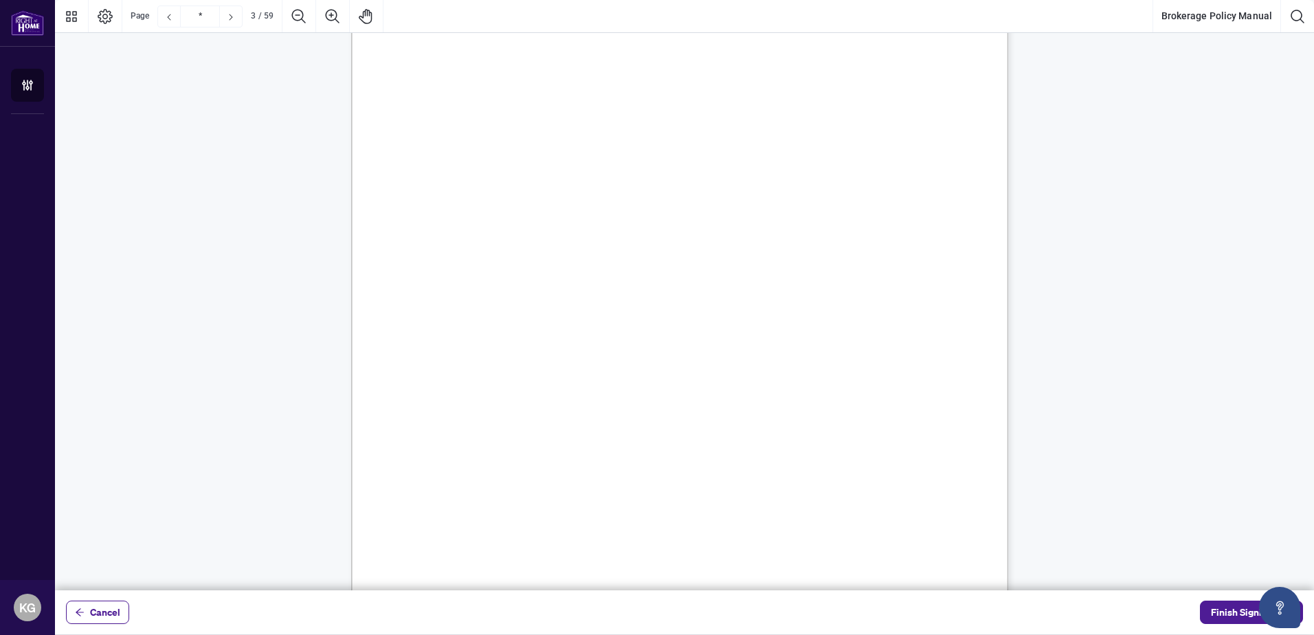
scroll to position [1883, 0]
drag, startPoint x: 634, startPoint y: 215, endPoint x: 508, endPoint y: 192, distance: 127.7
click at [549, 217] on span "48. Servicing Buyers" at bounding box center [498, 223] width 101 height 16
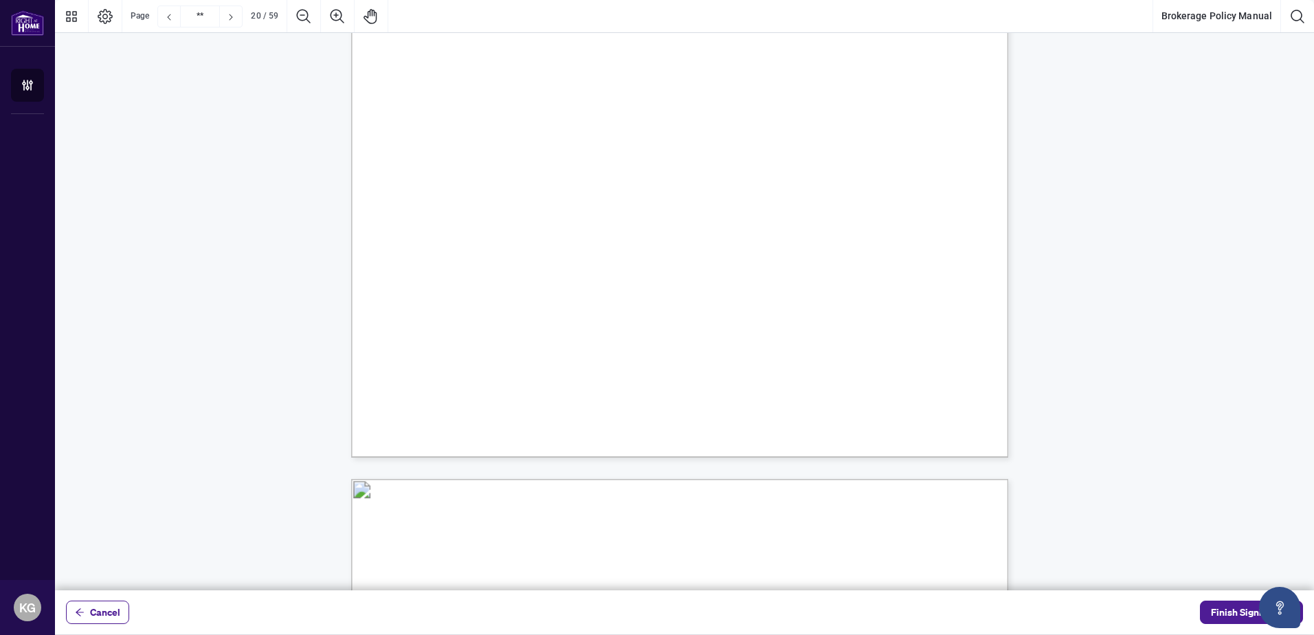
scroll to position [17005, 0]
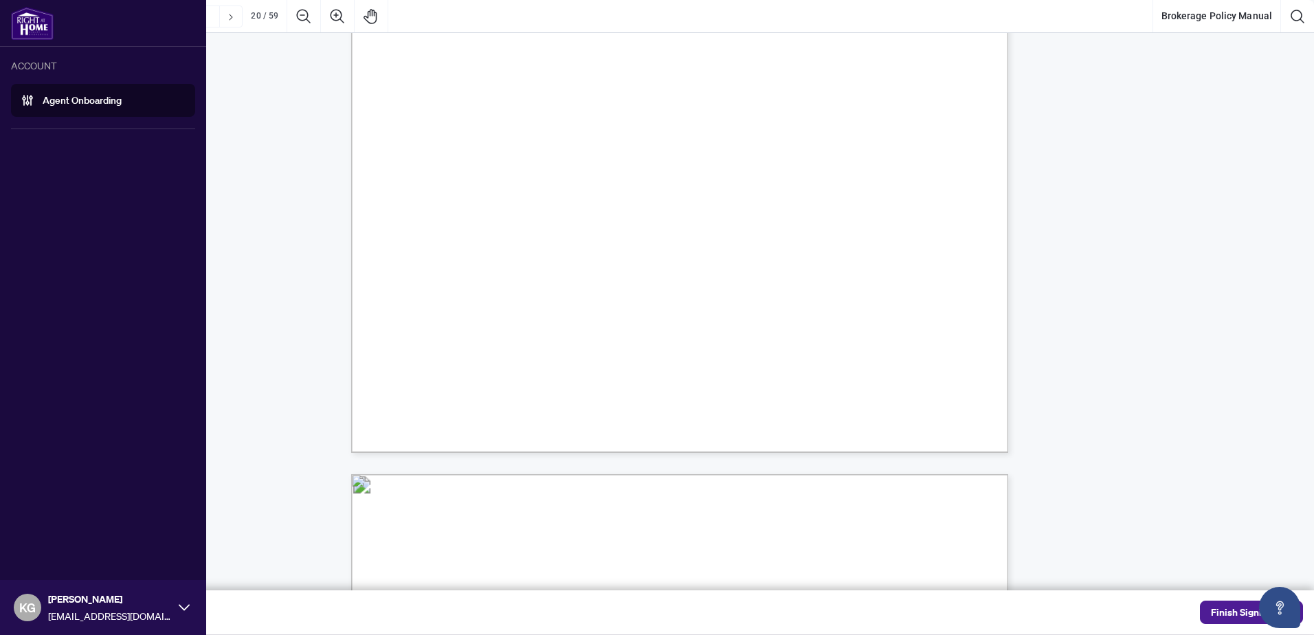
click at [104, 106] on link "Agent Onboarding" at bounding box center [82, 100] width 79 height 12
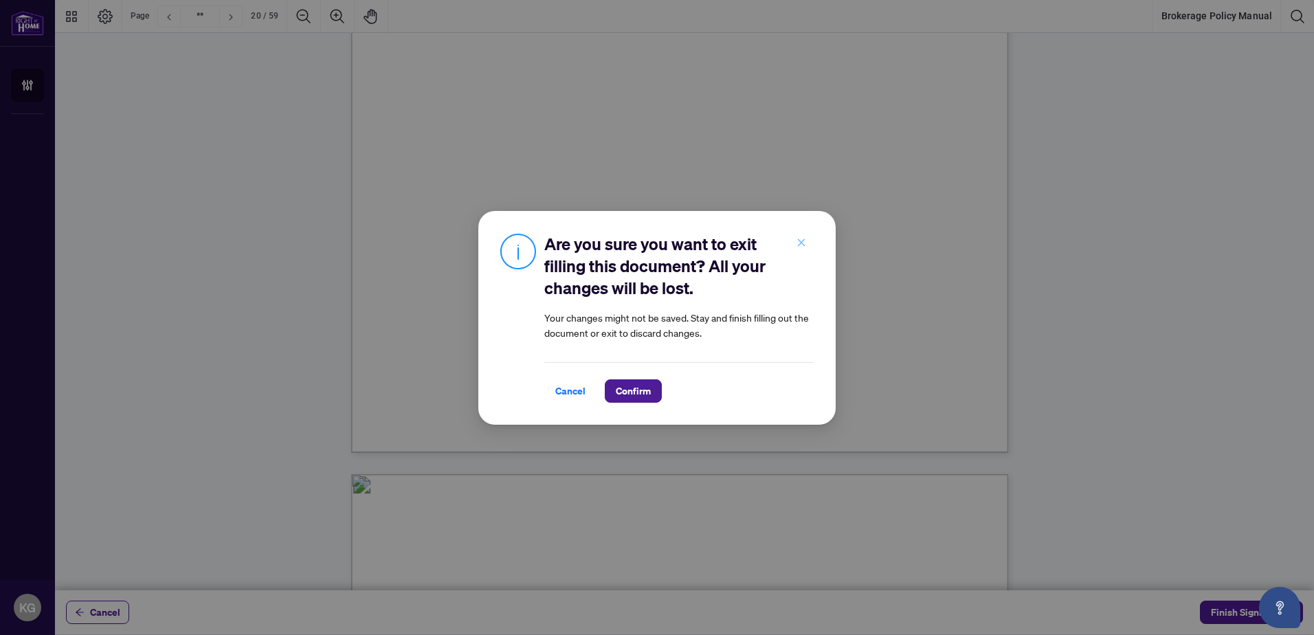
click at [802, 243] on icon "close" at bounding box center [802, 243] width 8 height 8
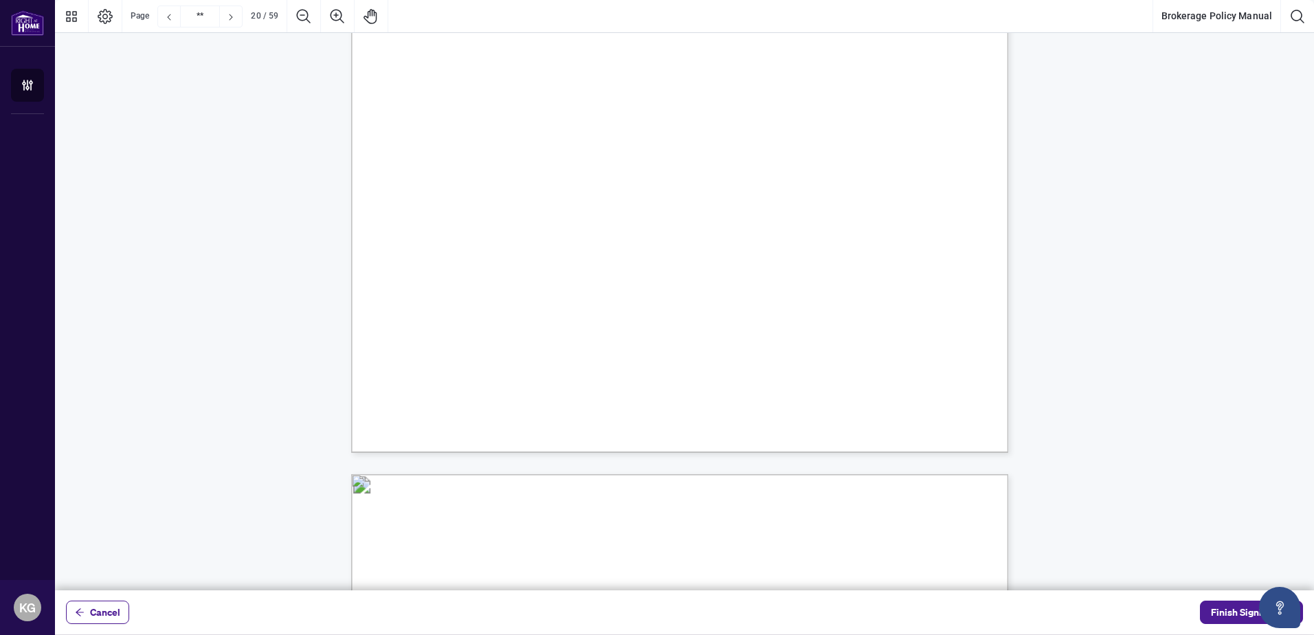
click at [749, 353] on div "E. SALESPERSON OBLIGATIONS 28. MAINTAIN KNOWLEDGE AND COMPLIANCE OF REGULATIONS…" at bounding box center [864, 266] width 1026 height 1329
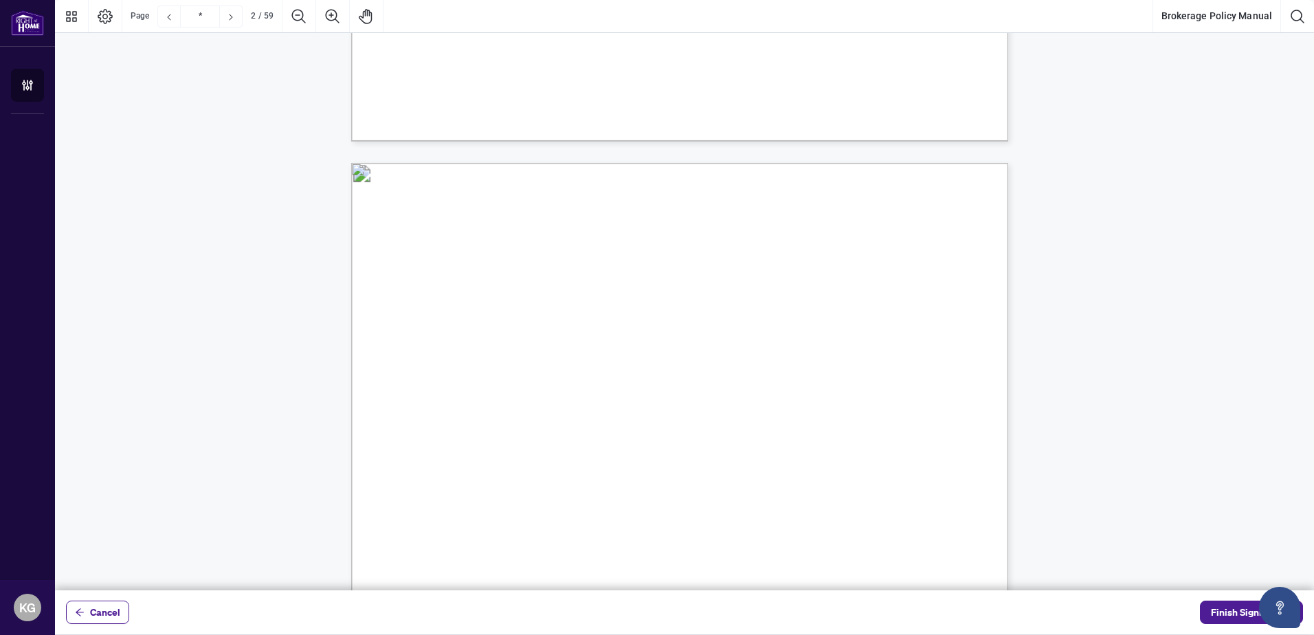
scroll to position [693, 0]
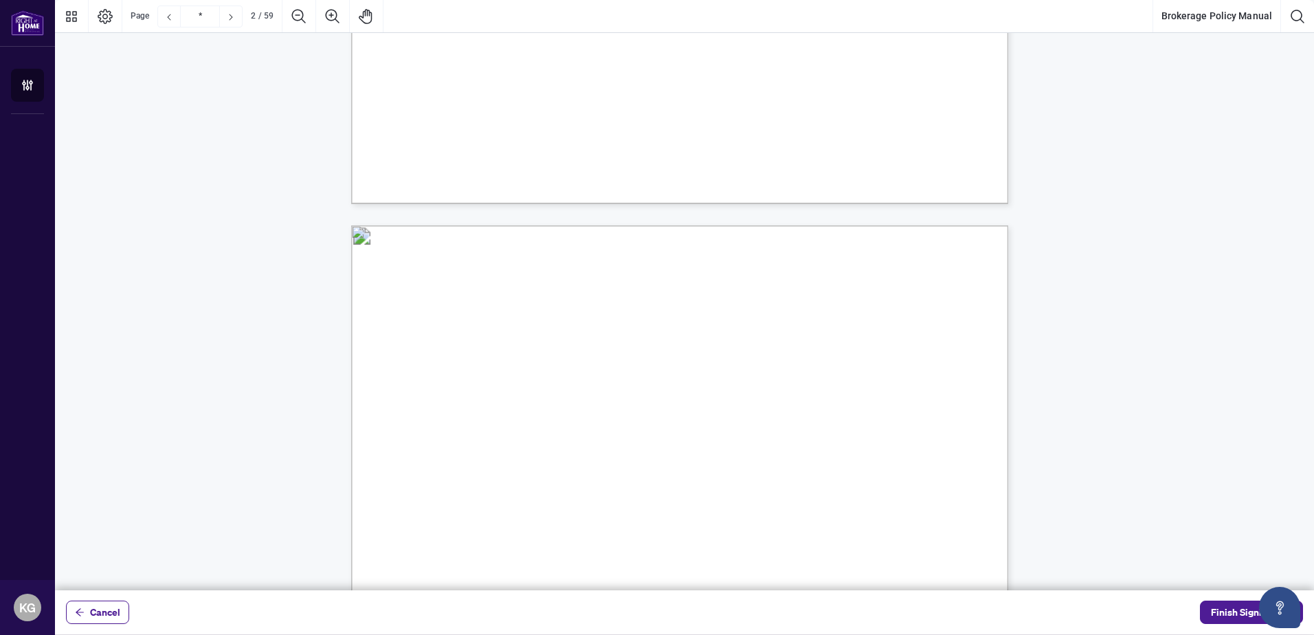
click at [539, 383] on span "1. Confidentiality" at bounding box center [493, 387] width 89 height 16
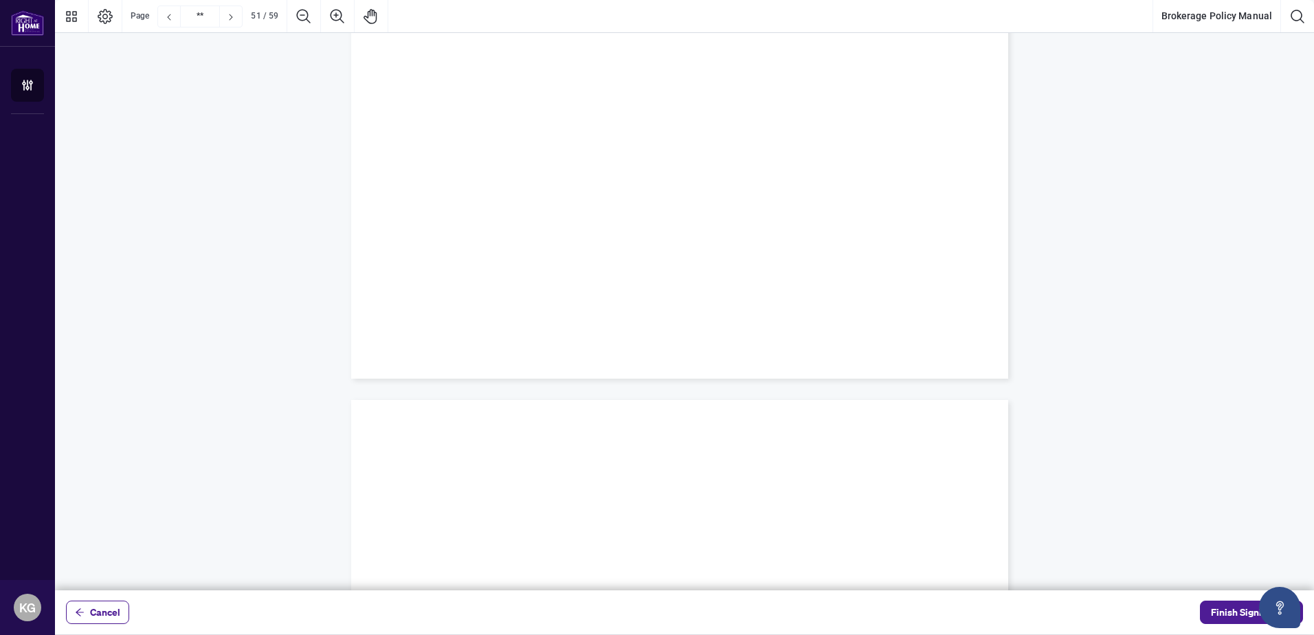
scroll to position [50875, 0]
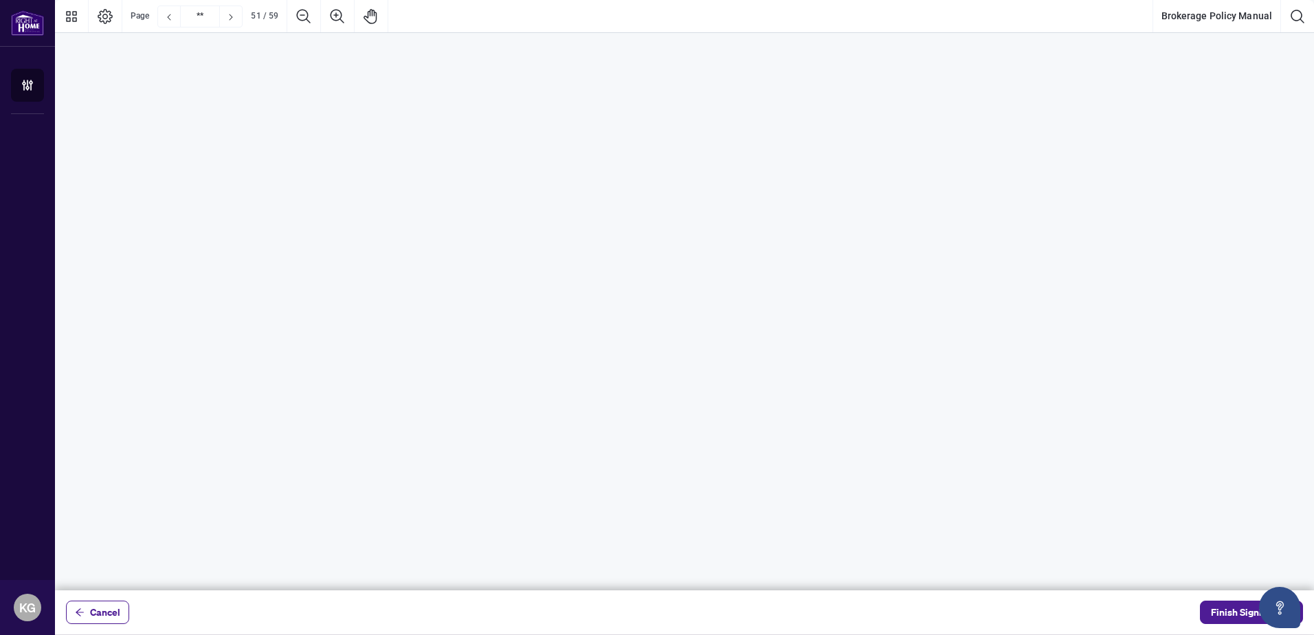
type input "**"
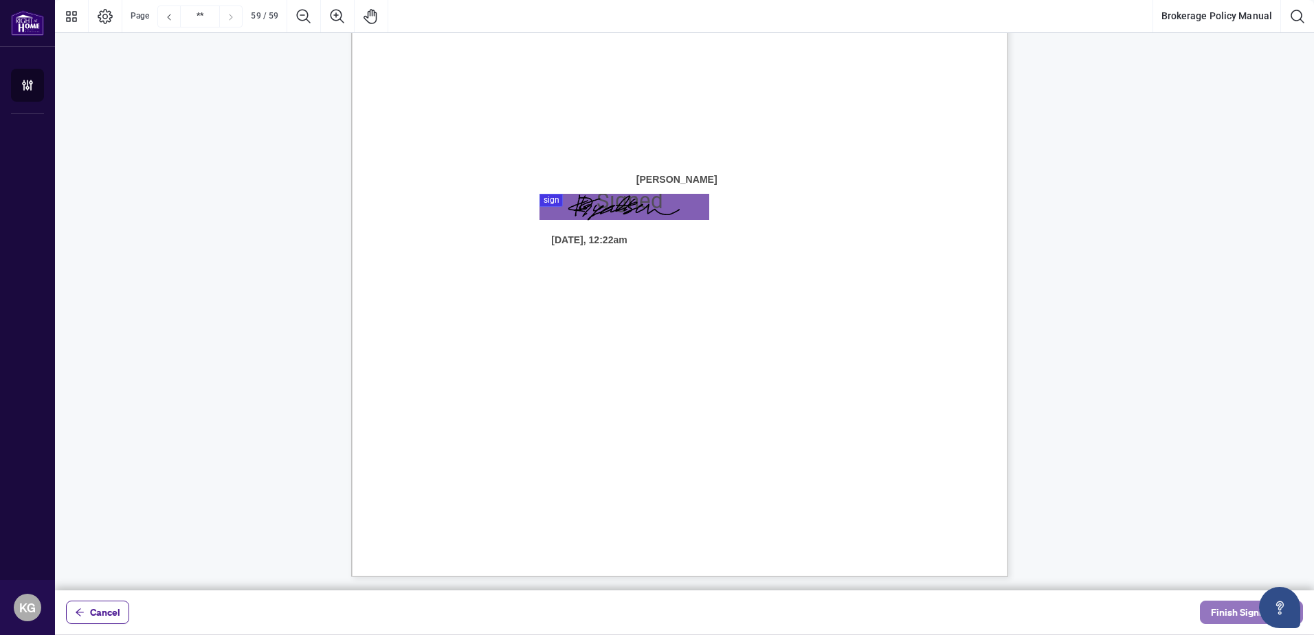
click at [1236, 614] on span "Finish Signing" at bounding box center [1242, 612] width 62 height 22
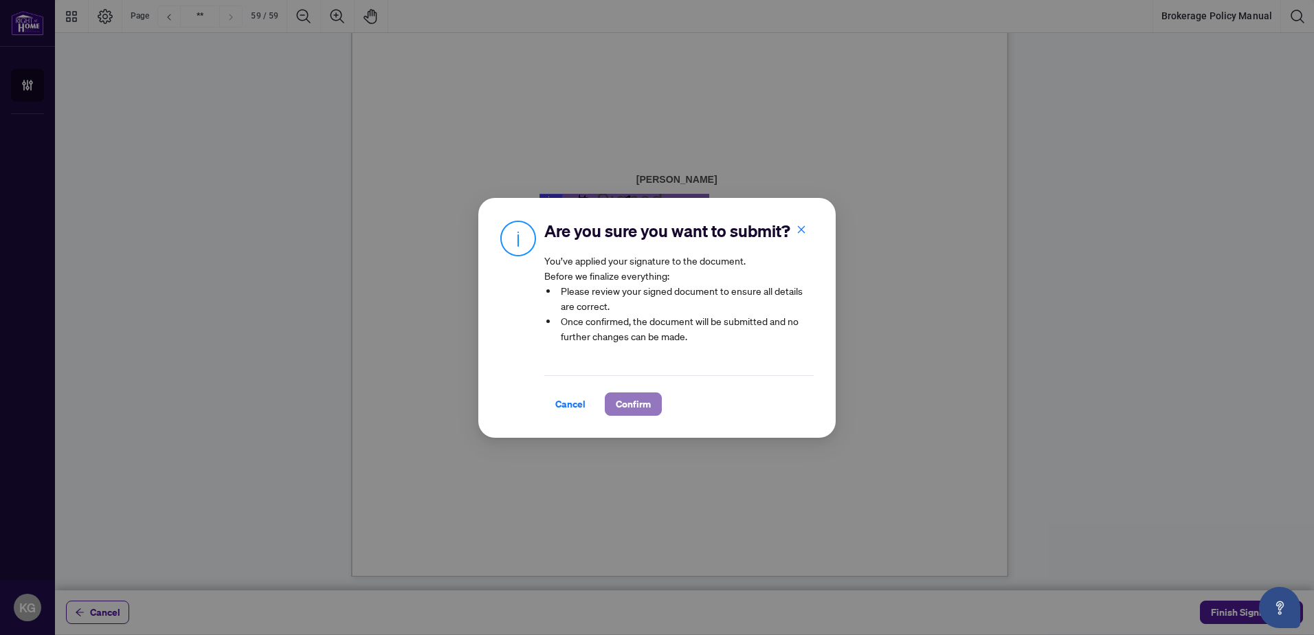
click at [640, 404] on span "Confirm" at bounding box center [633, 404] width 35 height 22
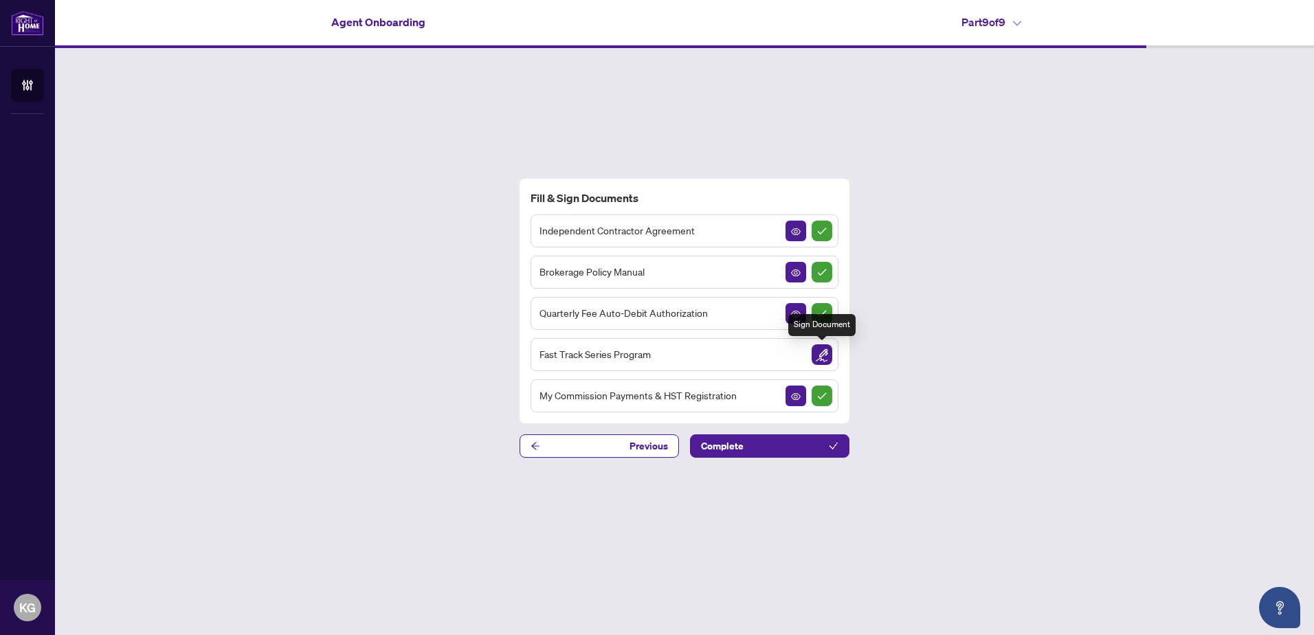
click at [823, 355] on img "Sign Document" at bounding box center [821, 354] width 21 height 21
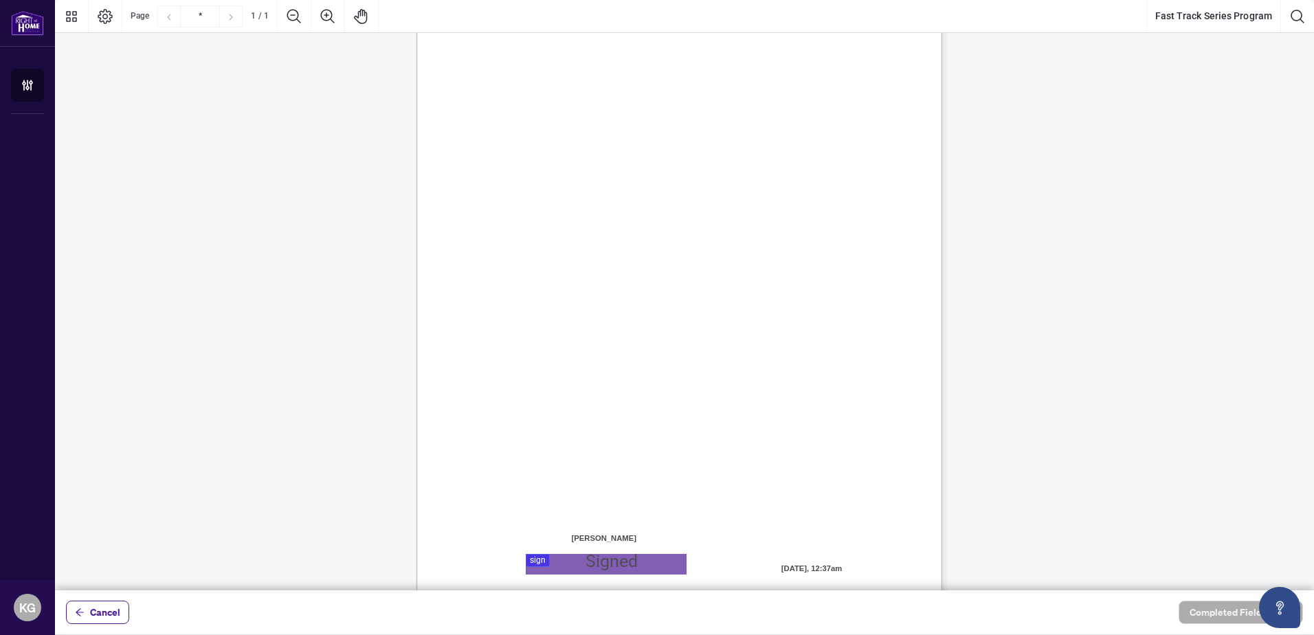
scroll to position [150, 0]
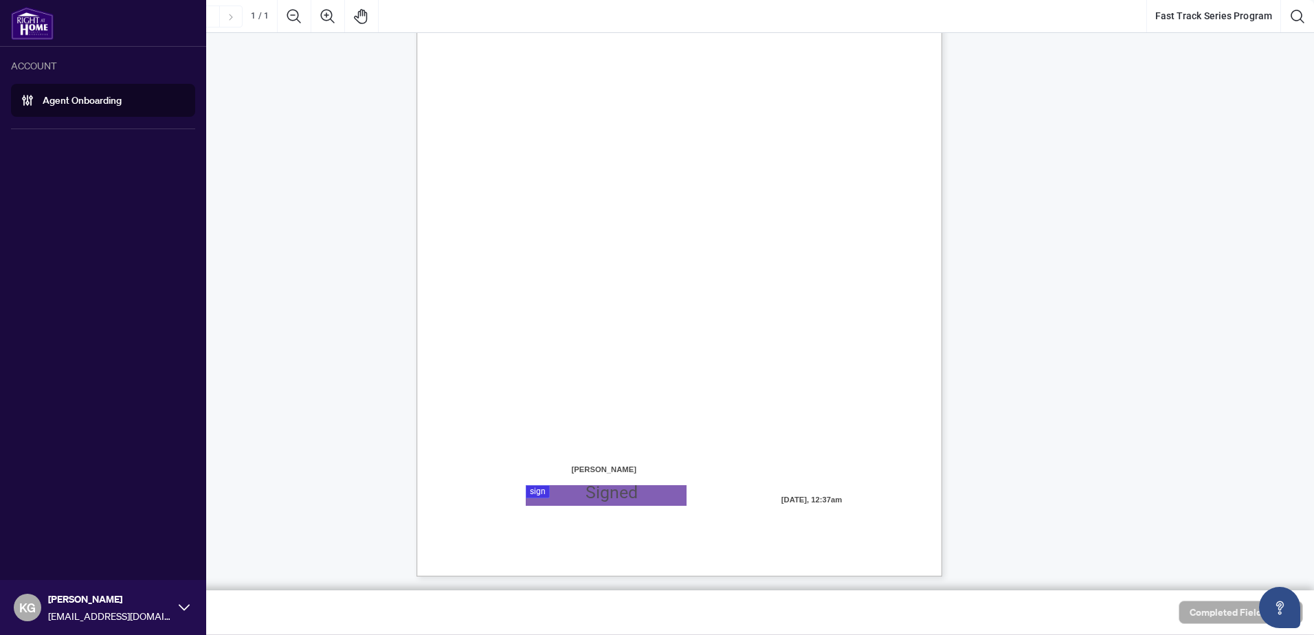
click at [43, 98] on link "Agent Onboarding" at bounding box center [82, 100] width 79 height 12
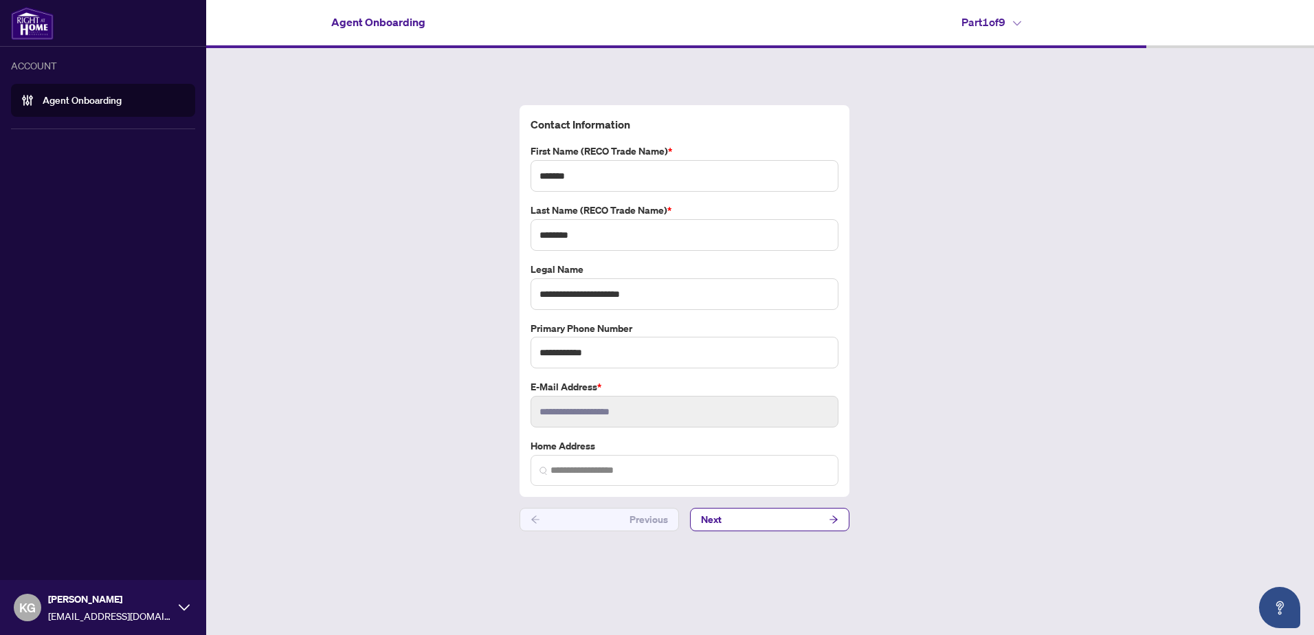
click at [101, 102] on link "Agent Onboarding" at bounding box center [82, 100] width 79 height 12
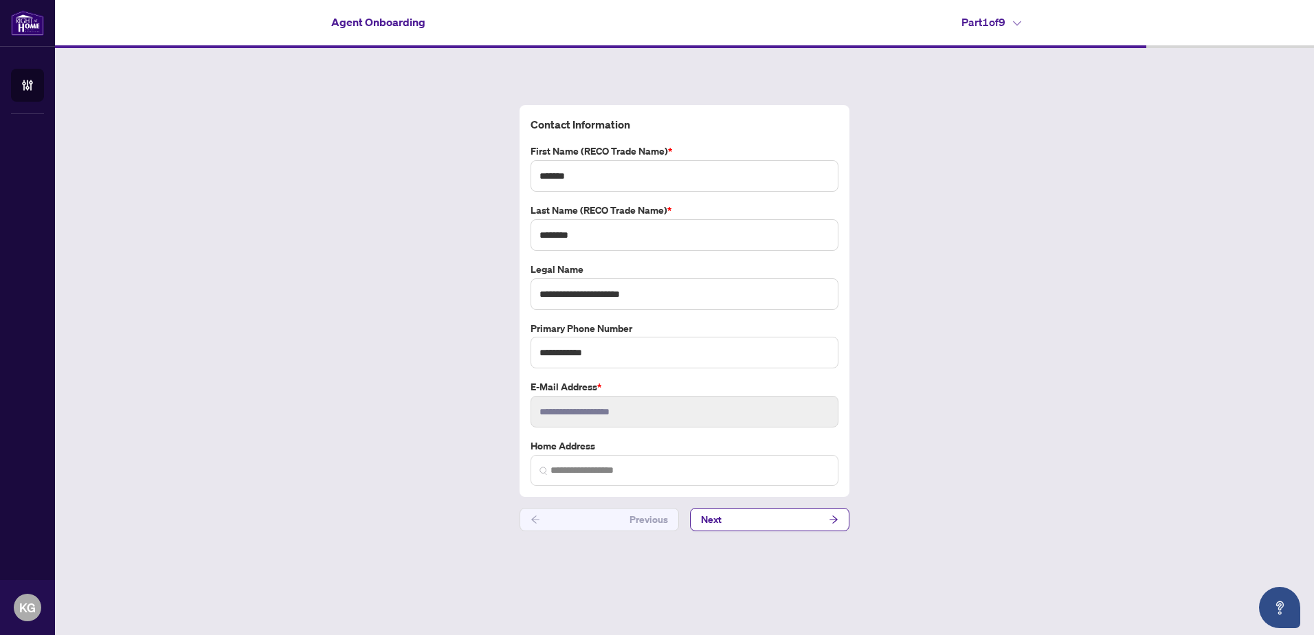
click at [955, 311] on div "**********" at bounding box center [684, 318] width 1259 height 540
click at [363, 87] on div "**********" at bounding box center [684, 318] width 1259 height 540
click at [308, 165] on div "**********" at bounding box center [684, 318] width 1259 height 540
click at [1018, 23] on icon at bounding box center [1017, 23] width 8 height 5
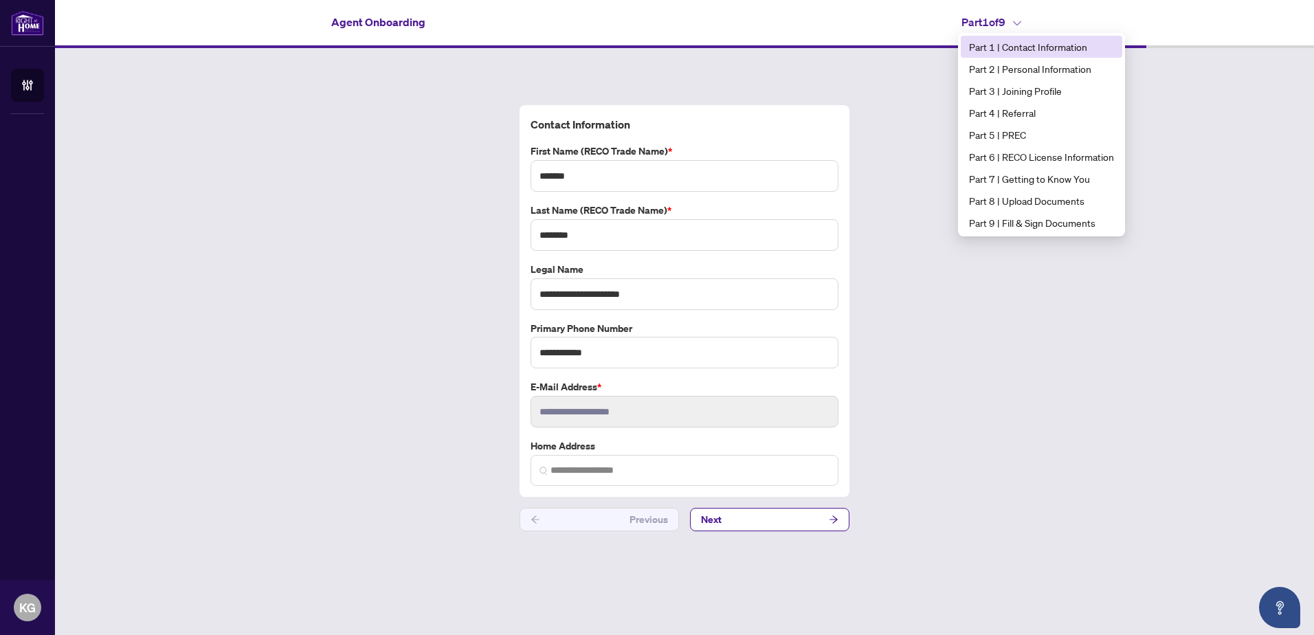
click at [1048, 48] on span "Part 1 | Contact Information" at bounding box center [1041, 46] width 145 height 15
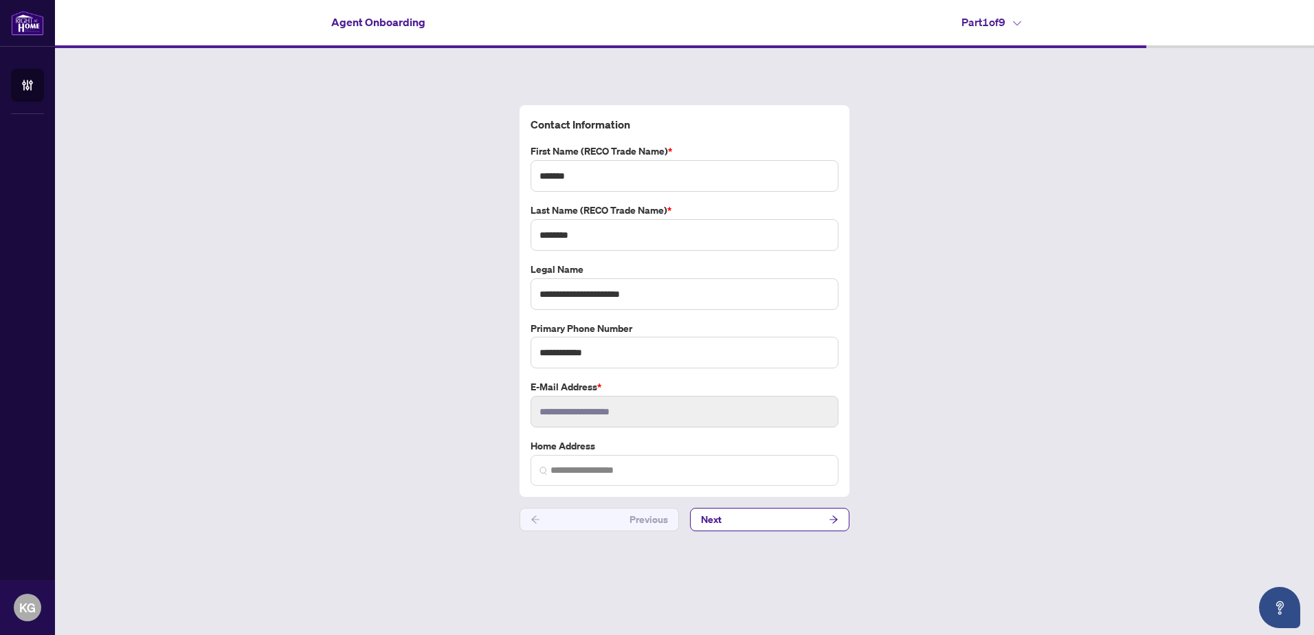
click at [1013, 21] on h4 "Part 1 of 9" at bounding box center [991, 22] width 60 height 16
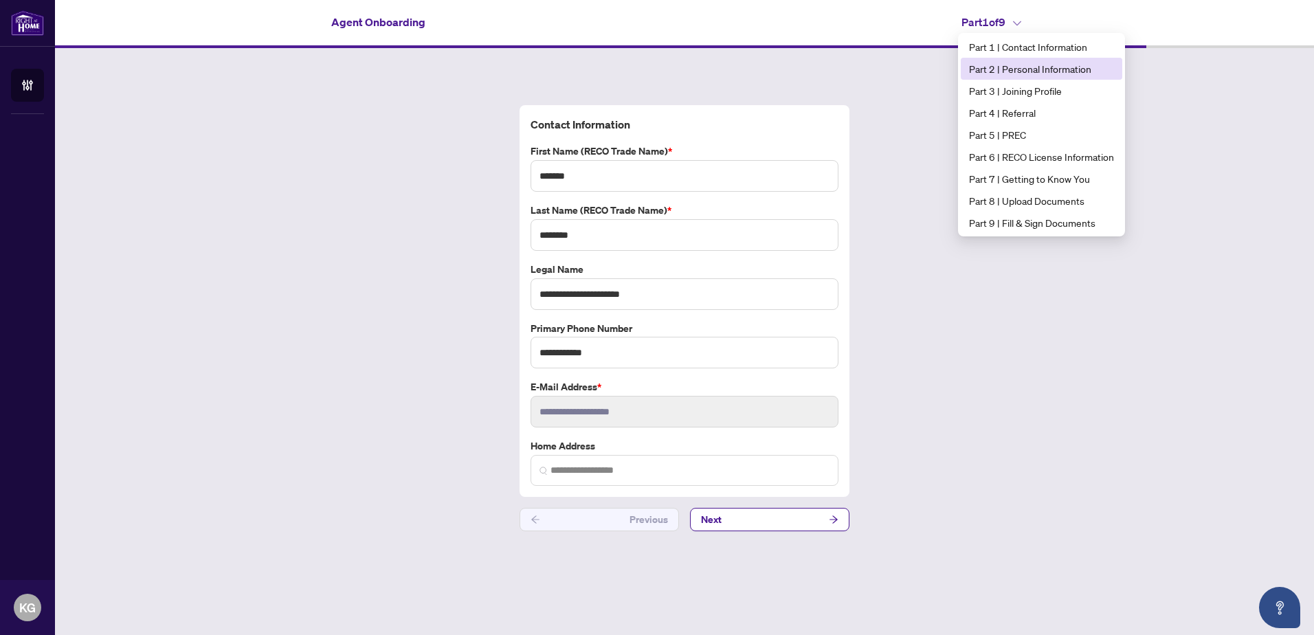
click at [1038, 71] on span "Part 2 | Personal Information" at bounding box center [1041, 68] width 145 height 15
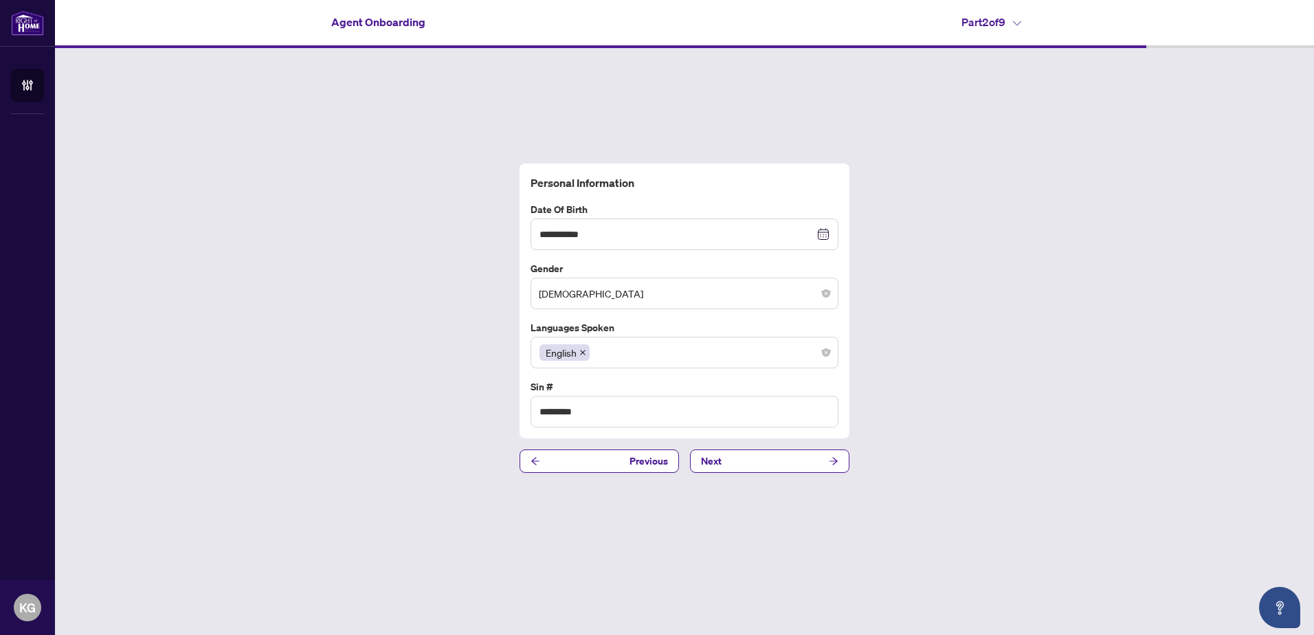
click at [1017, 21] on icon at bounding box center [1017, 23] width 8 height 5
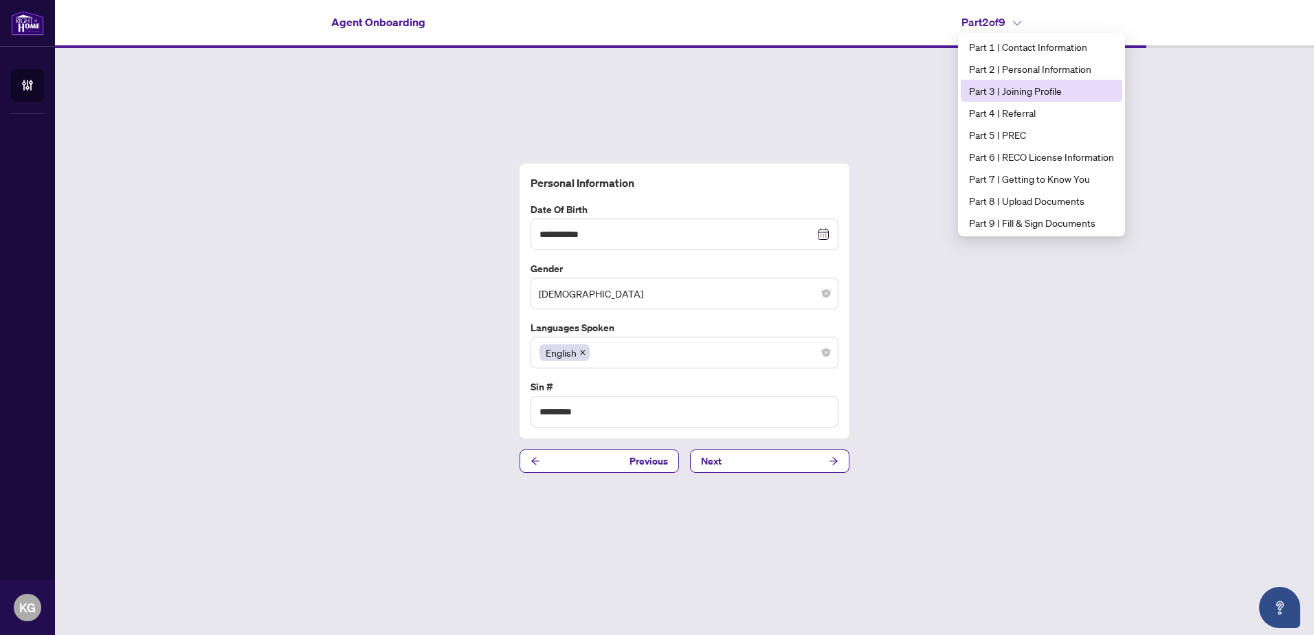
click at [1013, 92] on span "Part 3 | Joining Profile" at bounding box center [1041, 90] width 145 height 15
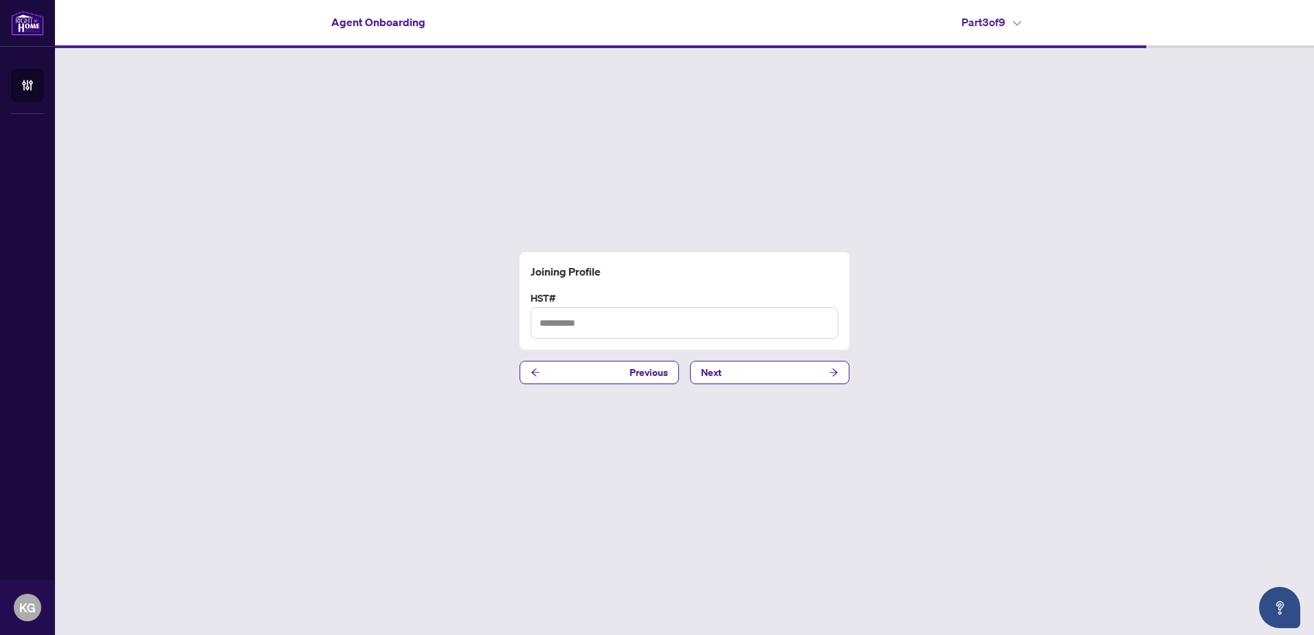
click at [1020, 21] on icon at bounding box center [1017, 23] width 8 height 5
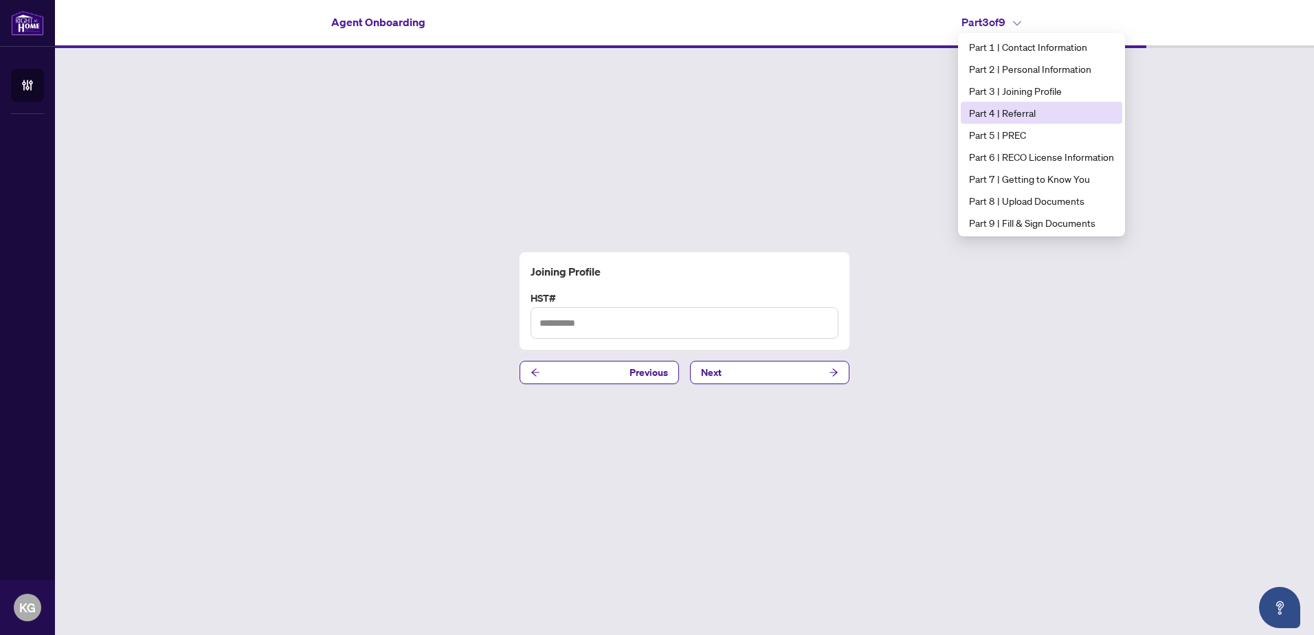
click at [1019, 111] on span "Part 4 | Referral" at bounding box center [1041, 112] width 145 height 15
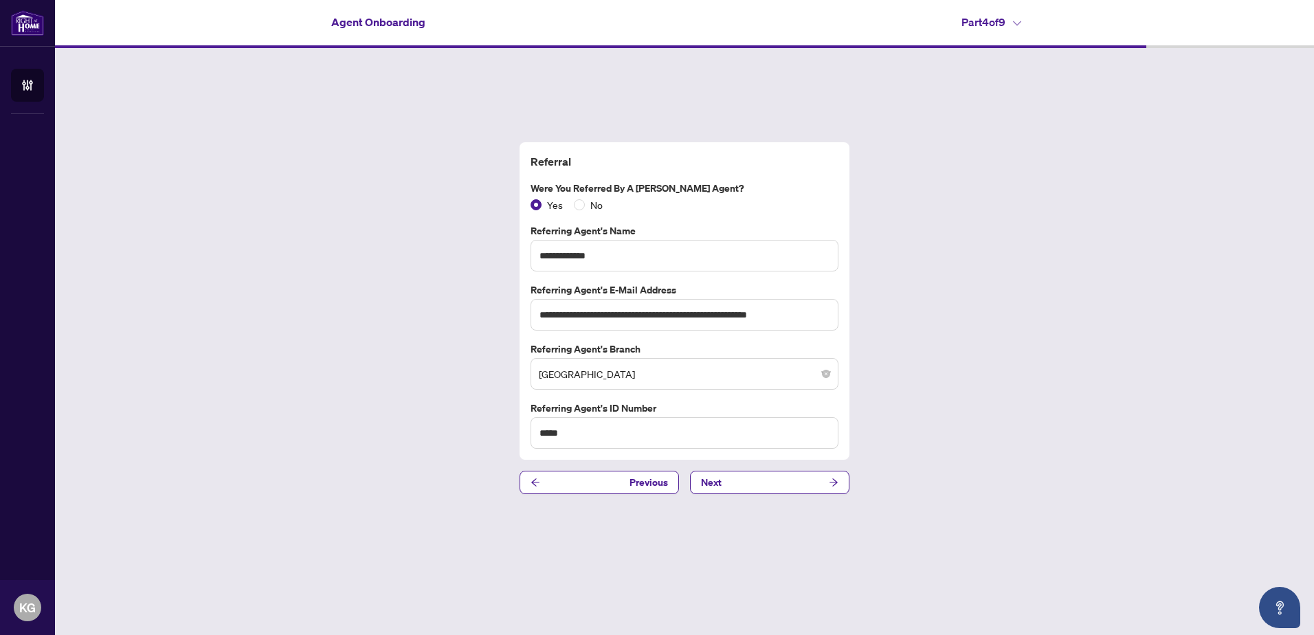
click at [1013, 20] on h4 "Part 4 of 9" at bounding box center [991, 22] width 60 height 16
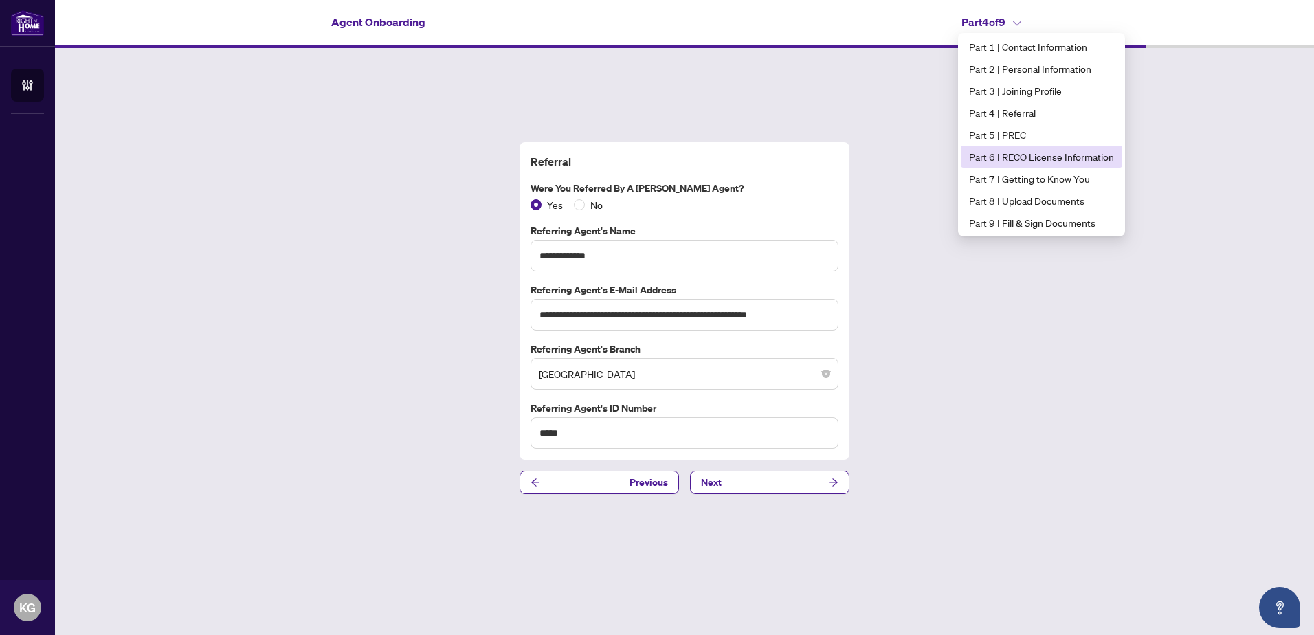
click at [1044, 161] on span "Part 6 | RECO License Information" at bounding box center [1041, 156] width 145 height 15
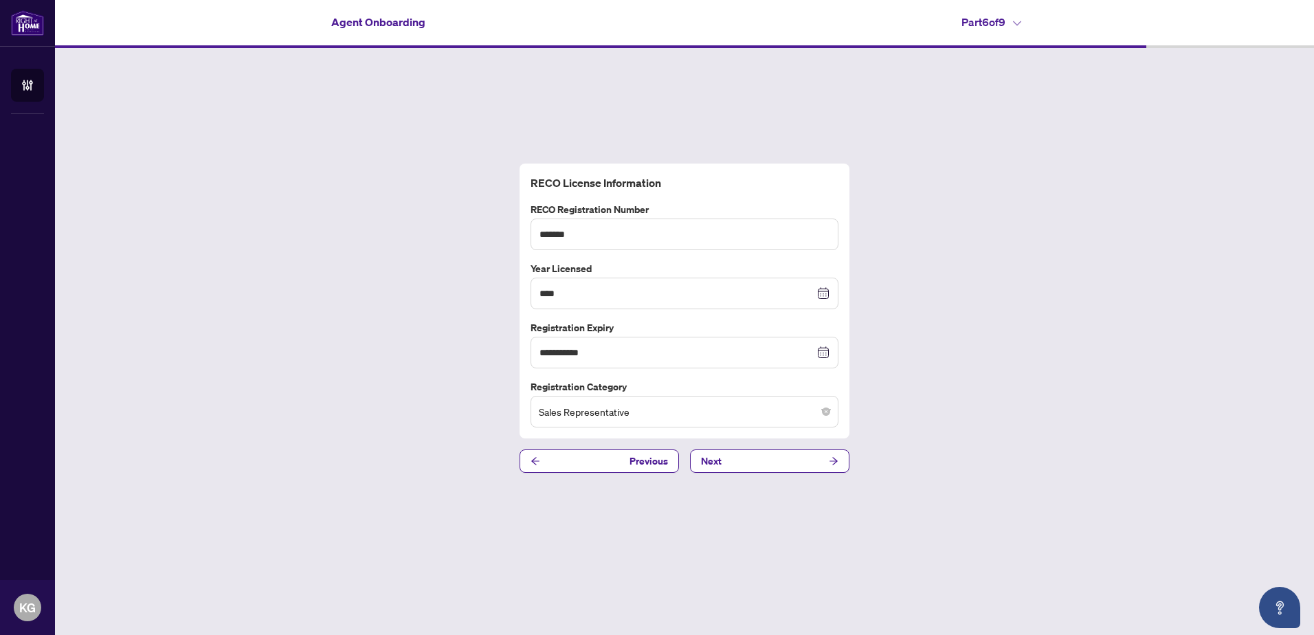
click at [1017, 22] on icon at bounding box center [1017, 23] width 8 height 5
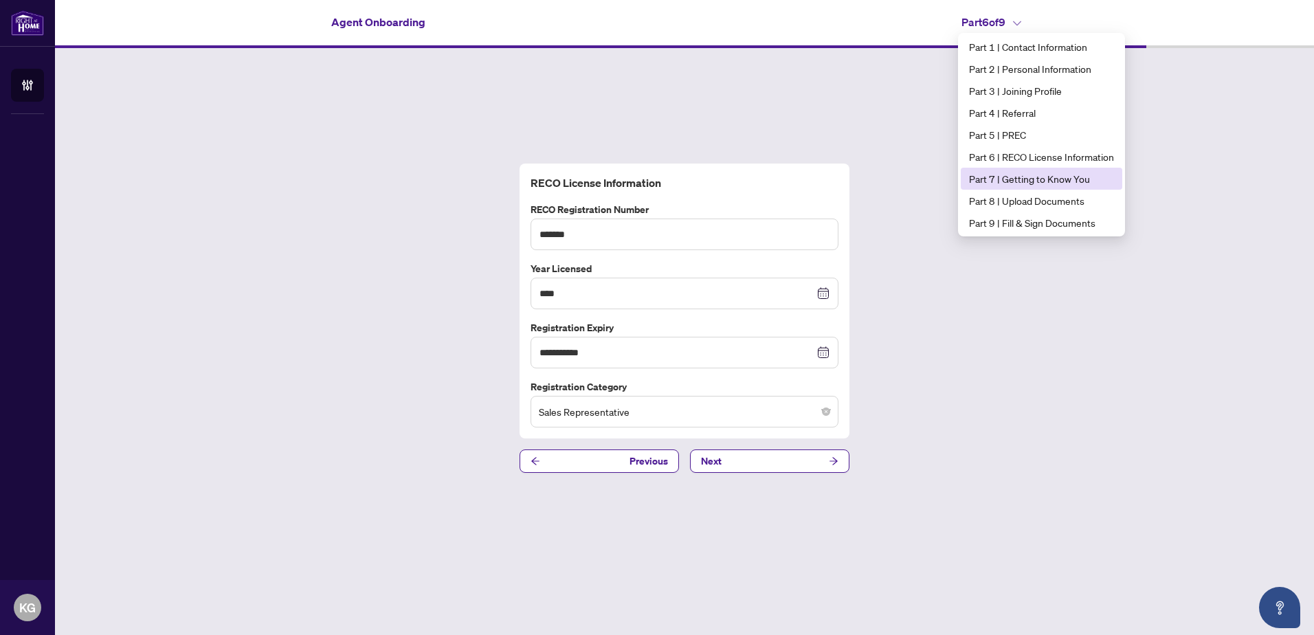
click at [1033, 177] on span "Part 7 | Getting to Know You" at bounding box center [1041, 178] width 145 height 15
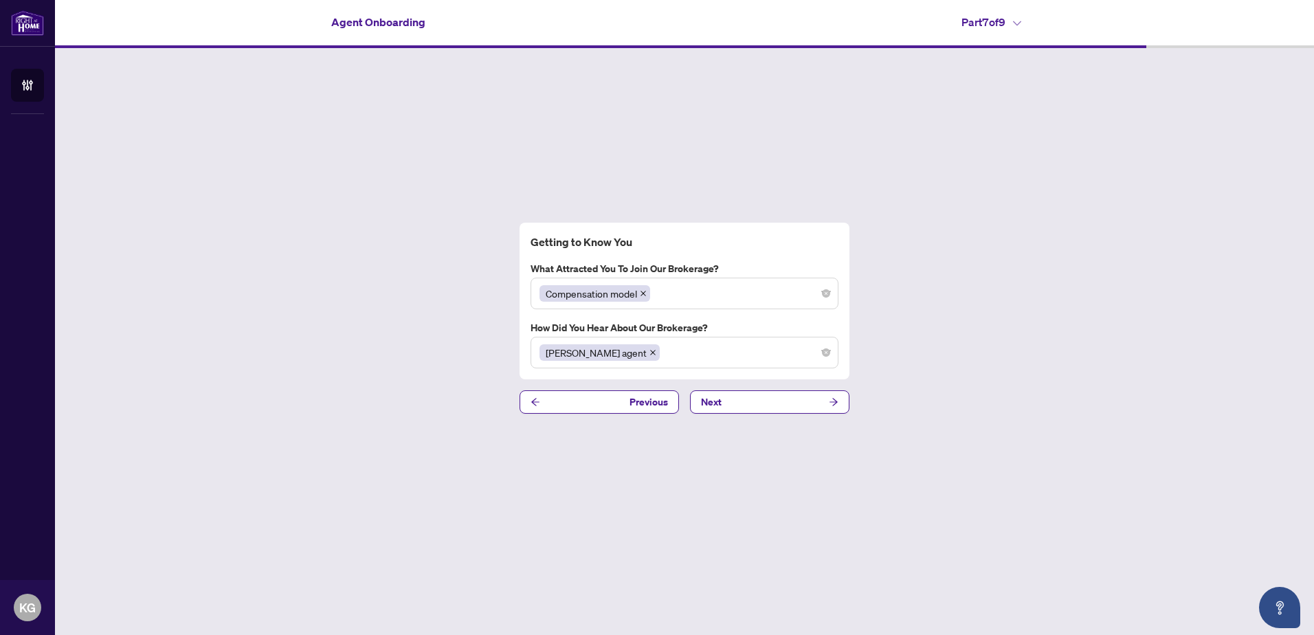
click at [1019, 25] on icon at bounding box center [1017, 23] width 8 height 5
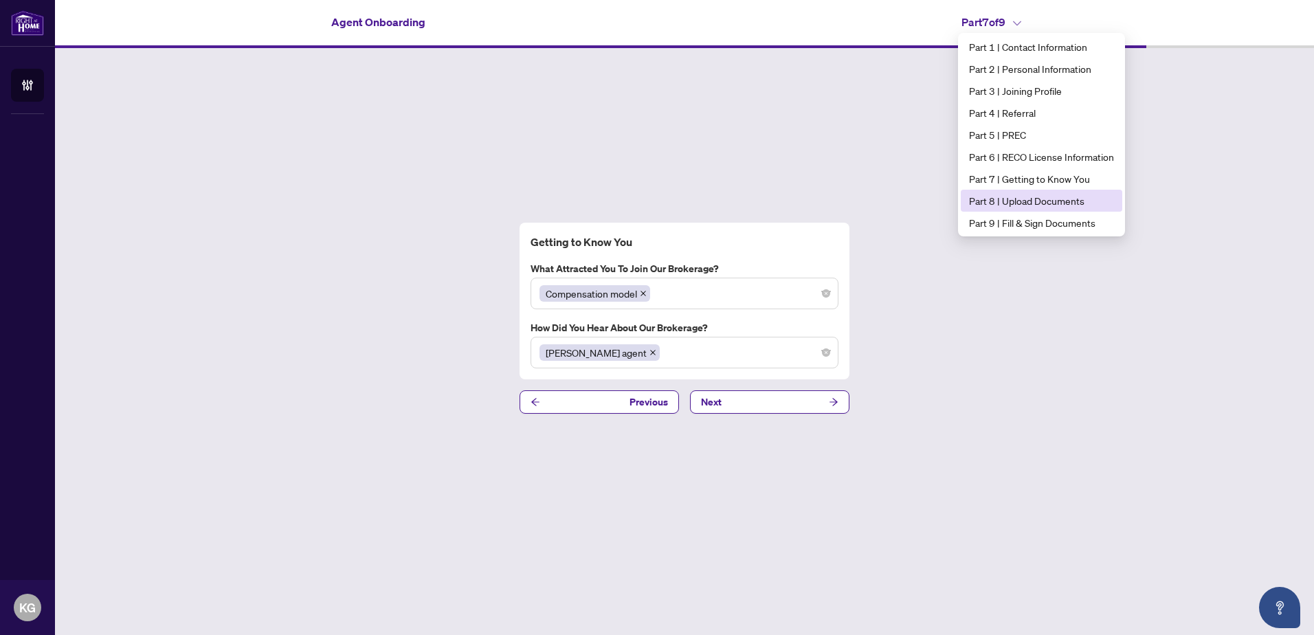
click at [1032, 199] on span "Part 8 | Upload Documents" at bounding box center [1041, 200] width 145 height 15
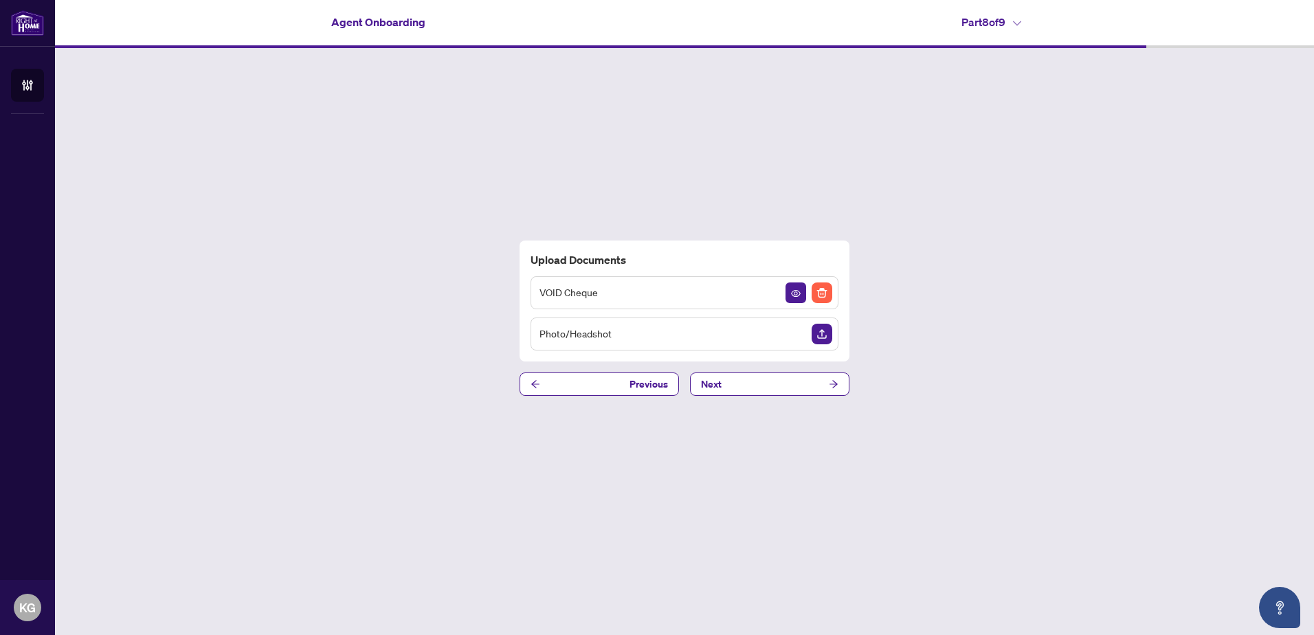
click at [1021, 20] on h4 "Part 8 of 9" at bounding box center [991, 22] width 60 height 16
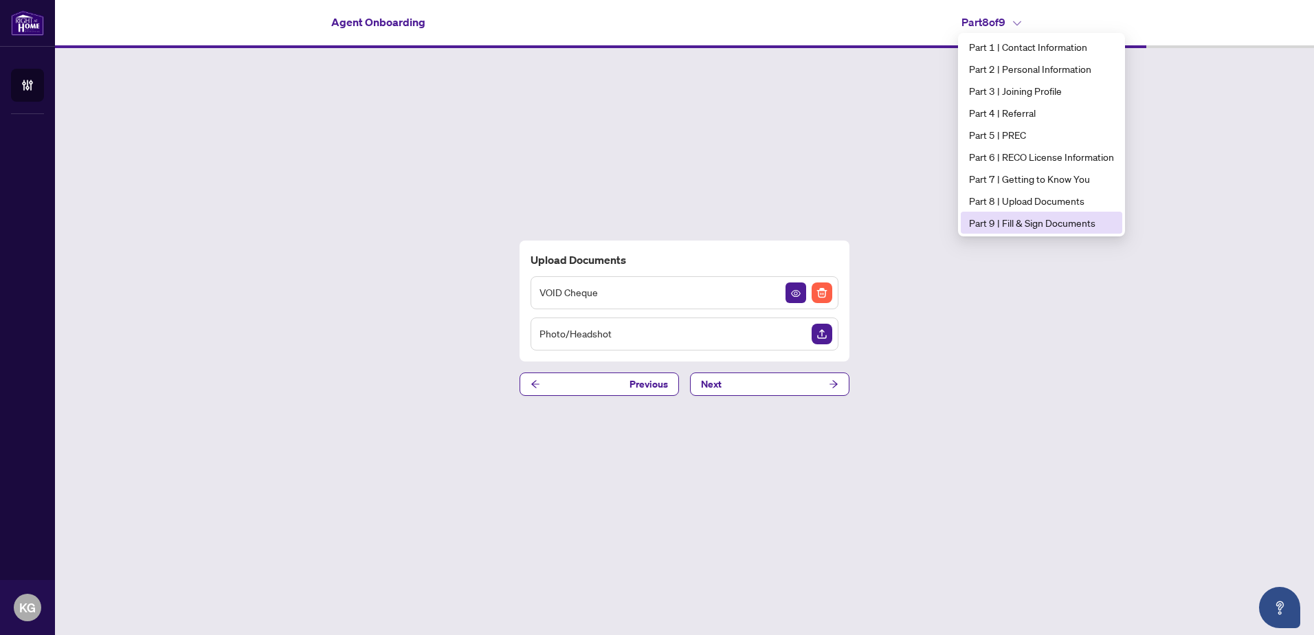
click at [1036, 223] on span "Part 9 | Fill & Sign Documents" at bounding box center [1041, 222] width 145 height 15
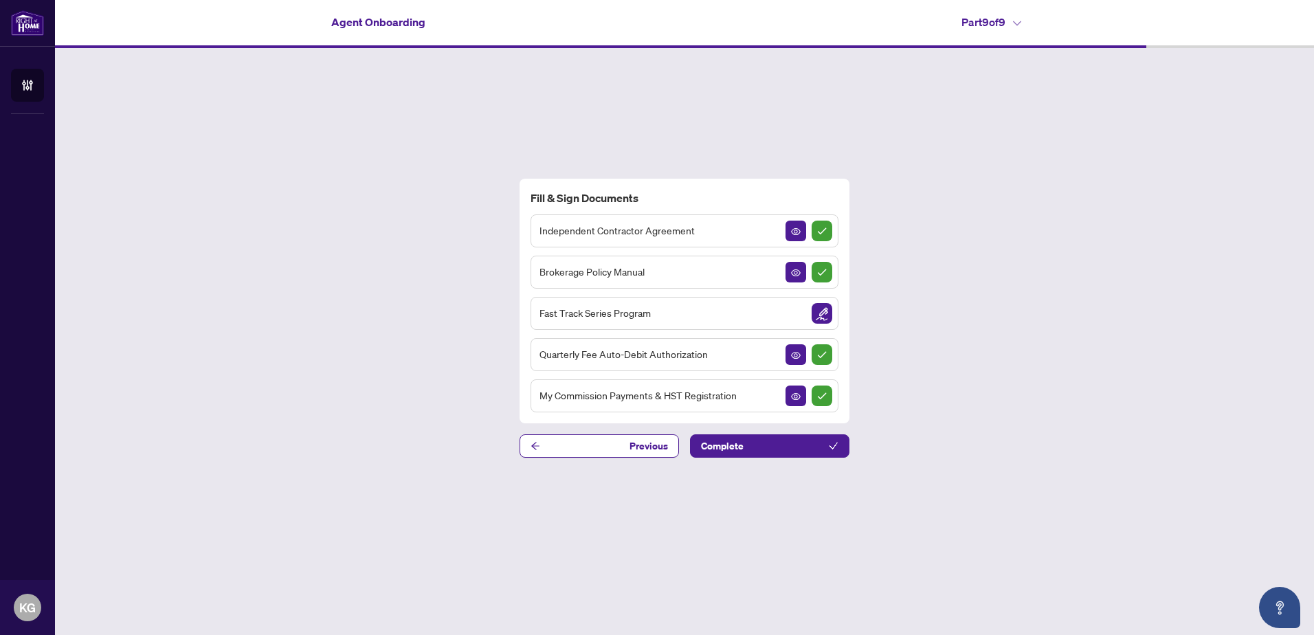
click at [998, 21] on h4 "Part 9 of 9" at bounding box center [991, 22] width 60 height 16
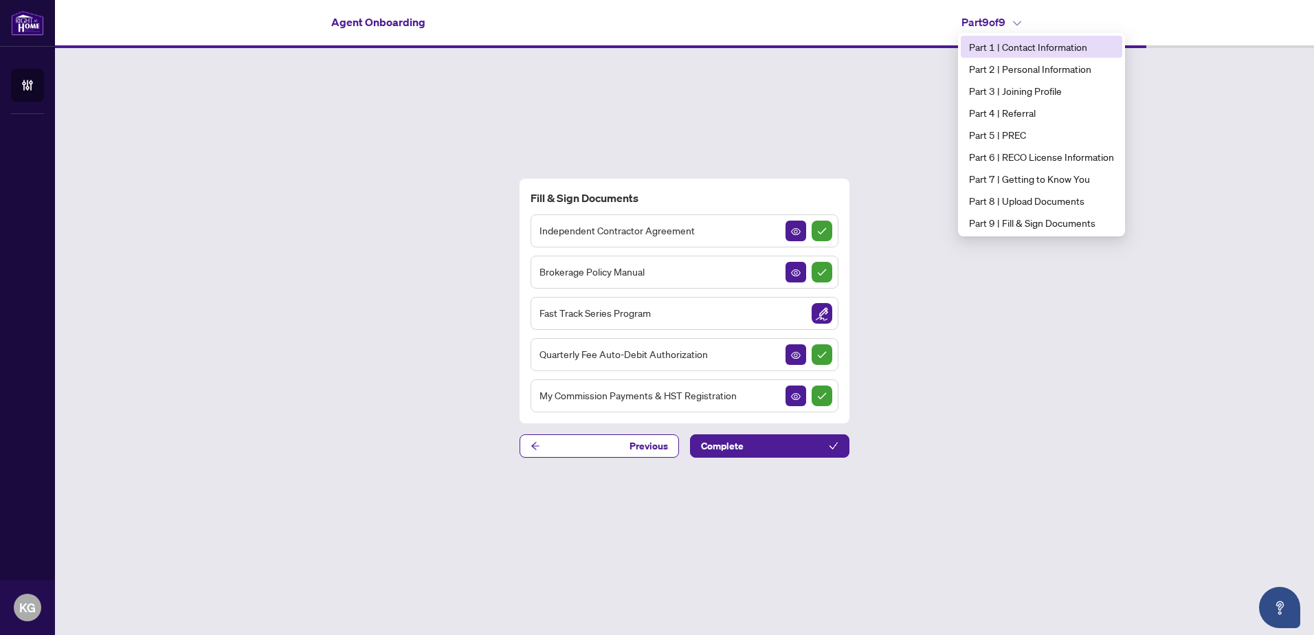
click at [1058, 47] on span "Part 1 | Contact Information" at bounding box center [1041, 46] width 145 height 15
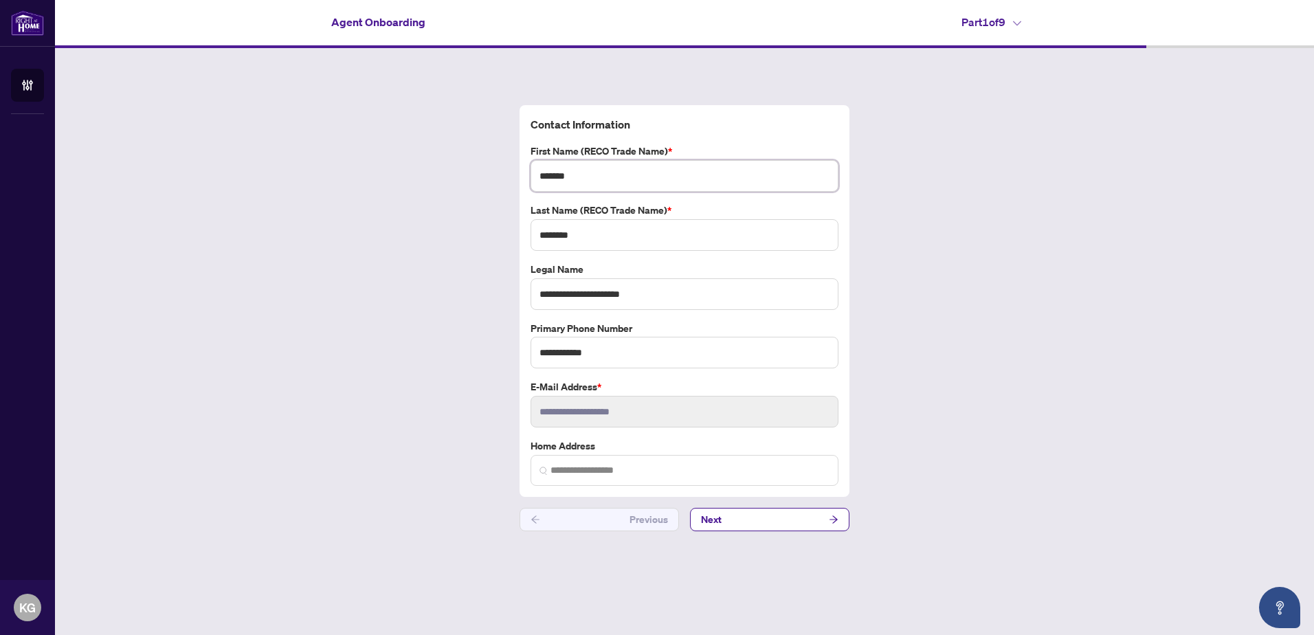
click at [646, 177] on input "*******" at bounding box center [684, 176] width 308 height 32
type input "**********"
click at [745, 519] on button "Next" at bounding box center [769, 519] width 159 height 23
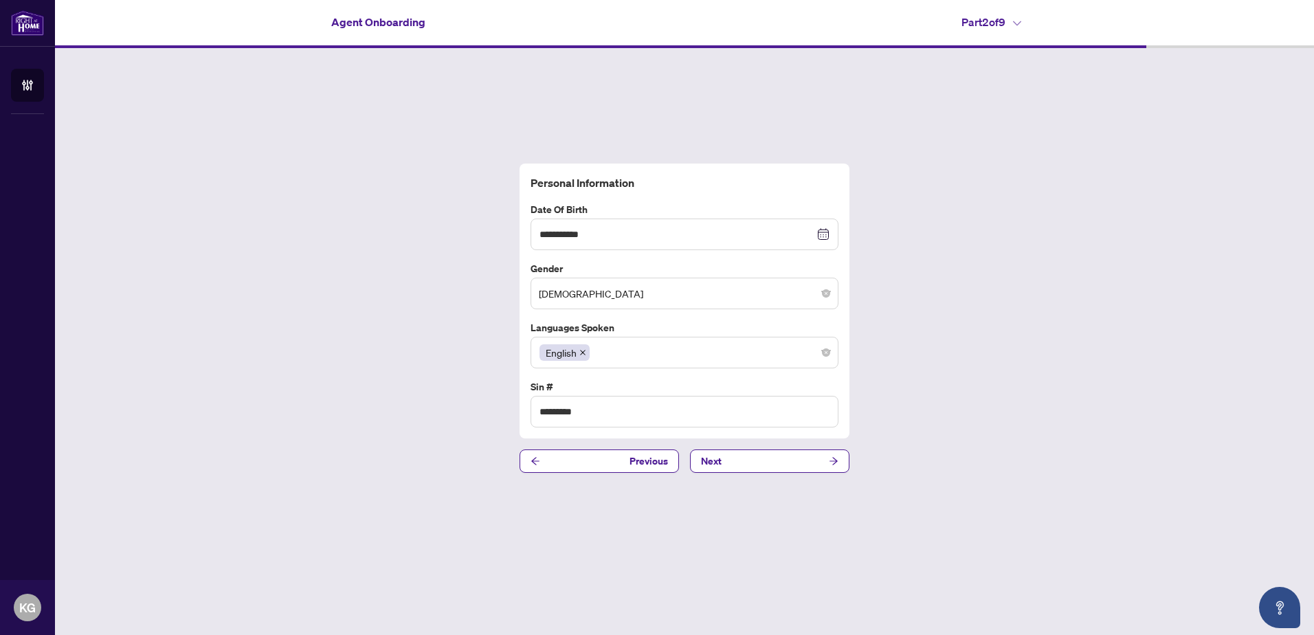
click at [1015, 21] on h4 "Part 2 of 9" at bounding box center [991, 22] width 60 height 16
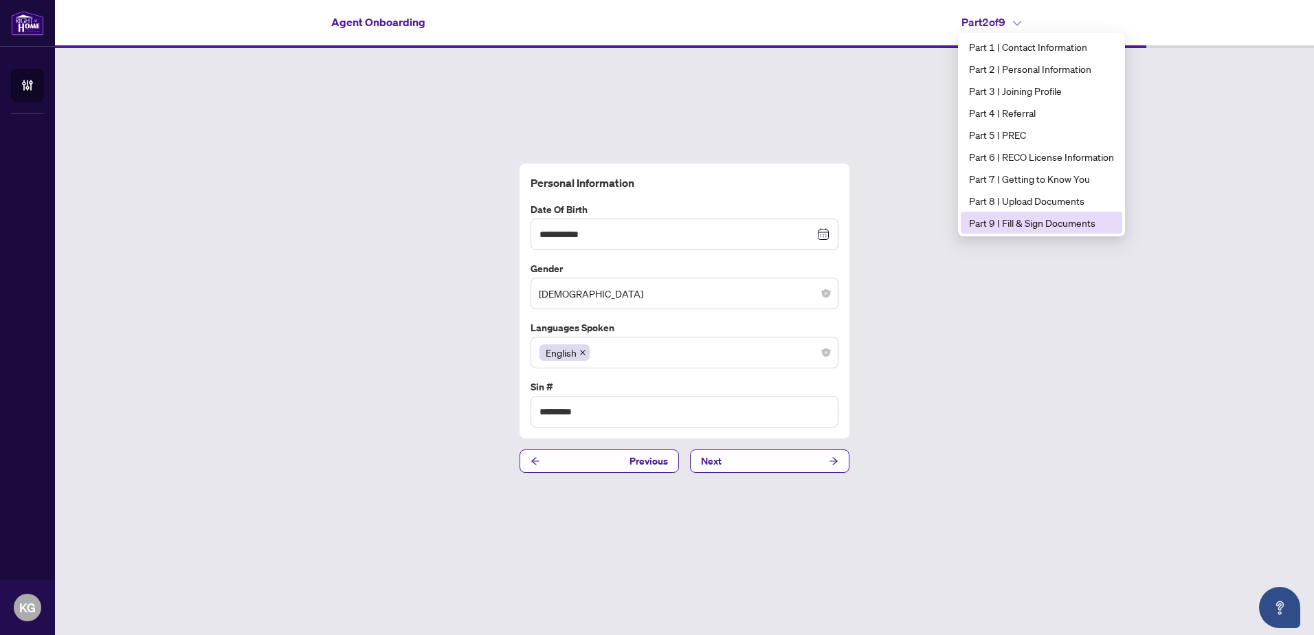
click at [1033, 225] on span "Part 9 | Fill & Sign Documents" at bounding box center [1041, 222] width 145 height 15
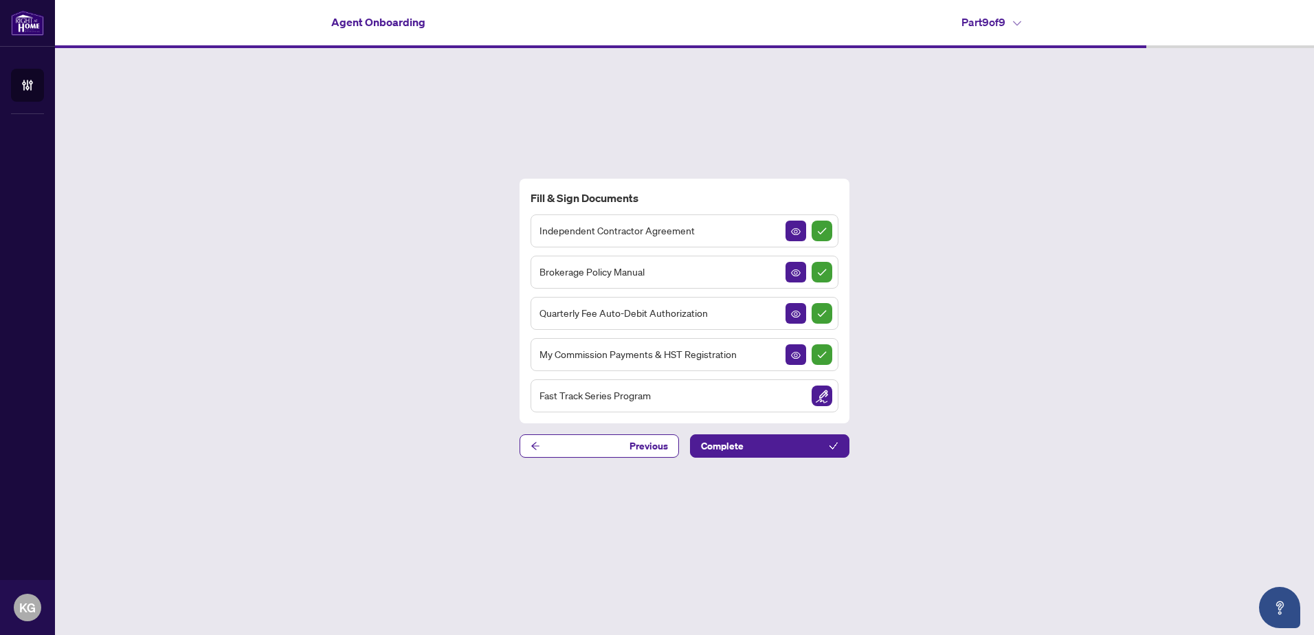
click at [681, 234] on span "Independent Contractor Agreement" at bounding box center [616, 231] width 155 height 16
click at [799, 232] on icon "View Document" at bounding box center [796, 231] width 10 height 7
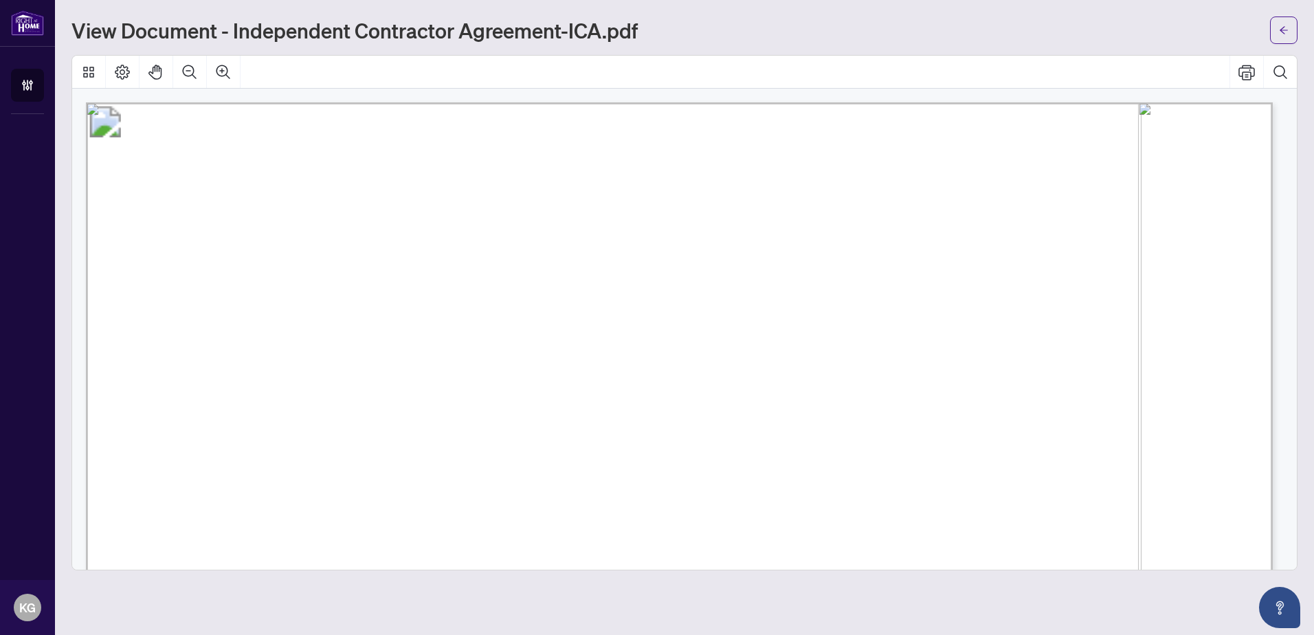
click at [91, 75] on icon "Thumbnails" at bounding box center [88, 72] width 16 height 16
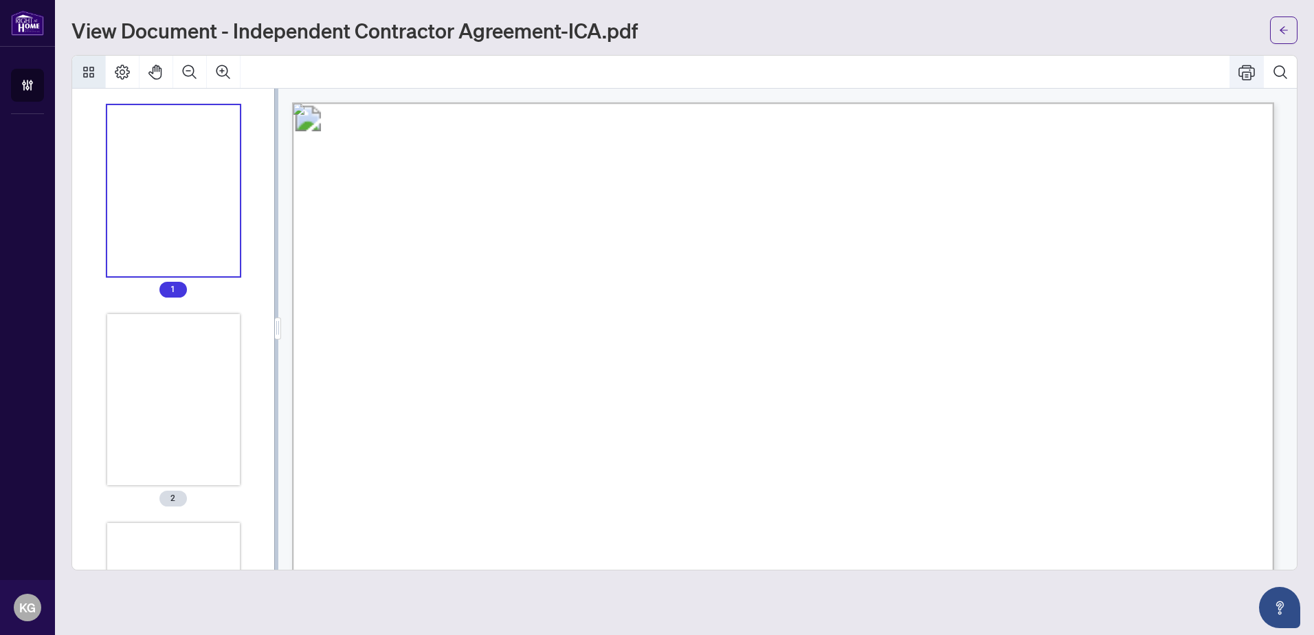
click at [1254, 73] on button "Print" at bounding box center [1246, 72] width 33 height 33
drag, startPoint x: 673, startPoint y: 196, endPoint x: 493, endPoint y: 10, distance: 258.9
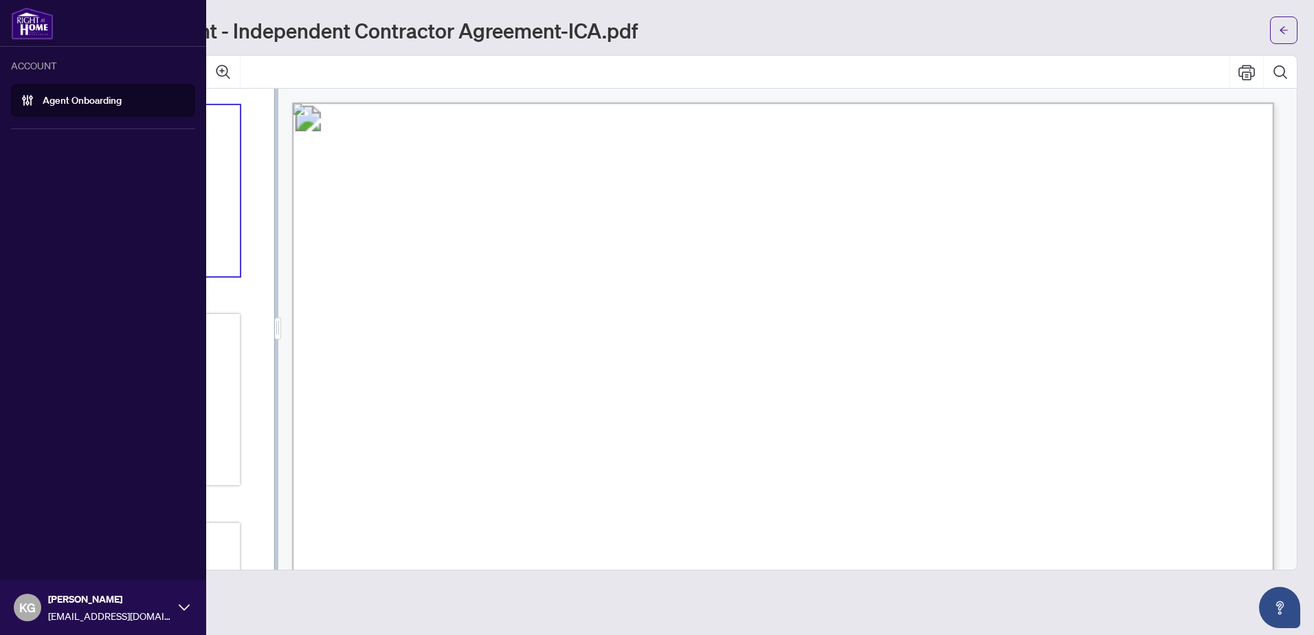
click at [80, 98] on link "Agent Onboarding" at bounding box center [82, 100] width 79 height 12
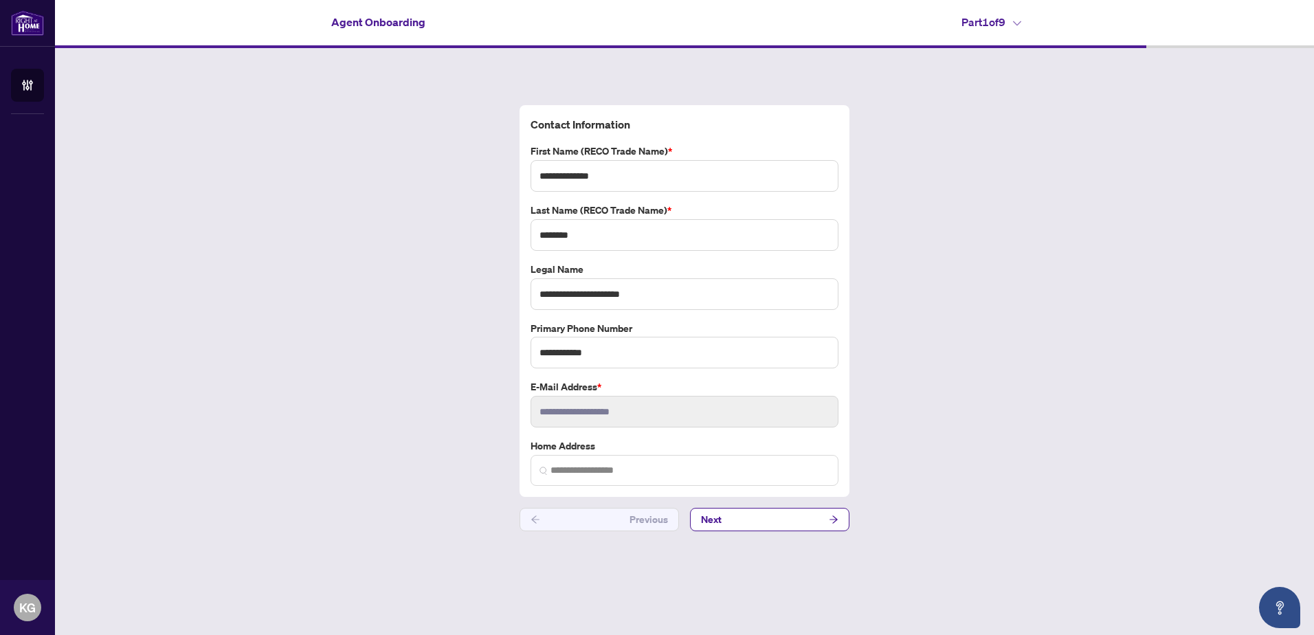
click at [1008, 21] on h4 "Part 1 of 9" at bounding box center [991, 22] width 60 height 16
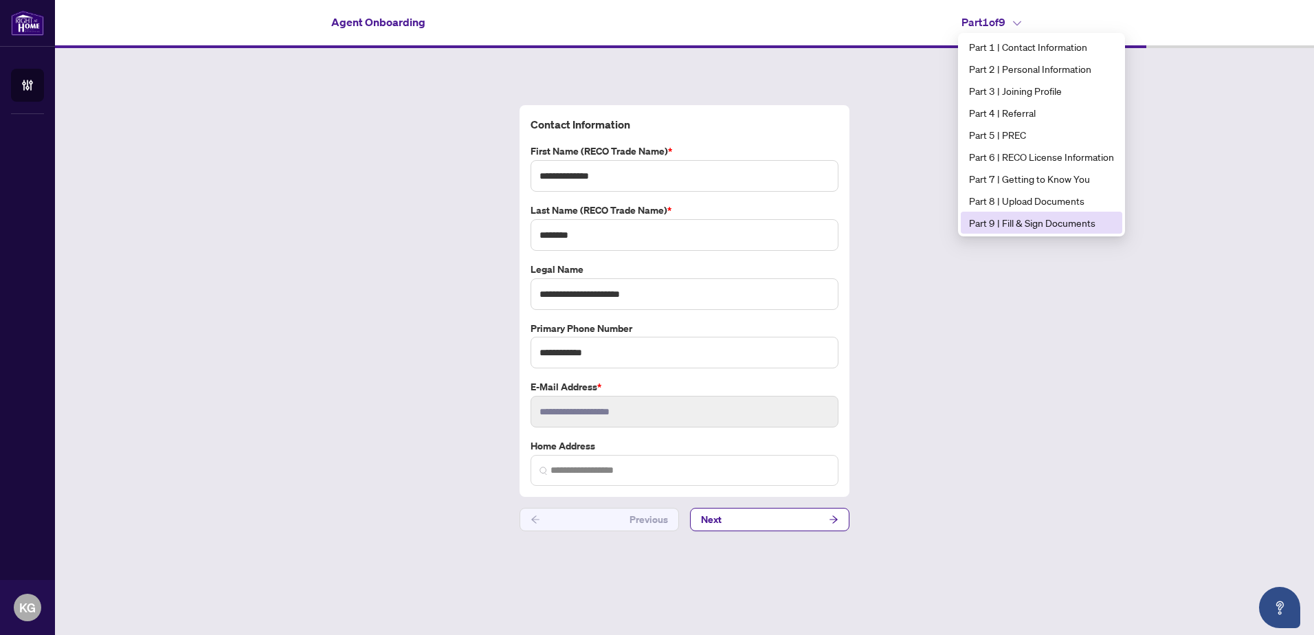
click at [1021, 231] on li "Part 9 | Fill & Sign Documents" at bounding box center [1040, 223] width 161 height 22
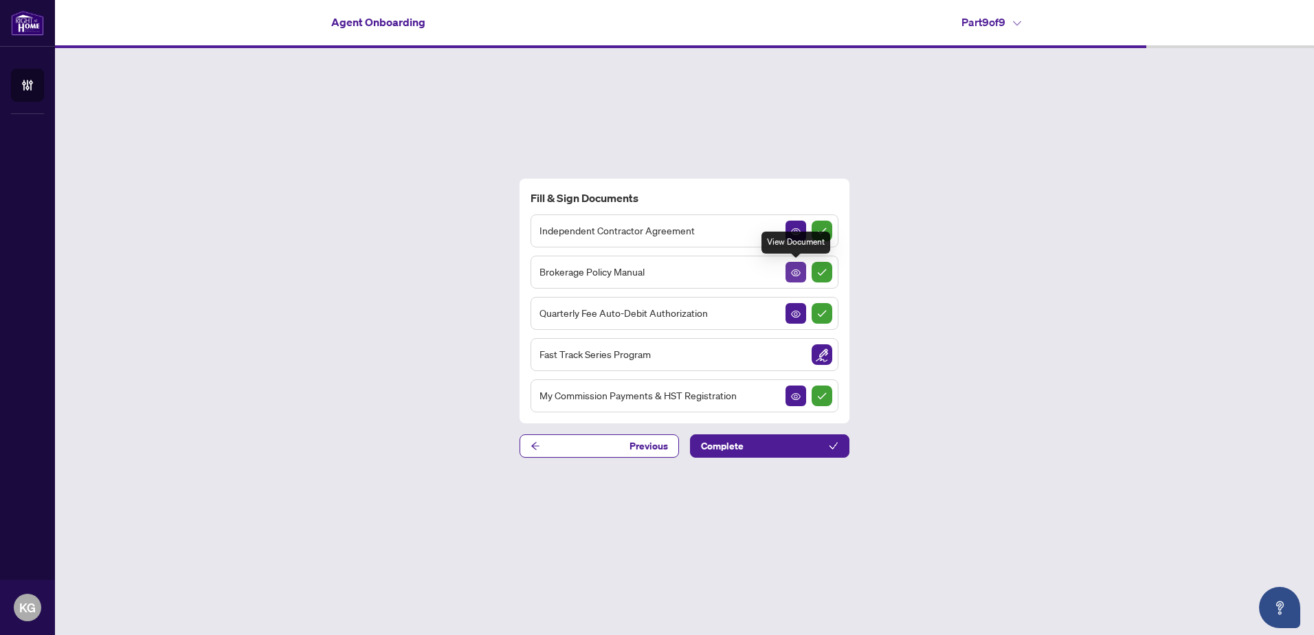
click at [794, 274] on icon "View Document" at bounding box center [796, 273] width 10 height 10
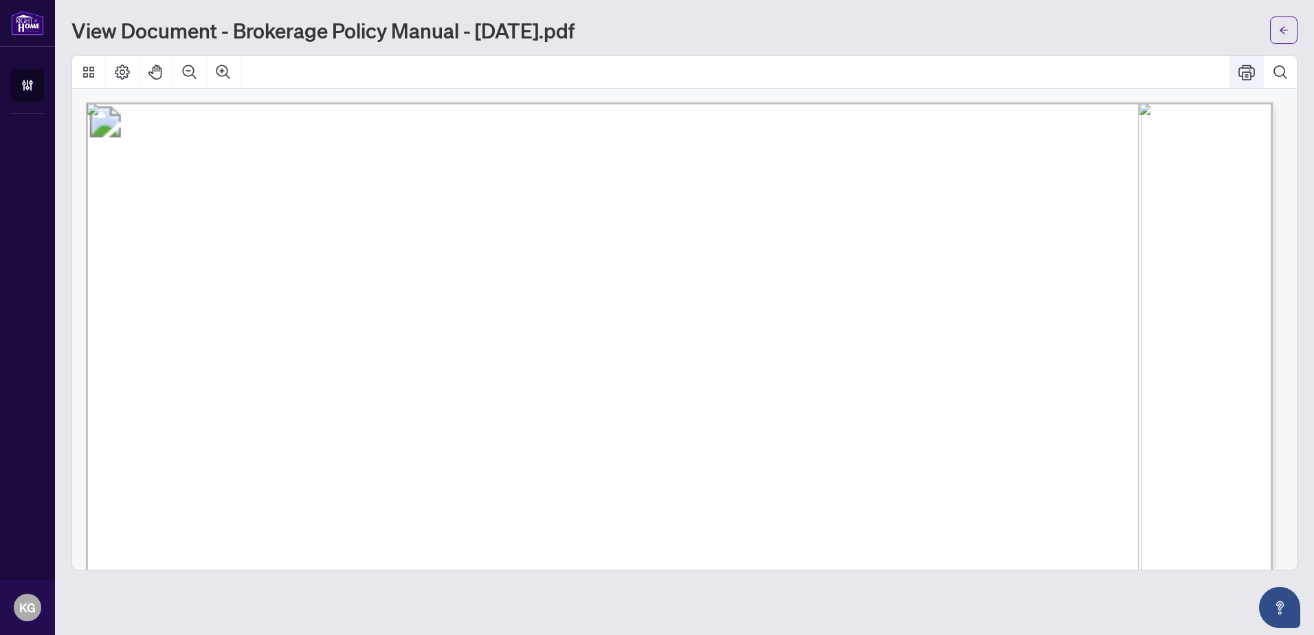
click at [1245, 71] on icon "Print" at bounding box center [1246, 72] width 16 height 16
click at [1282, 19] on button "button" at bounding box center [1283, 29] width 27 height 27
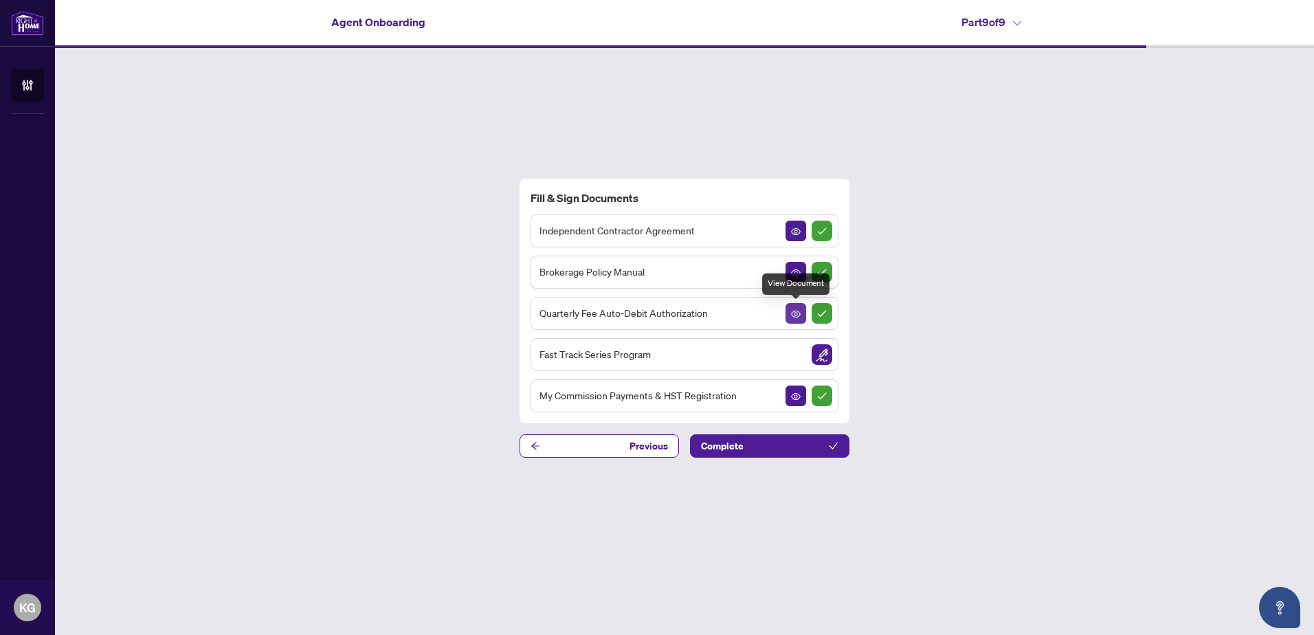
click at [800, 315] on icon "View Document" at bounding box center [796, 314] width 10 height 10
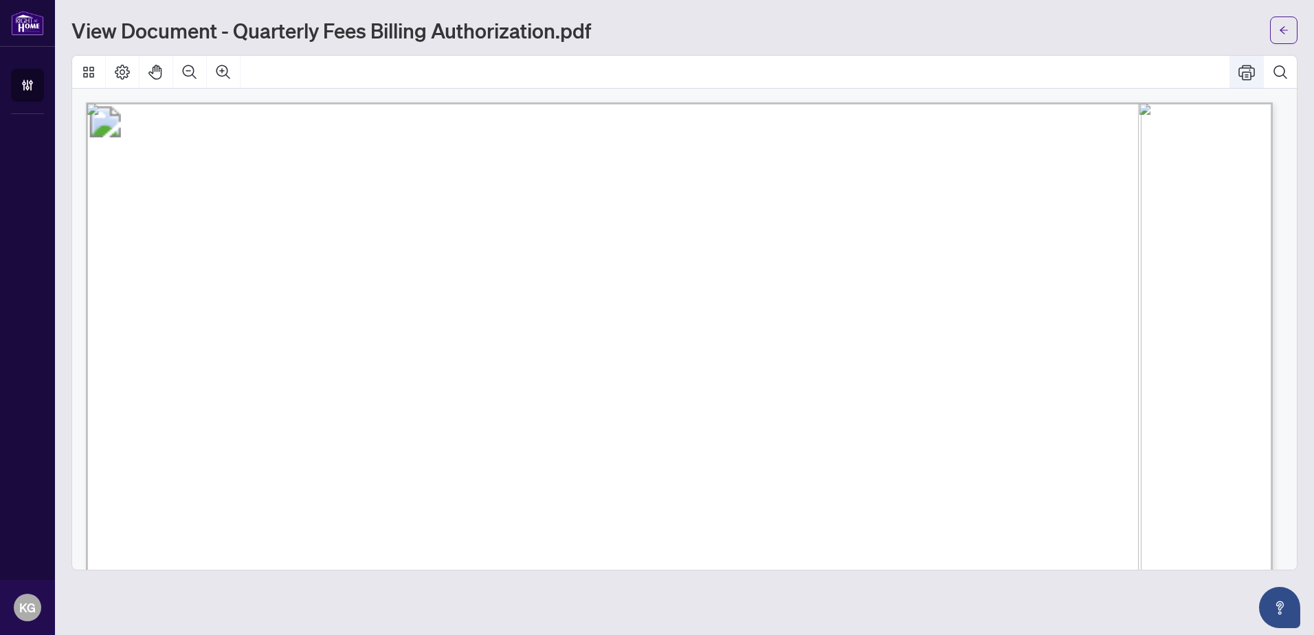
click at [1252, 74] on icon "Print" at bounding box center [1246, 72] width 16 height 16
click at [1278, 33] on button "button" at bounding box center [1283, 29] width 27 height 27
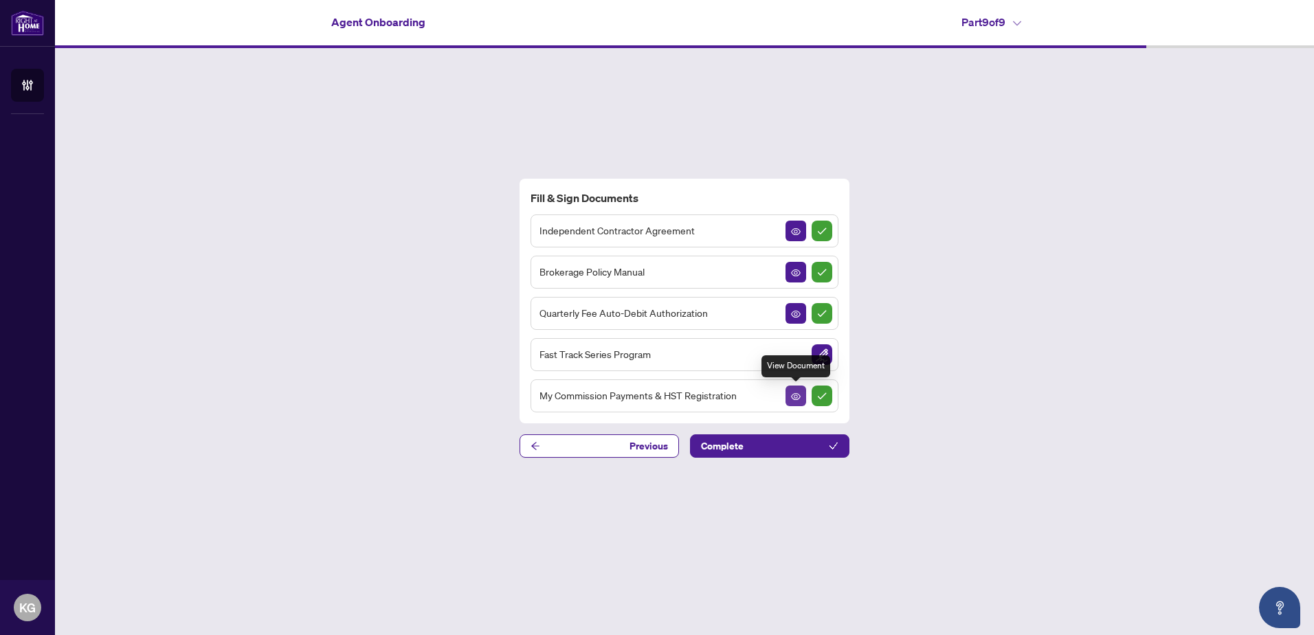
click at [798, 395] on icon "View Document" at bounding box center [796, 397] width 10 height 10
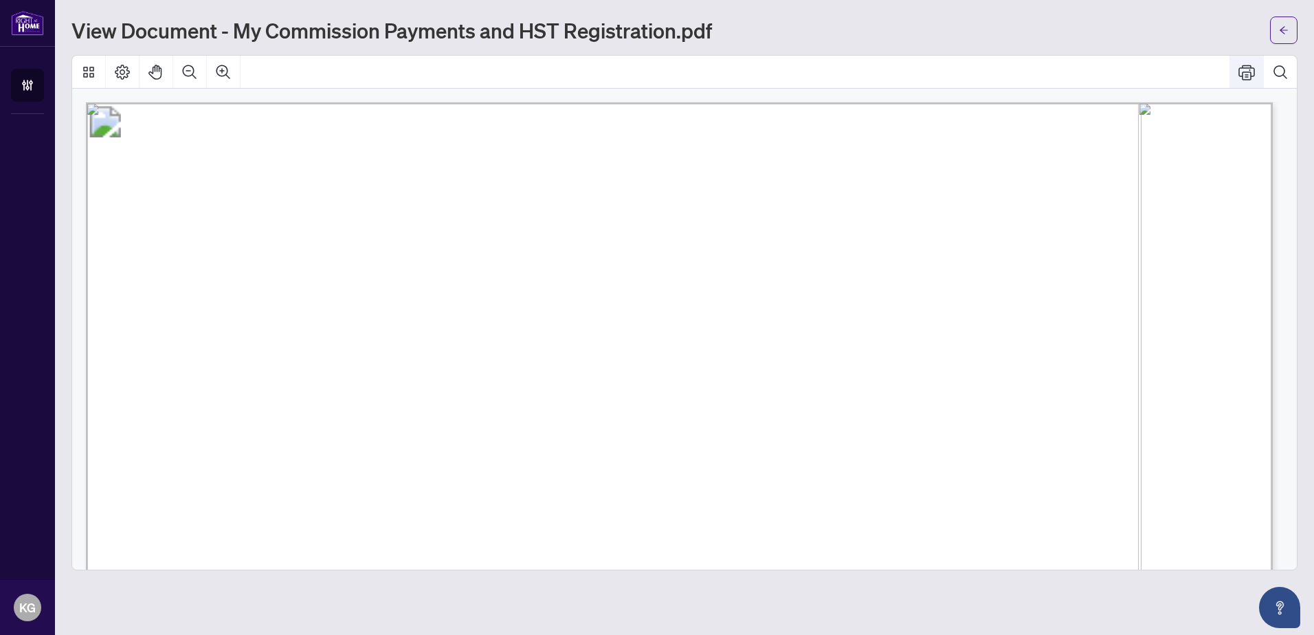
click at [1246, 72] on icon "Print" at bounding box center [1246, 72] width 16 height 15
drag, startPoint x: 861, startPoint y: 235, endPoint x: 975, endPoint y: 197, distance: 120.1
click at [1287, 29] on icon "arrow-left" at bounding box center [1284, 30] width 10 height 10
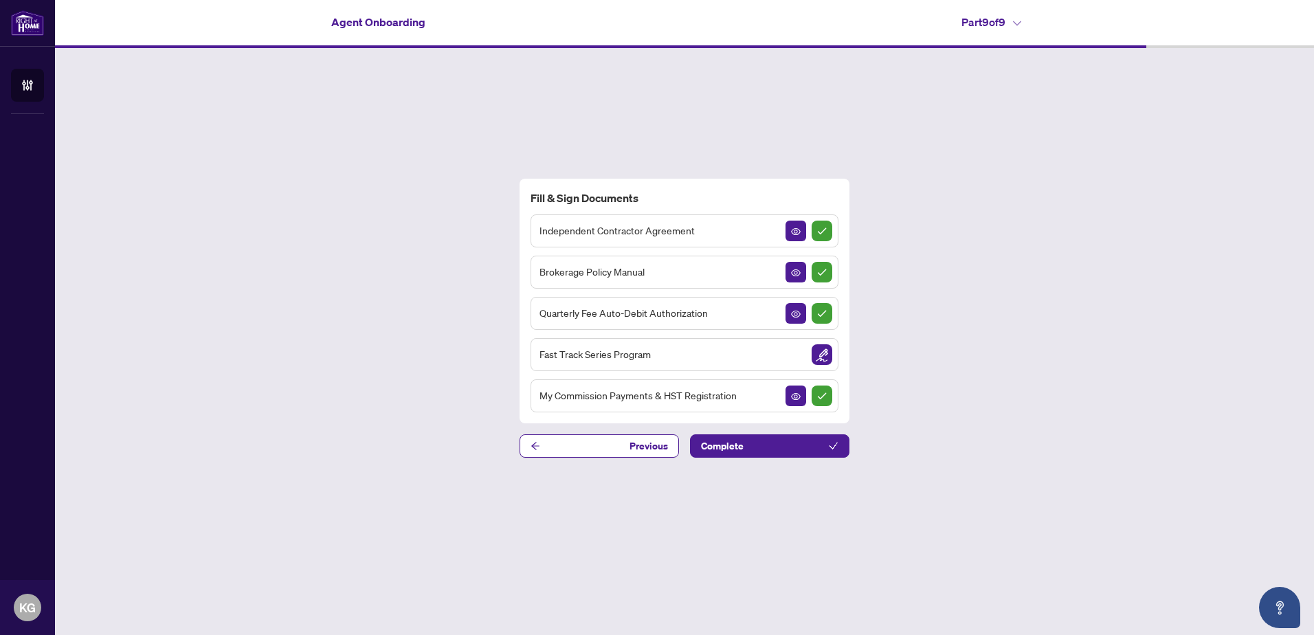
click at [1052, 354] on div "Fill & Sign Documents Independent Contractor Agreement Brokerage Policy Manual …" at bounding box center [684, 318] width 1259 height 540
click at [750, 439] on button "Complete" at bounding box center [769, 445] width 159 height 23
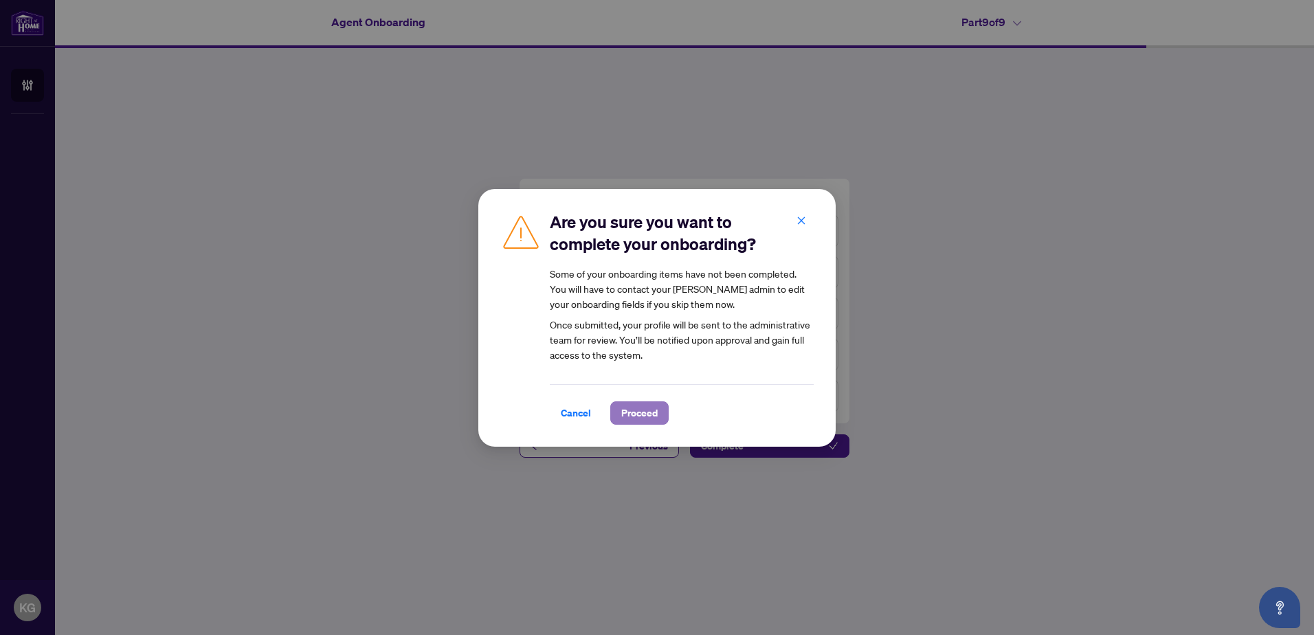
click at [646, 411] on span "Proceed" at bounding box center [639, 413] width 36 height 22
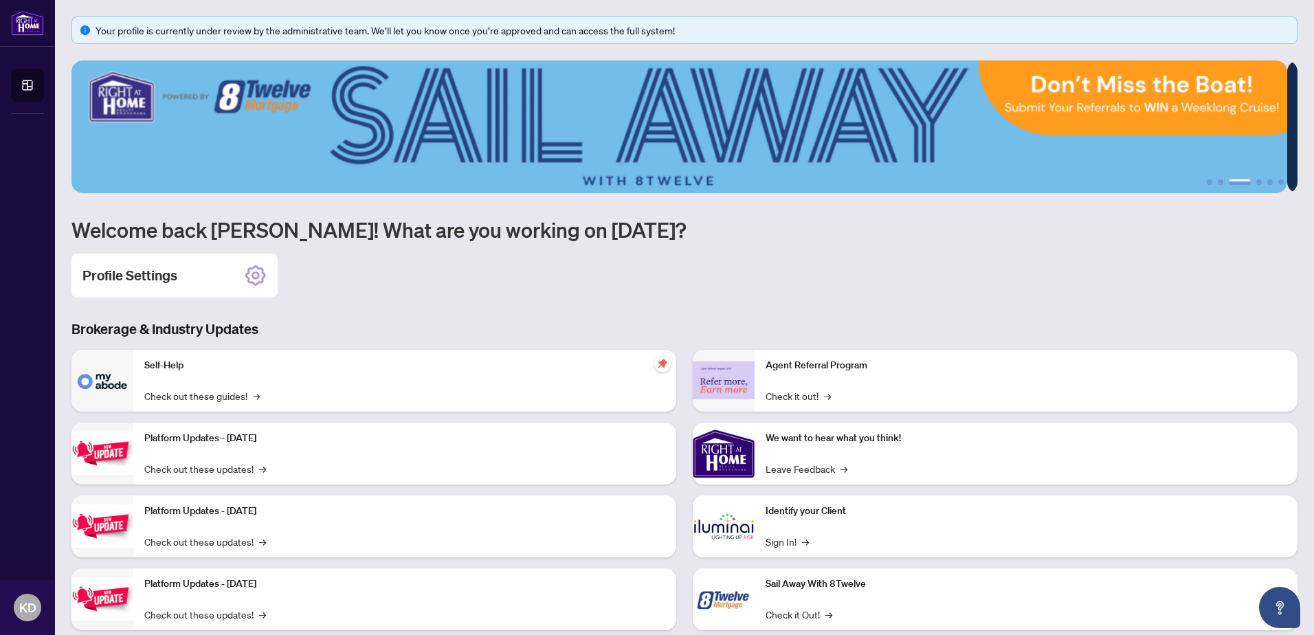
click at [232, 423] on div "Platform Updates - July 21, 2025 Check out these updates! →" at bounding box center [404, 454] width 543 height 62
click at [249, 461] on link "Check out these updates! →" at bounding box center [205, 468] width 122 height 15
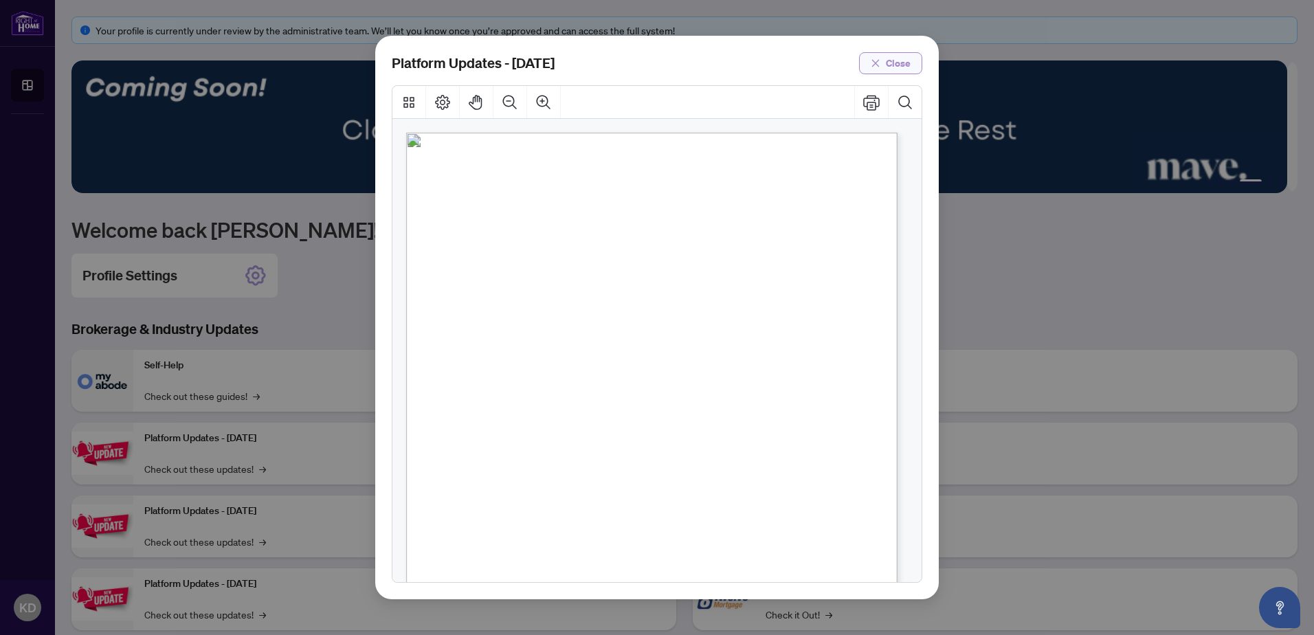
click at [899, 59] on span "Close" at bounding box center [898, 63] width 25 height 22
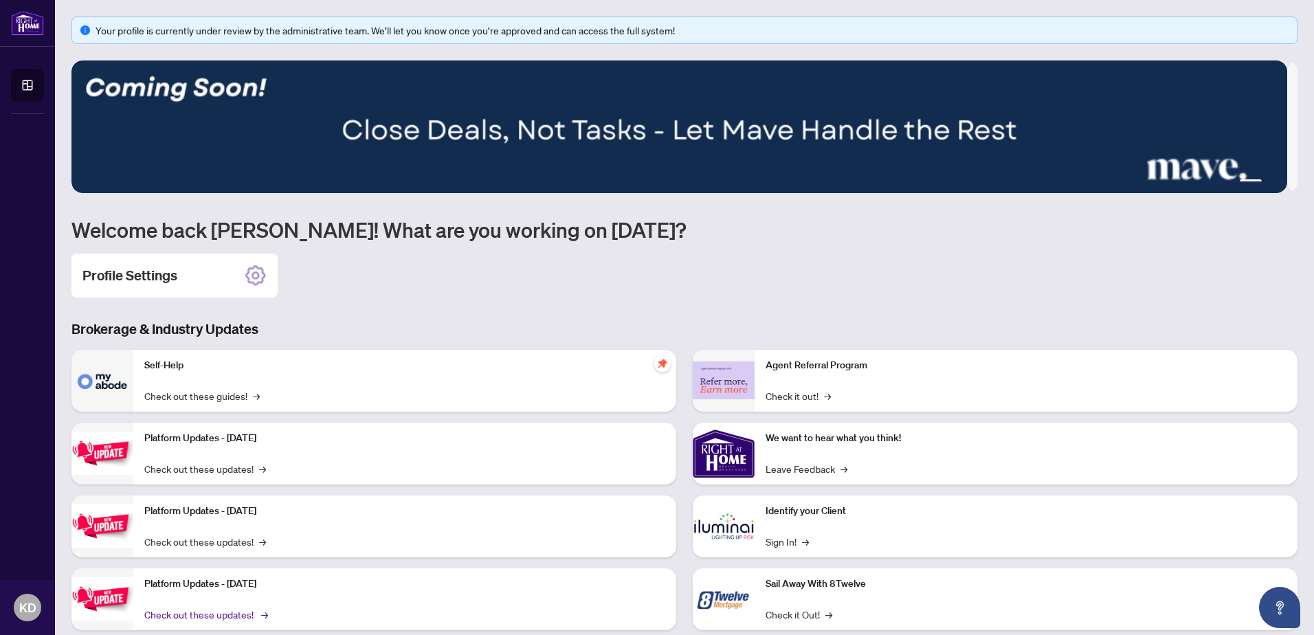
click at [229, 607] on link "Check out these updates! →" at bounding box center [205, 614] width 122 height 15
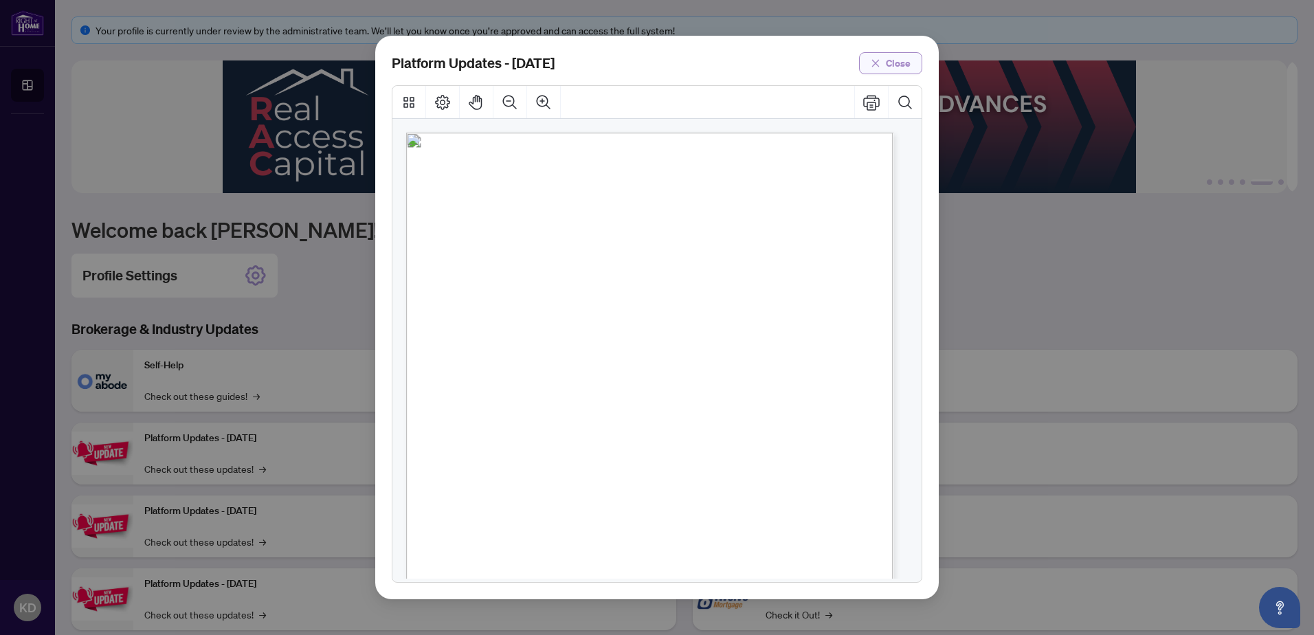
click at [900, 65] on span "Close" at bounding box center [898, 63] width 25 height 22
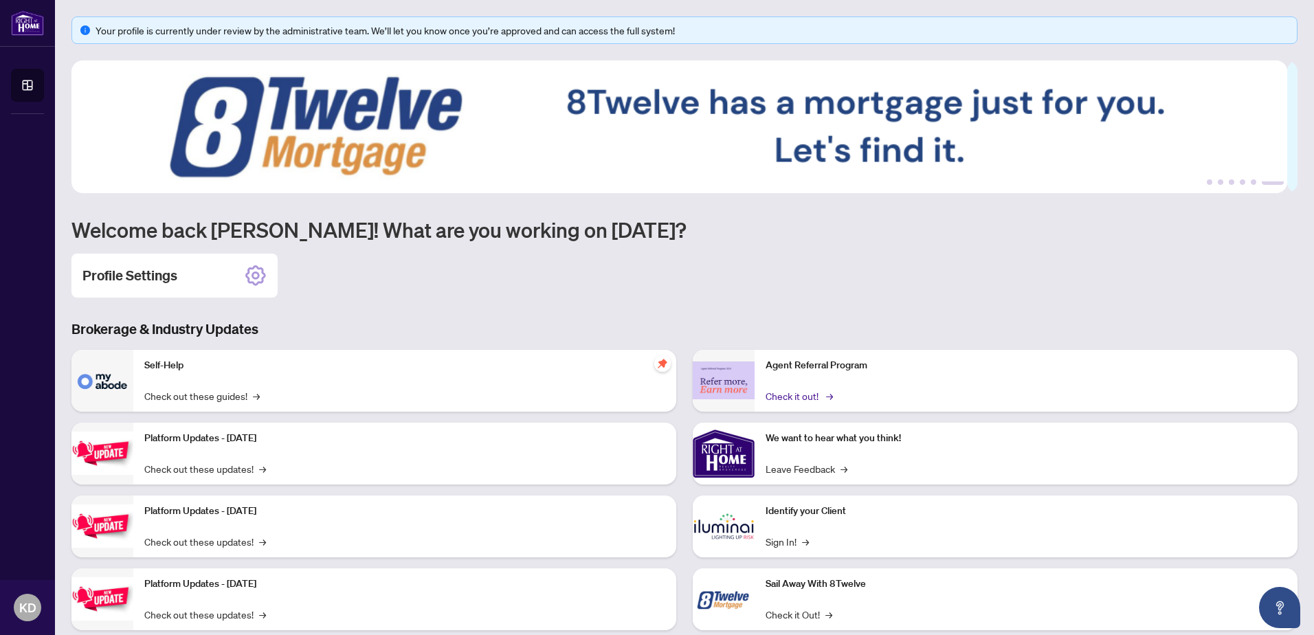
click at [803, 388] on link "Check it out! →" at bounding box center [797, 395] width 65 height 15
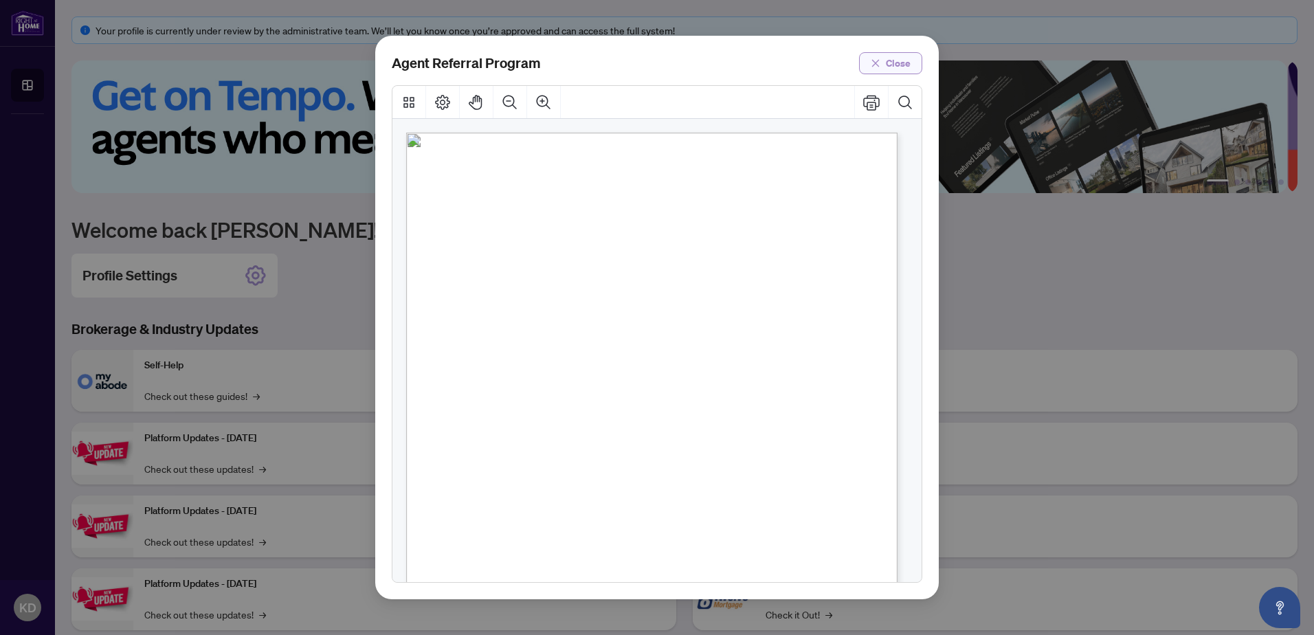
click at [890, 67] on span "Close" at bounding box center [898, 63] width 25 height 22
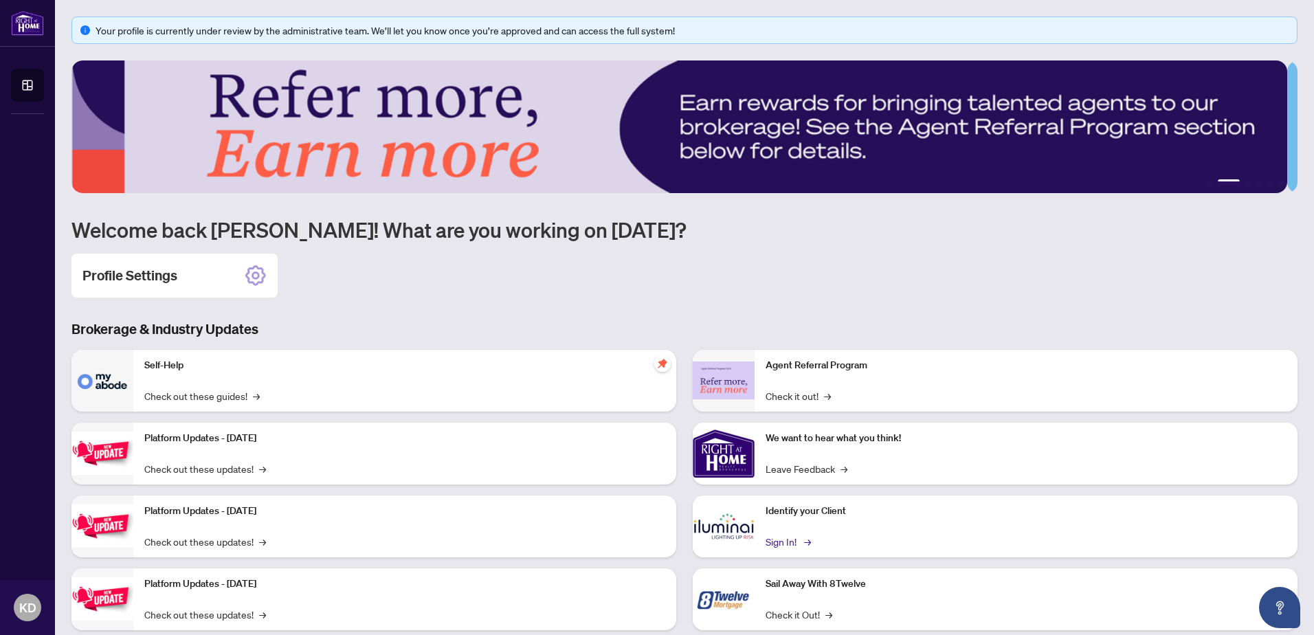
click at [780, 534] on link "Sign In! →" at bounding box center [786, 541] width 43 height 15
click at [791, 607] on link "Check it Out! →" at bounding box center [798, 614] width 67 height 15
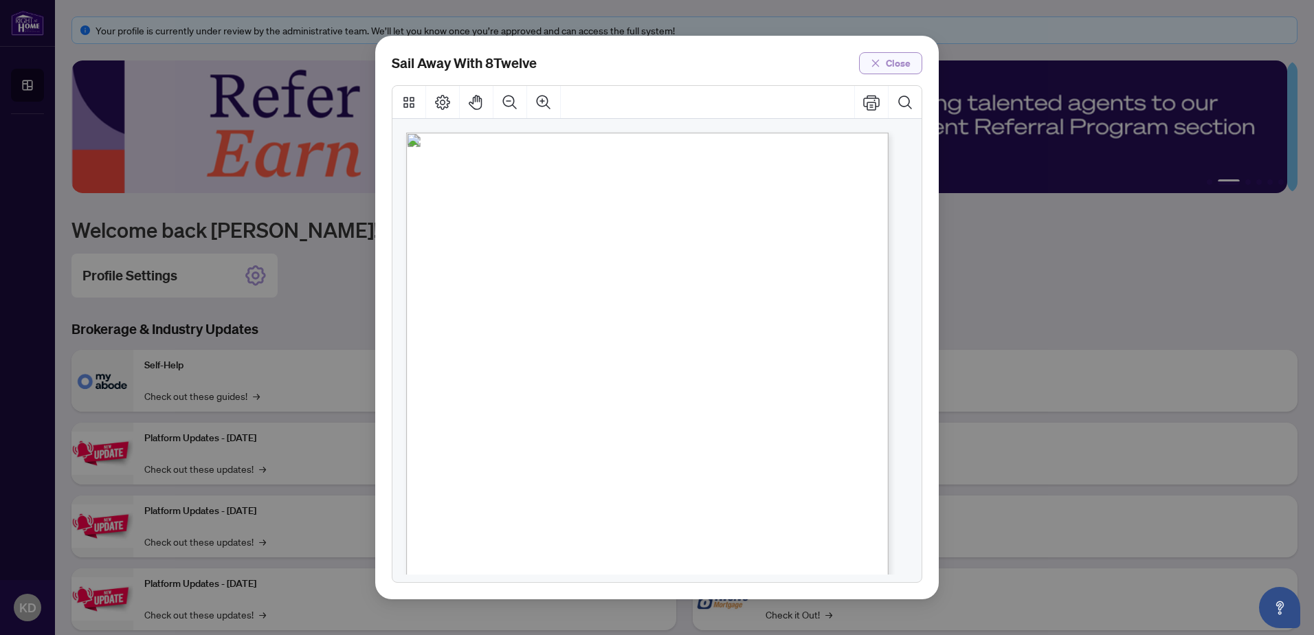
click at [897, 71] on span "Close" at bounding box center [898, 63] width 25 height 22
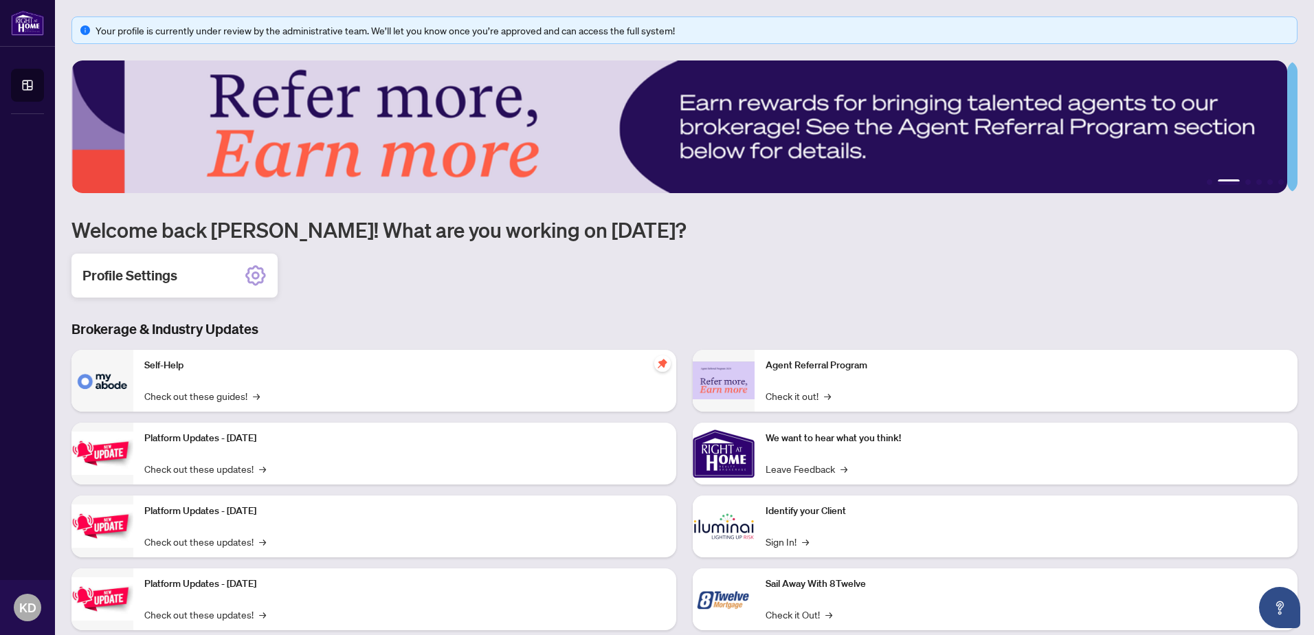
click at [214, 254] on div "Profile Settings" at bounding box center [174, 276] width 206 height 44
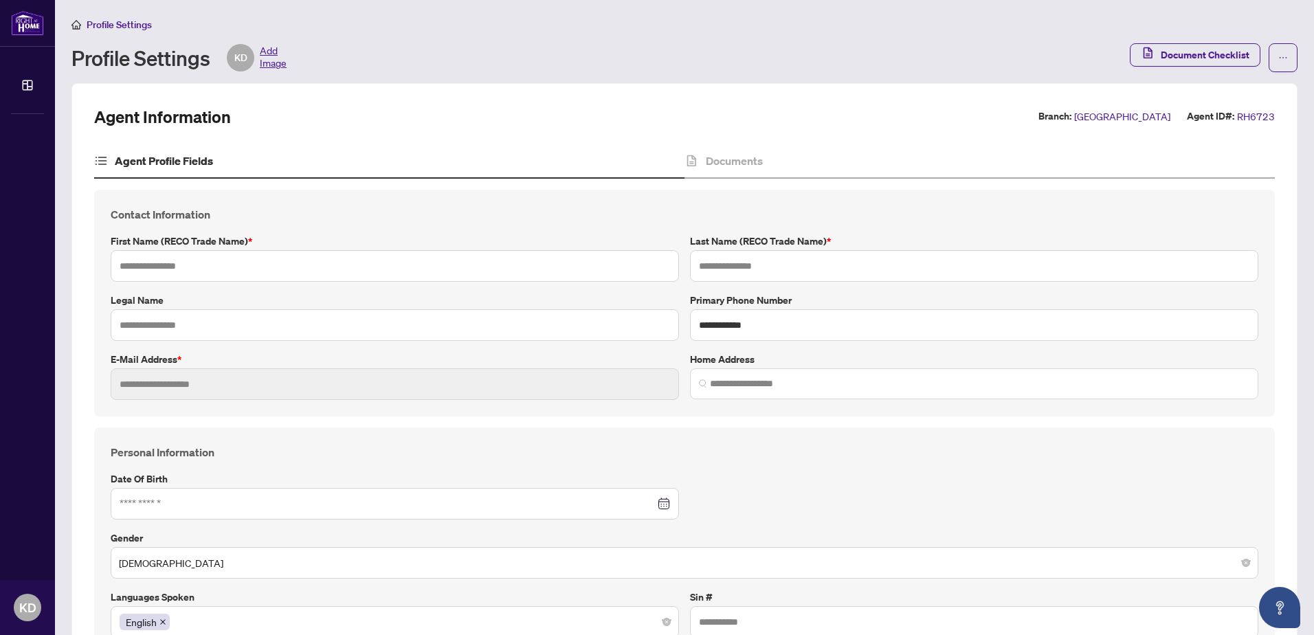
type input "**********"
type input "********"
type input "**********"
type input "*********"
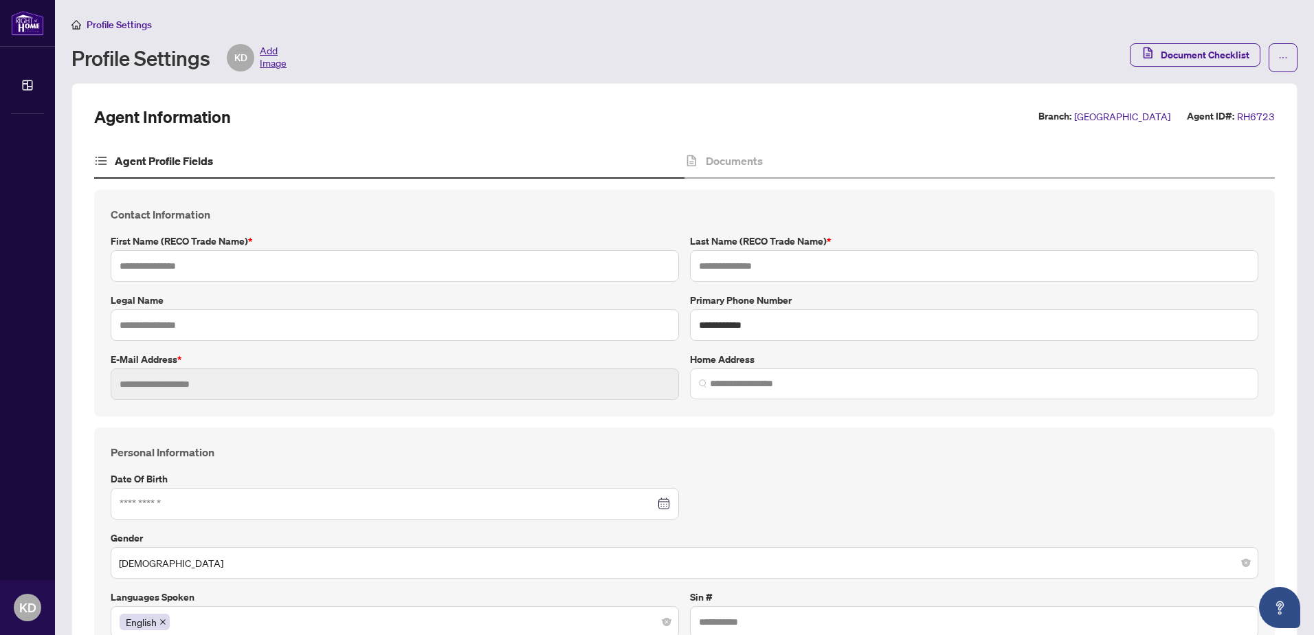
type input "**********"
type input "*****"
type input "*******"
type input "**********"
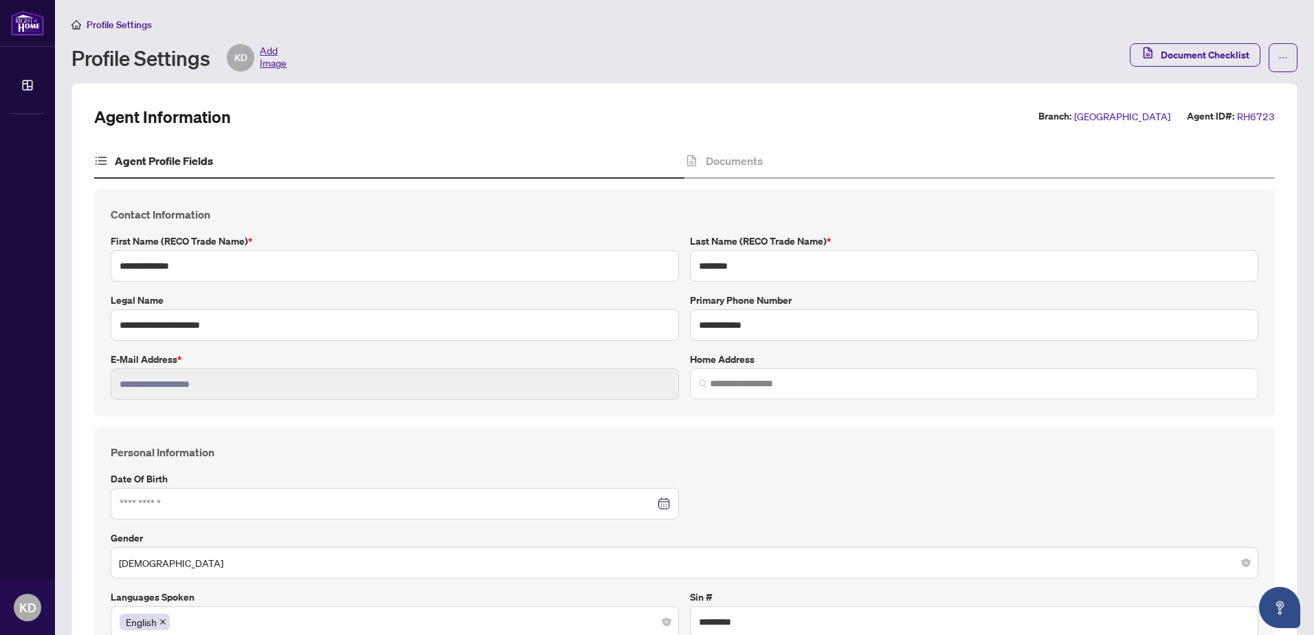
type input "****"
type input "**********"
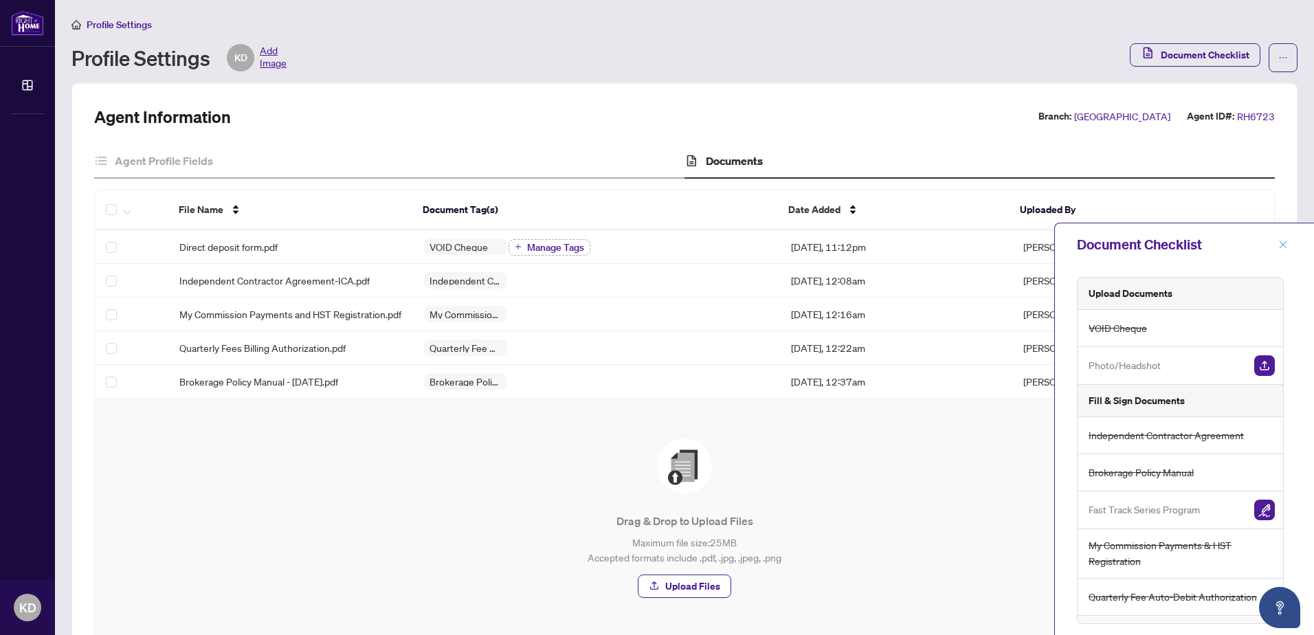
click at [1279, 246] on icon "close" at bounding box center [1283, 245] width 10 height 10
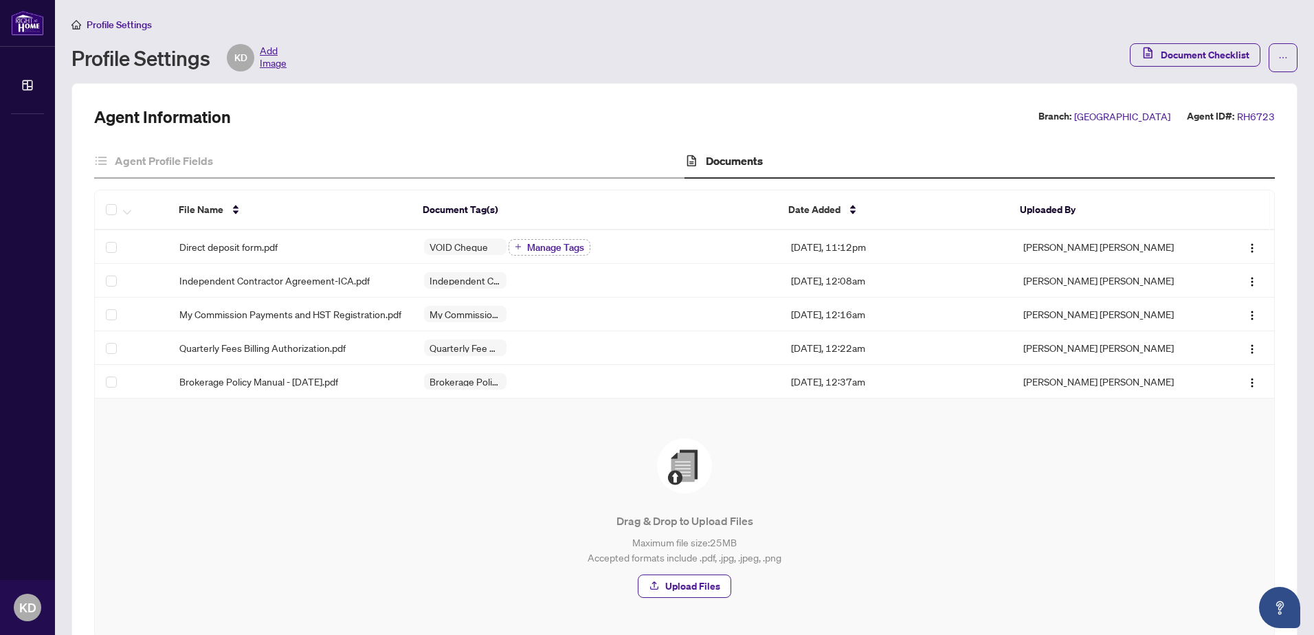
click at [115, 21] on span "Profile Settings" at bounding box center [119, 25] width 65 height 12
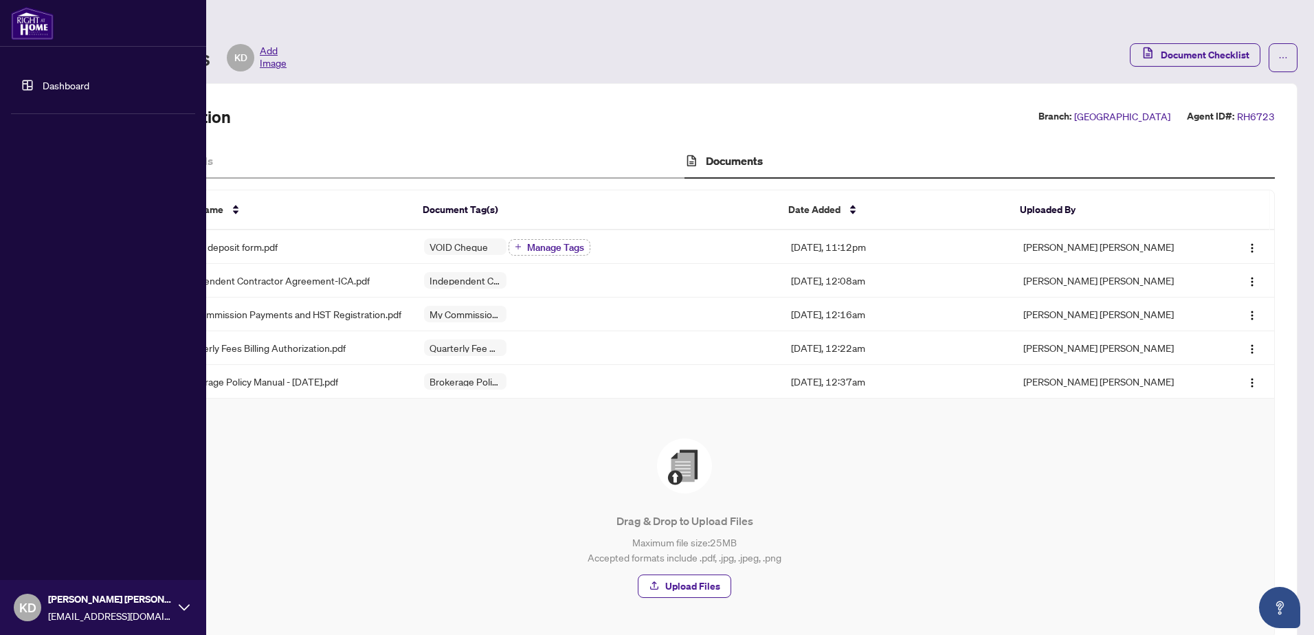
click at [43, 86] on link "Dashboard" at bounding box center [66, 85] width 47 height 12
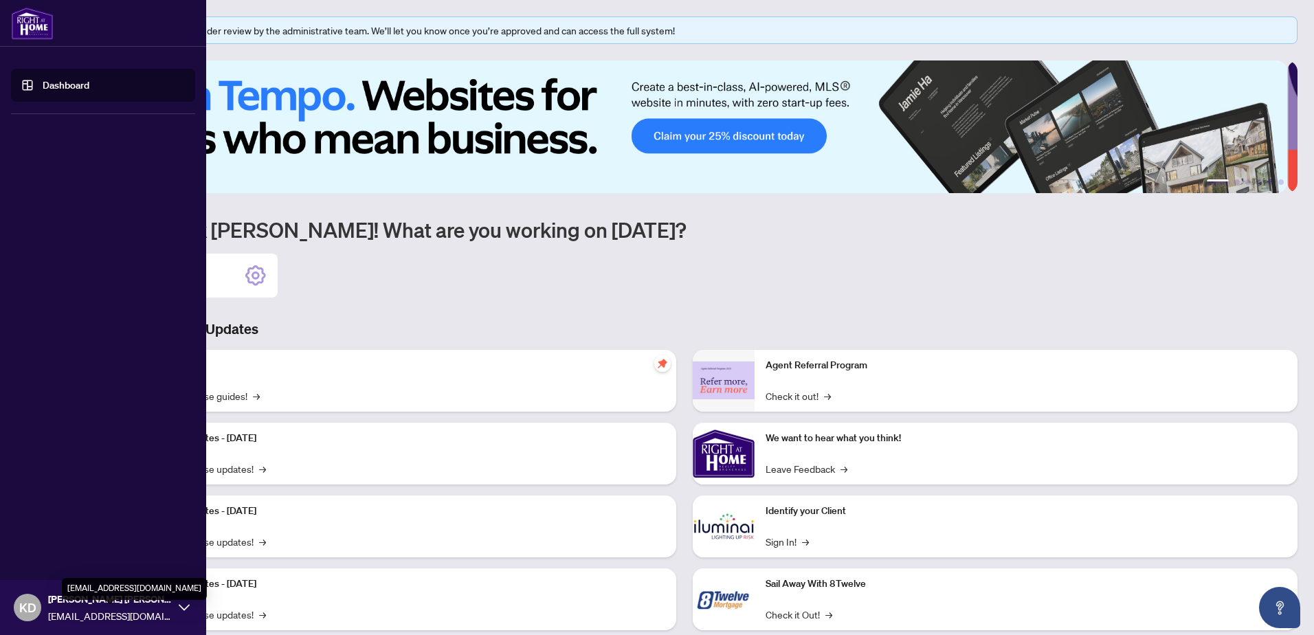
click at [121, 615] on span "kdgyaltsen@gmail.com" at bounding box center [110, 615] width 124 height 15
click at [76, 528] on button "Logout" at bounding box center [103, 525] width 184 height 23
